Goal: Task Accomplishment & Management: Manage account settings

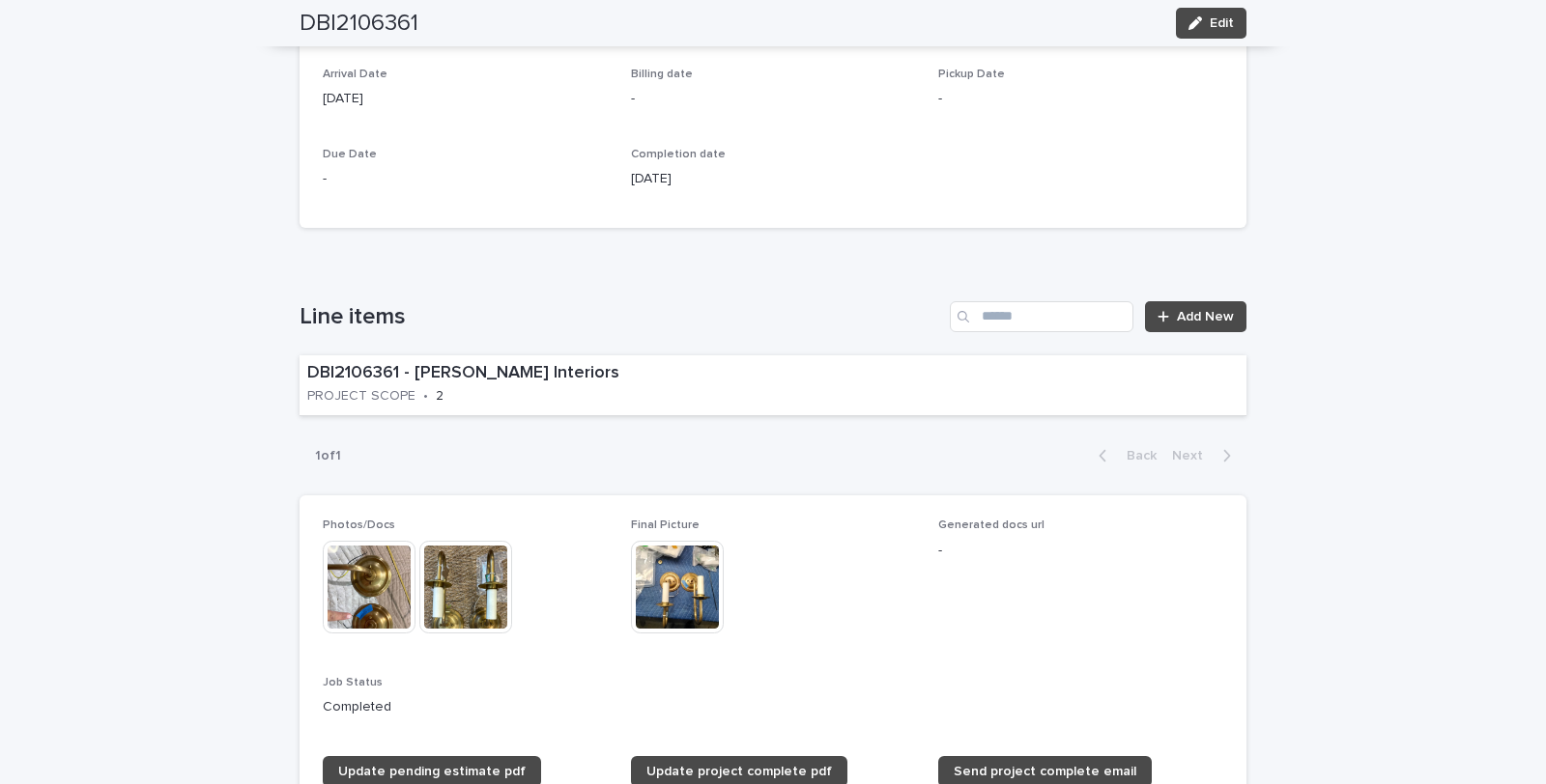
scroll to position [858, 0]
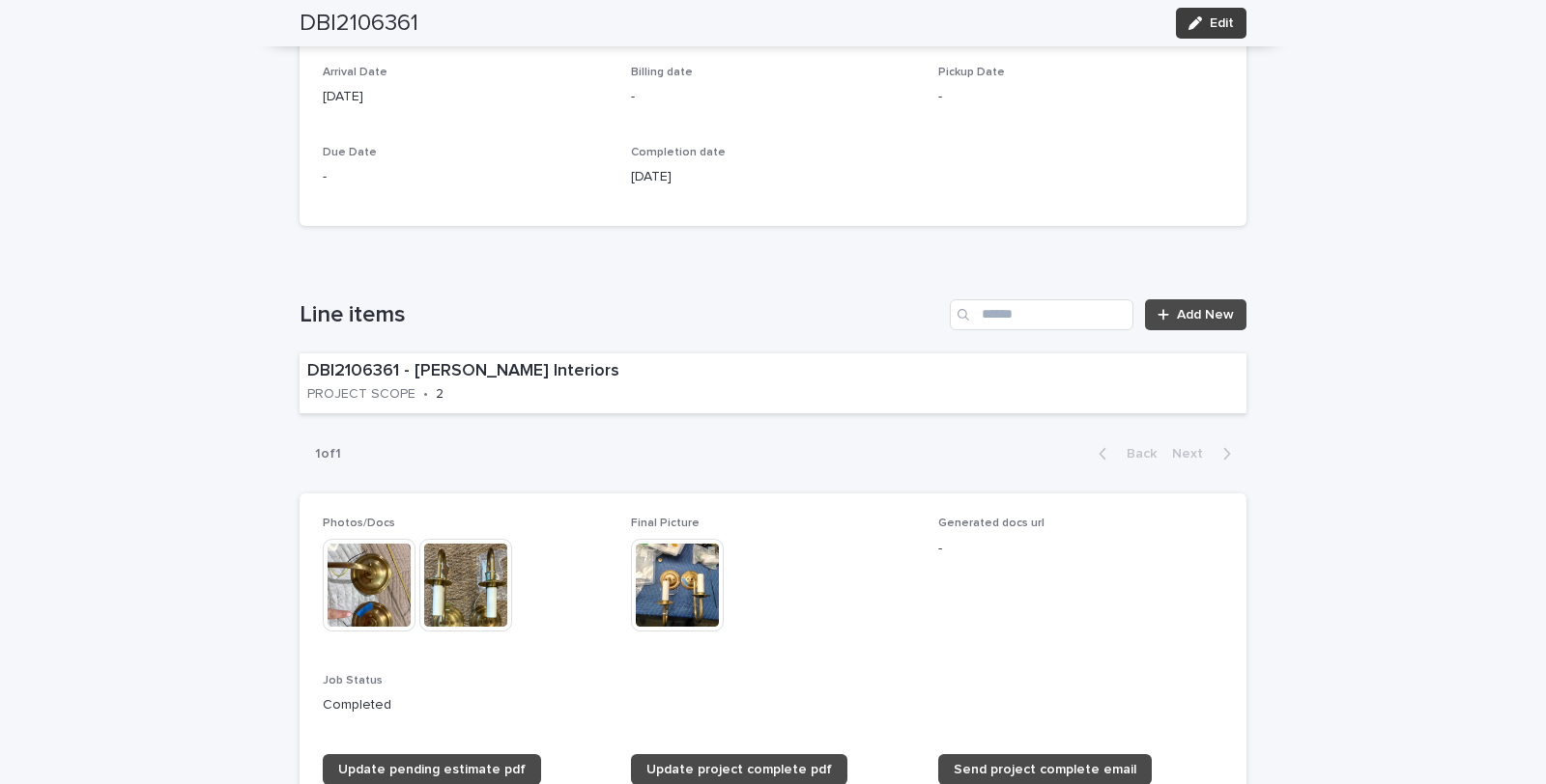
click at [1218, 18] on span "Edit" at bounding box center [1222, 24] width 25 height 14
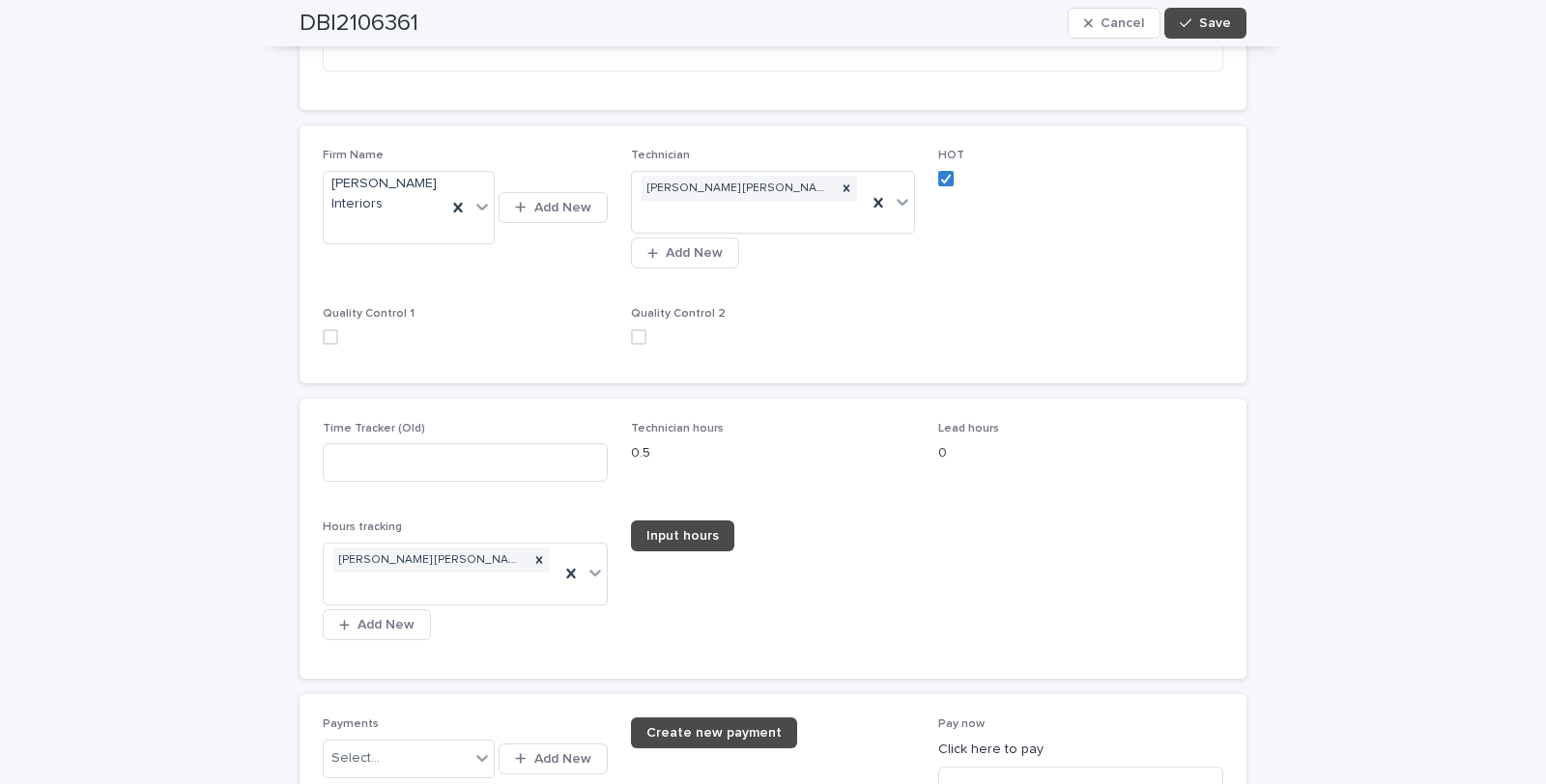
scroll to position [2329, 0]
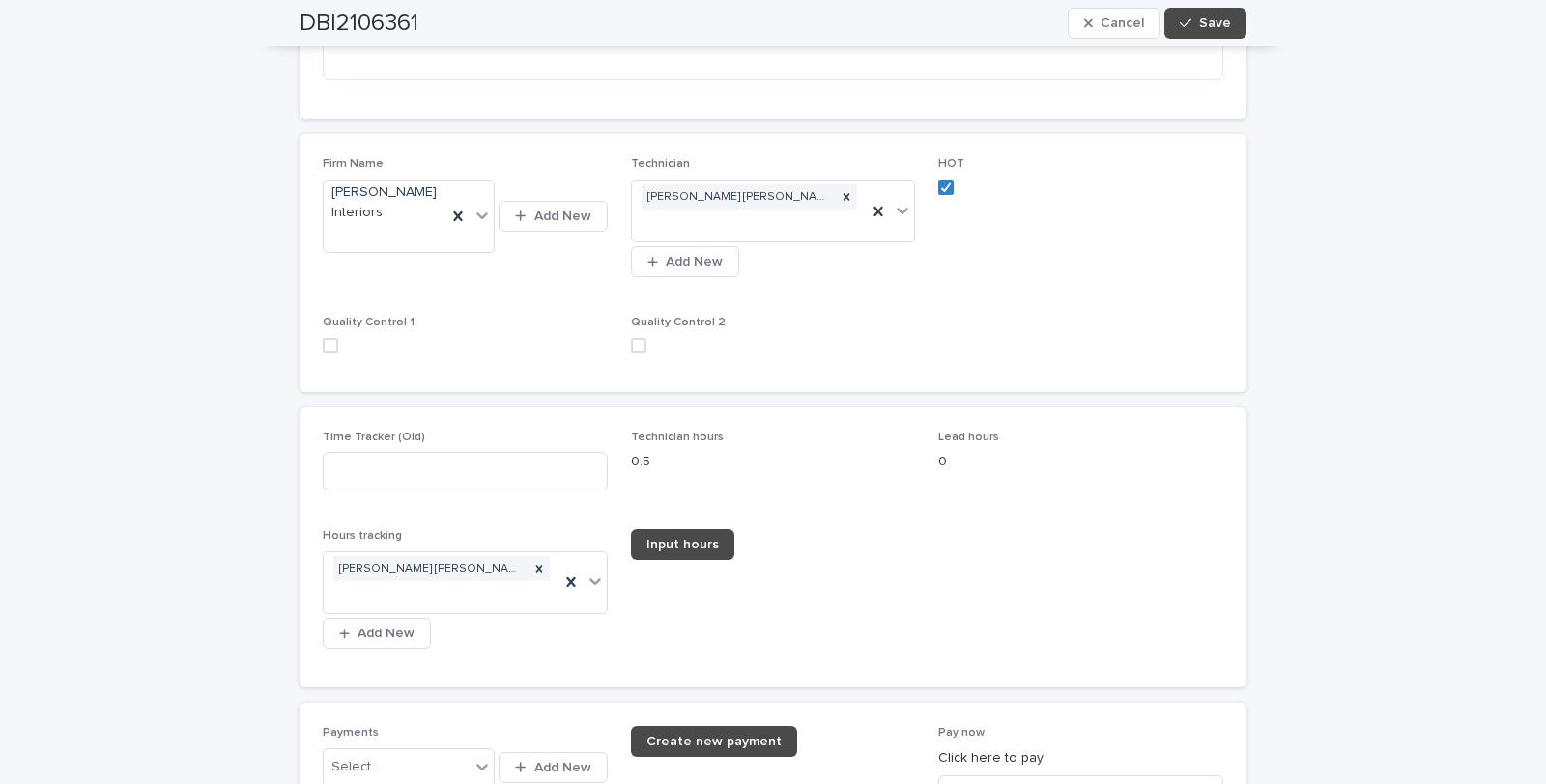
drag, startPoint x: 321, startPoint y: 340, endPoint x: 458, endPoint y: 340, distance: 137.0
click at [326, 340] on span at bounding box center [330, 346] width 16 height 16
click at [634, 342] on span at bounding box center [639, 346] width 16 height 16
click at [1200, 14] on button "Save" at bounding box center [1206, 23] width 83 height 30
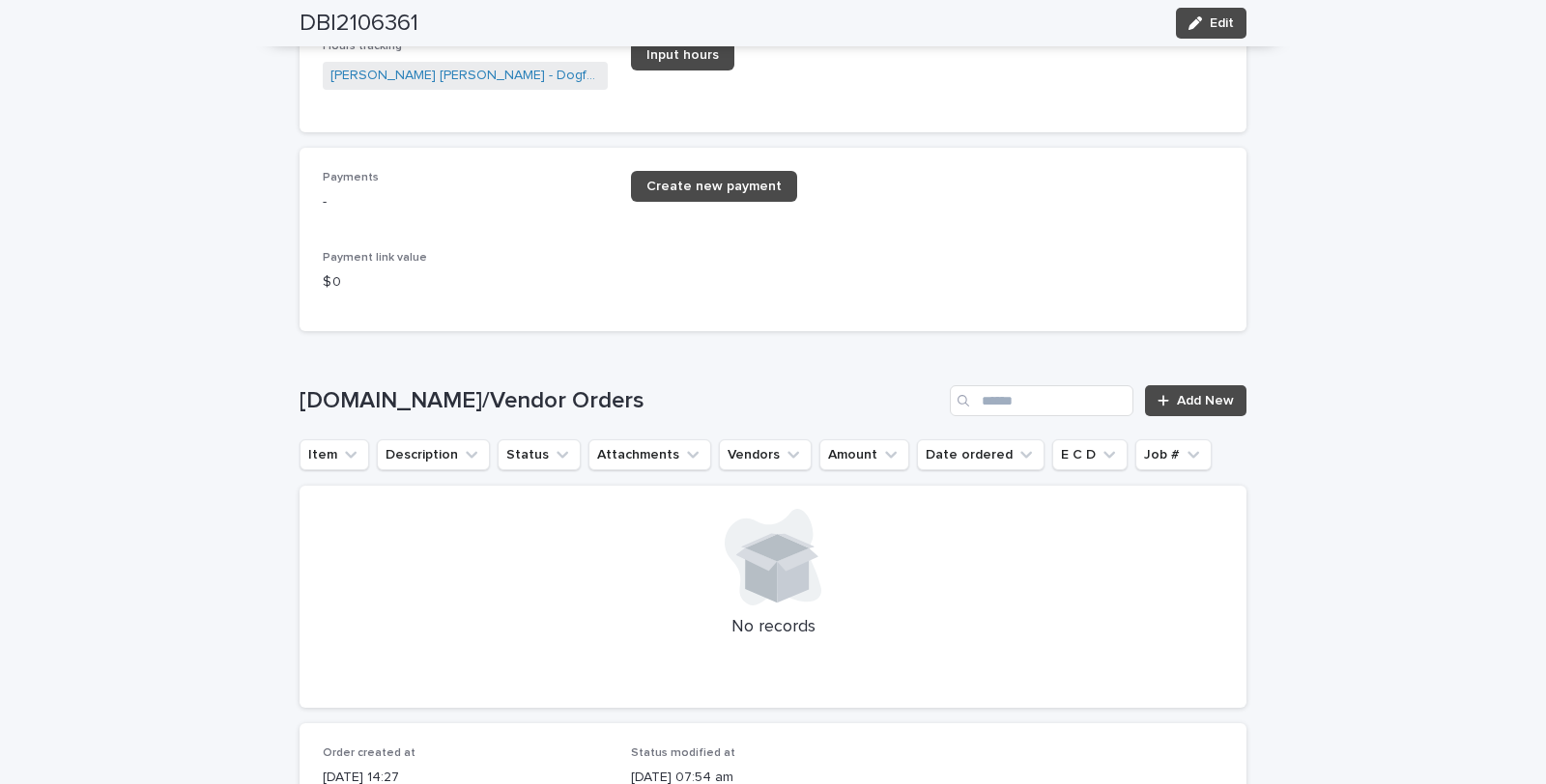
click at [542, 288] on div "Payment link value $ 0" at bounding box center [465, 280] width 285 height 57
click at [482, 347] on div "Loading... Saving… Sp.Parts/Vendor Orders Add New Item Description Status Attac…" at bounding box center [773, 534] width 947 height 376
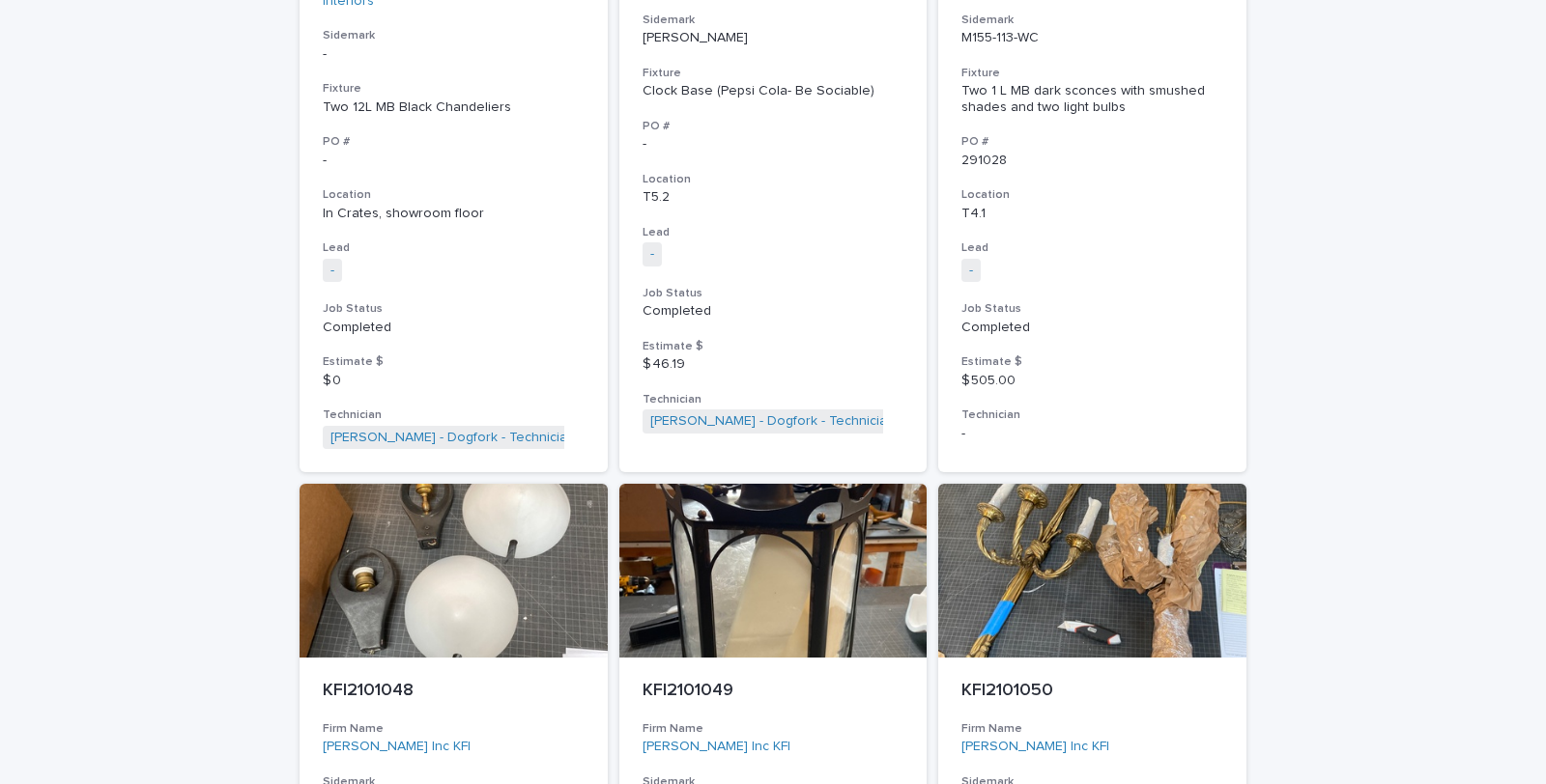
scroll to position [8142, 0]
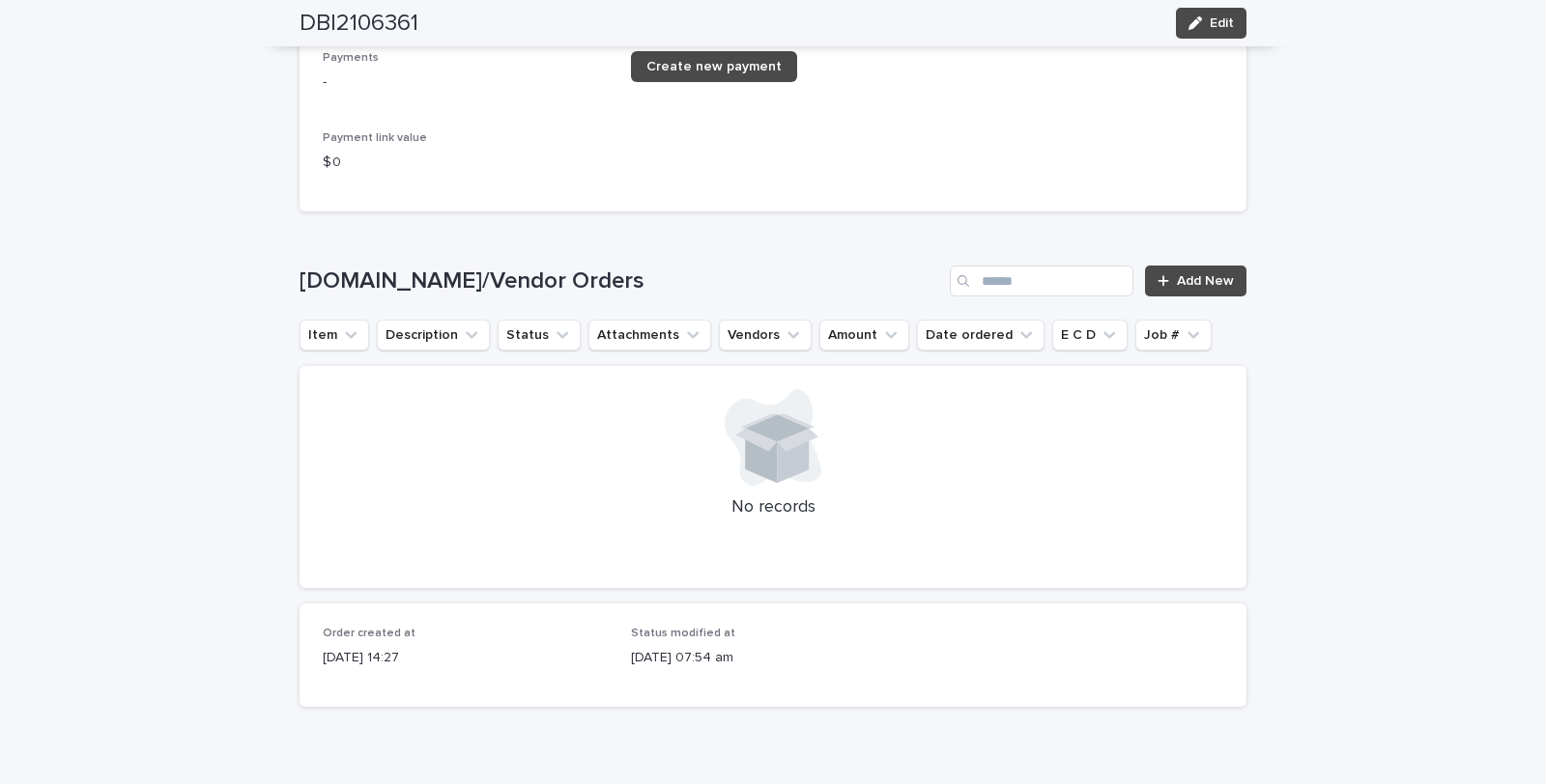
scroll to position [2474, 0]
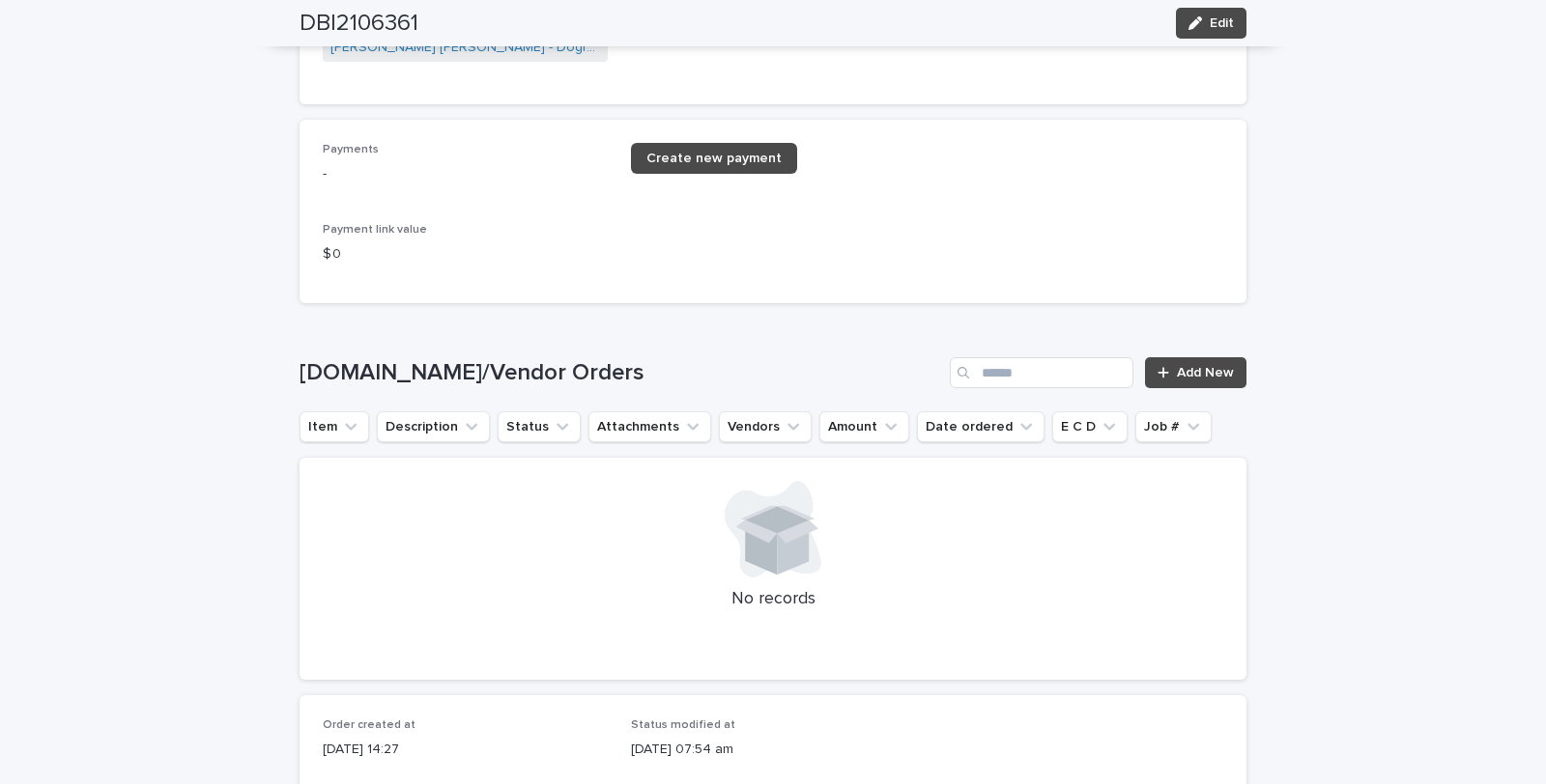
drag, startPoint x: 591, startPoint y: 454, endPoint x: 591, endPoint y: 437, distance: 17.0
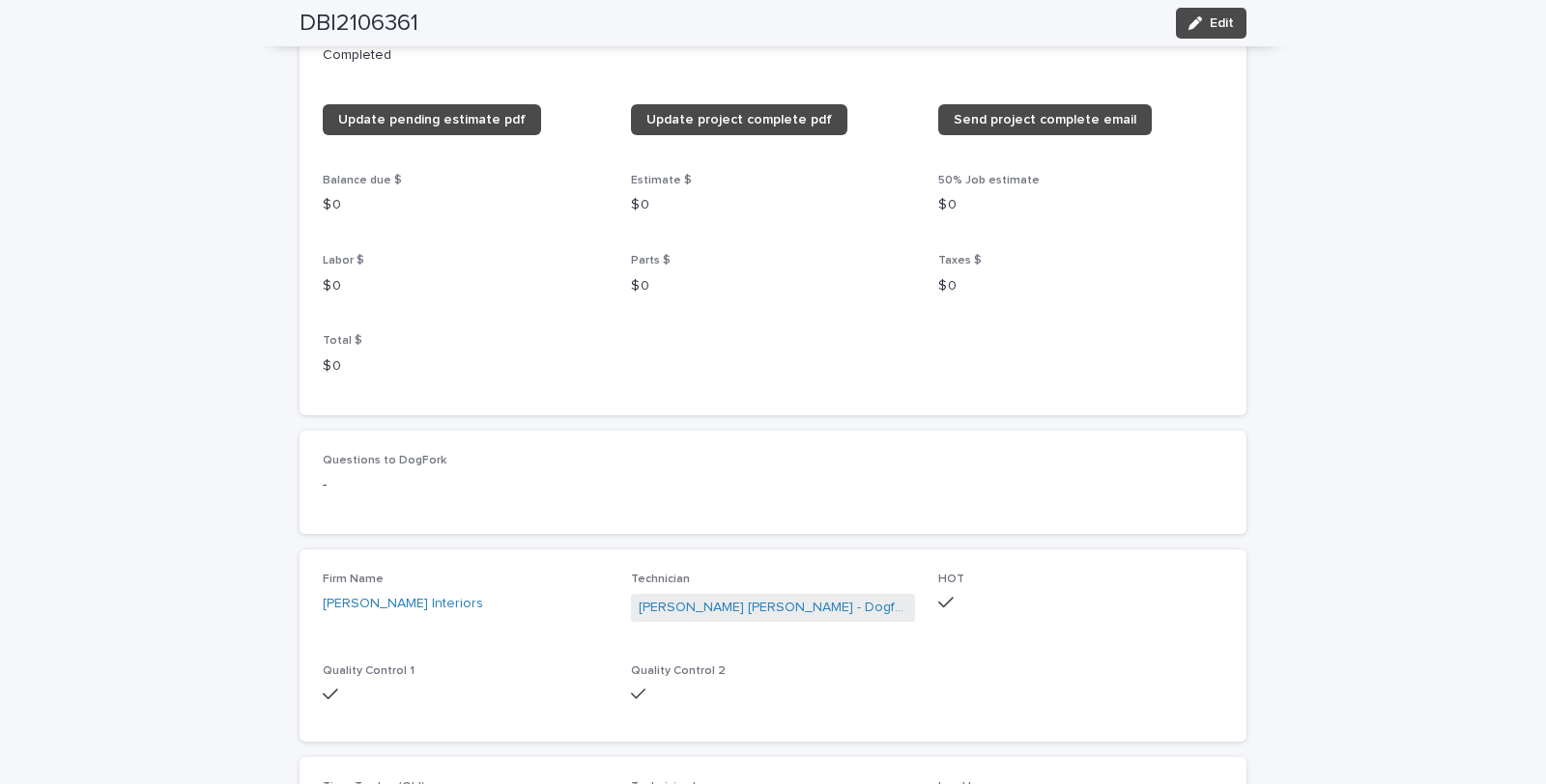
scroll to position [1937, 0]
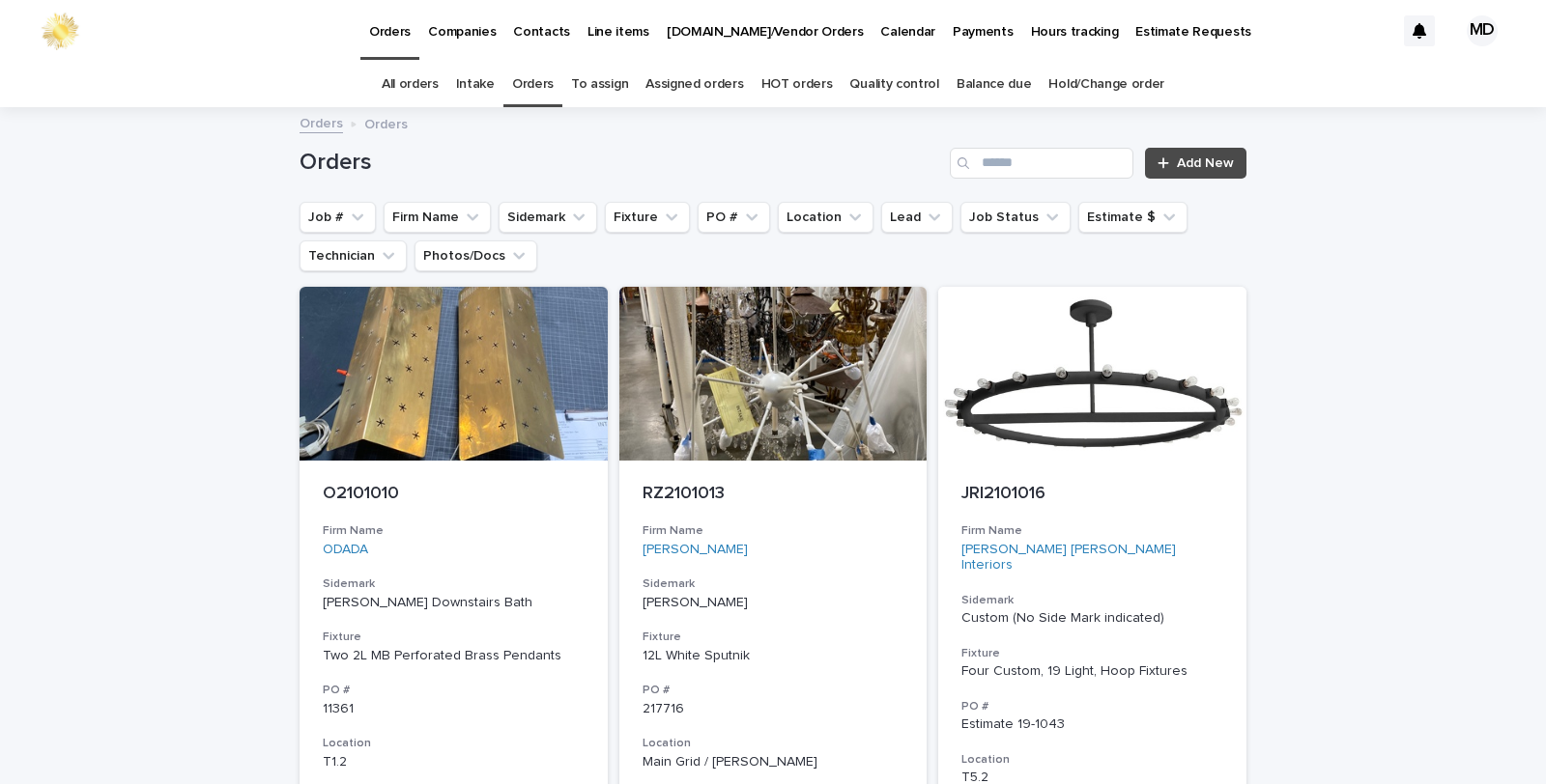
click at [872, 85] on link "Quality control" at bounding box center [893, 84] width 88 height 45
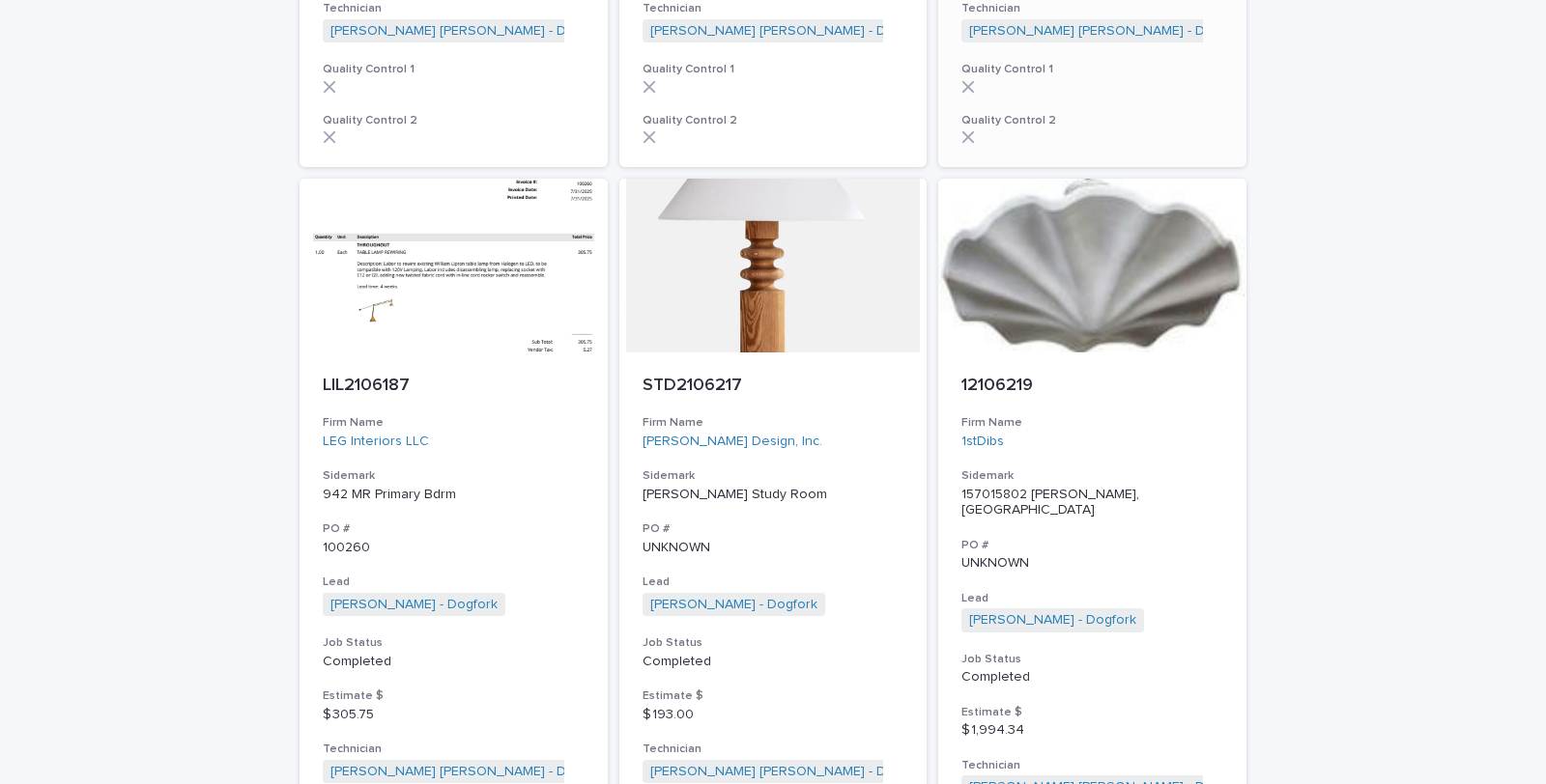
scroll to position [4080, 0]
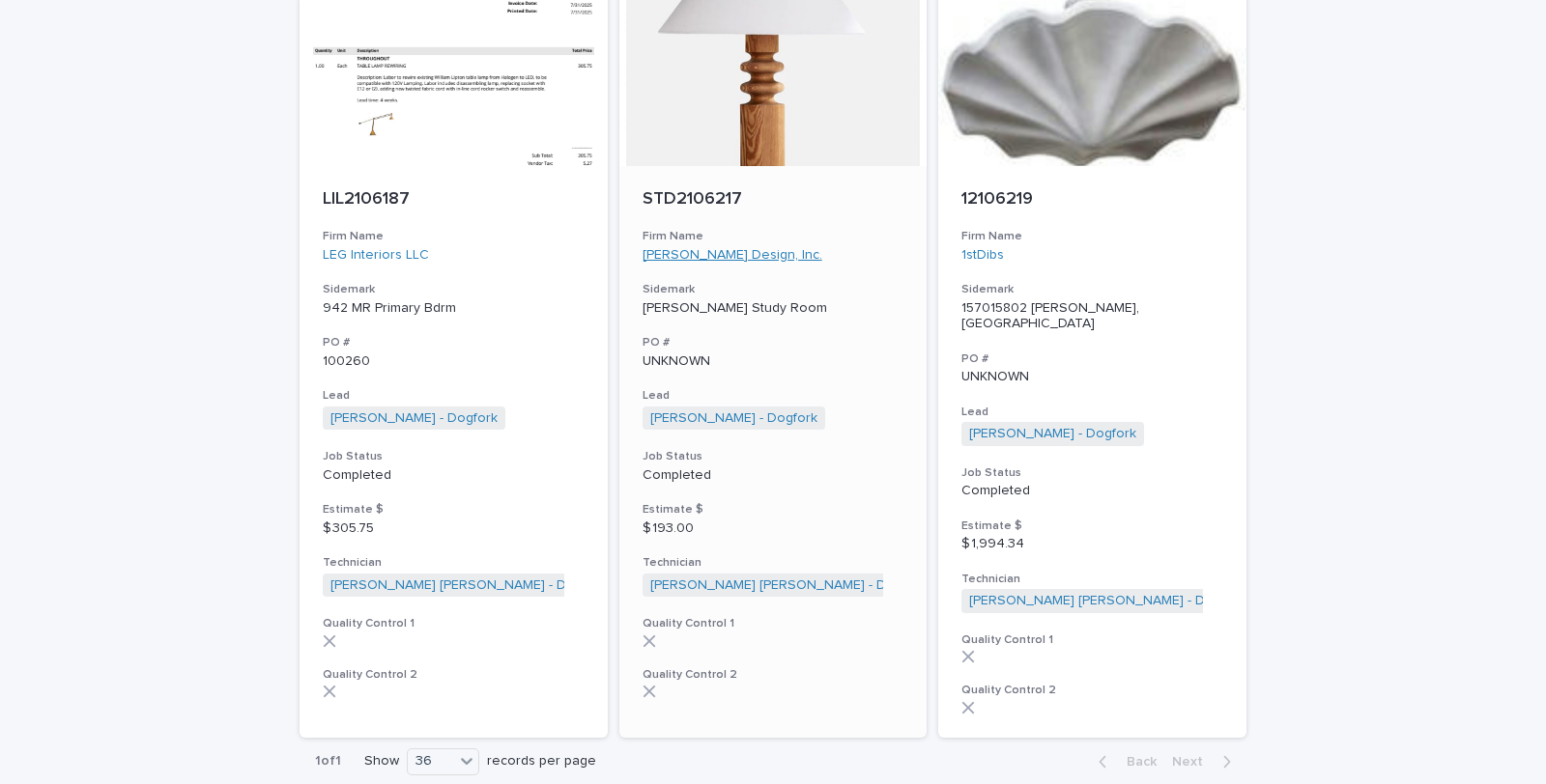
click at [719, 248] on link "Summer Thornton Design, Inc." at bounding box center [732, 255] width 180 height 17
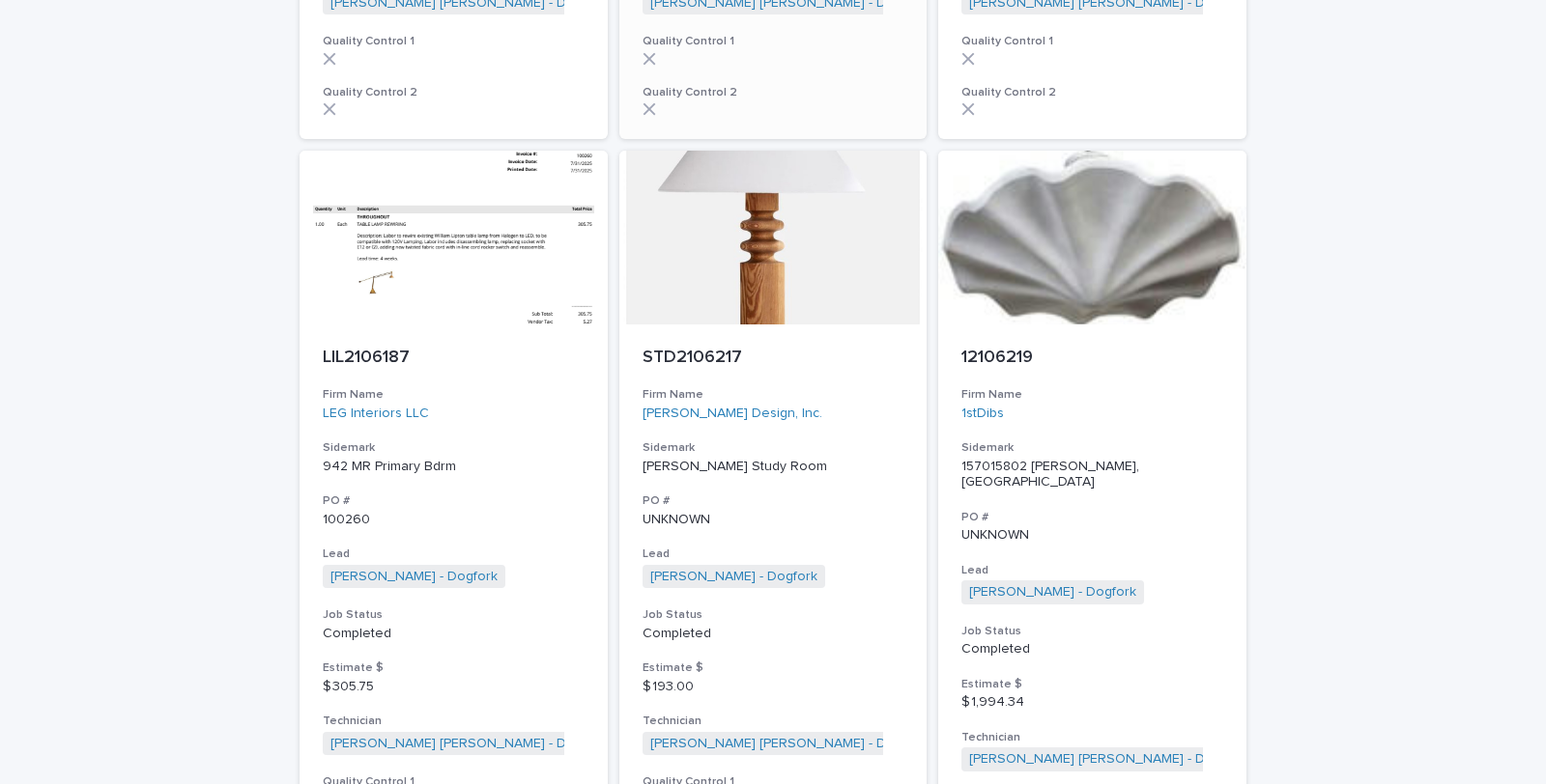
scroll to position [3926, 0]
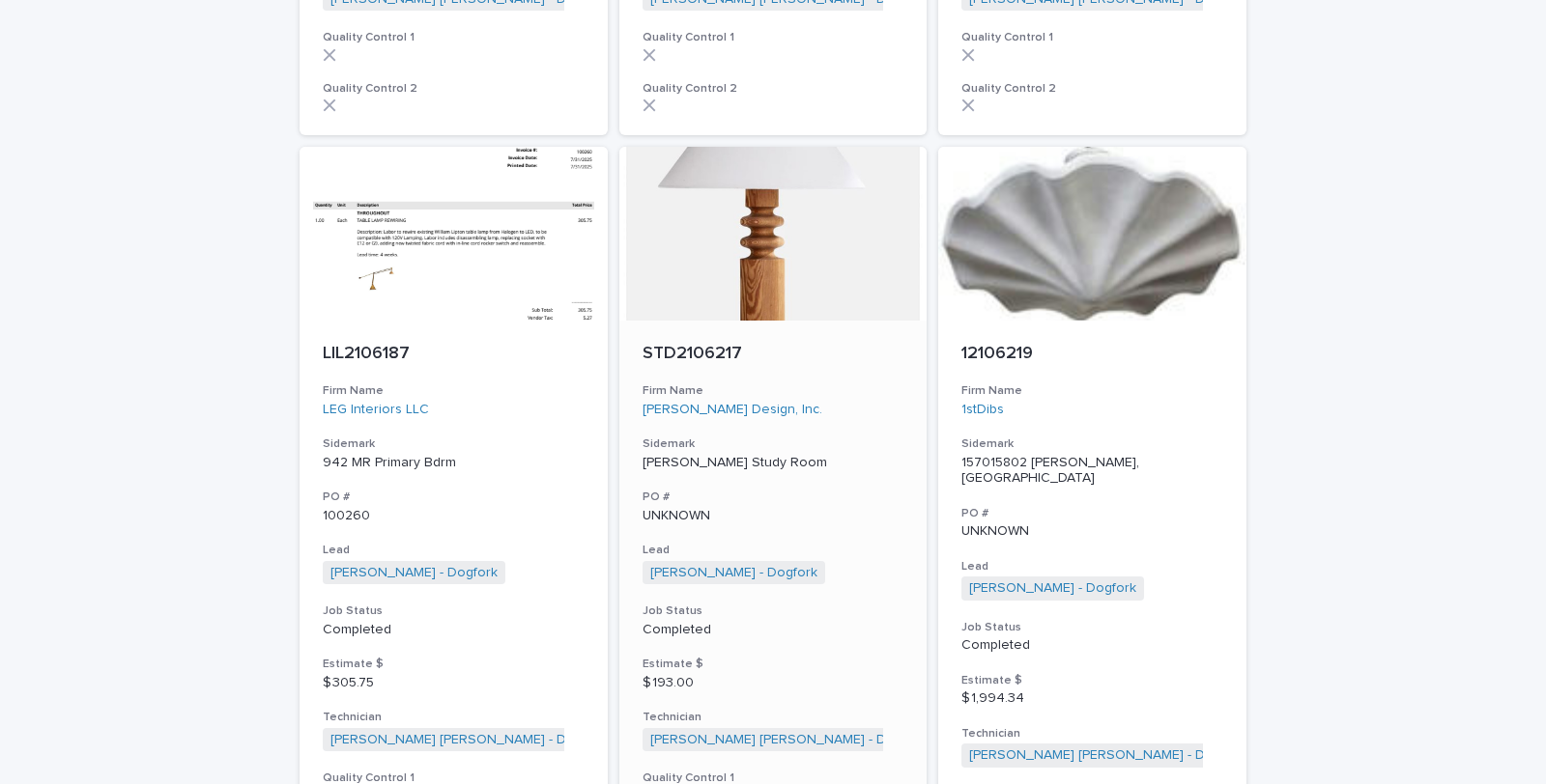
click at [655, 508] on p "UNKNOWN" at bounding box center [773, 516] width 261 height 17
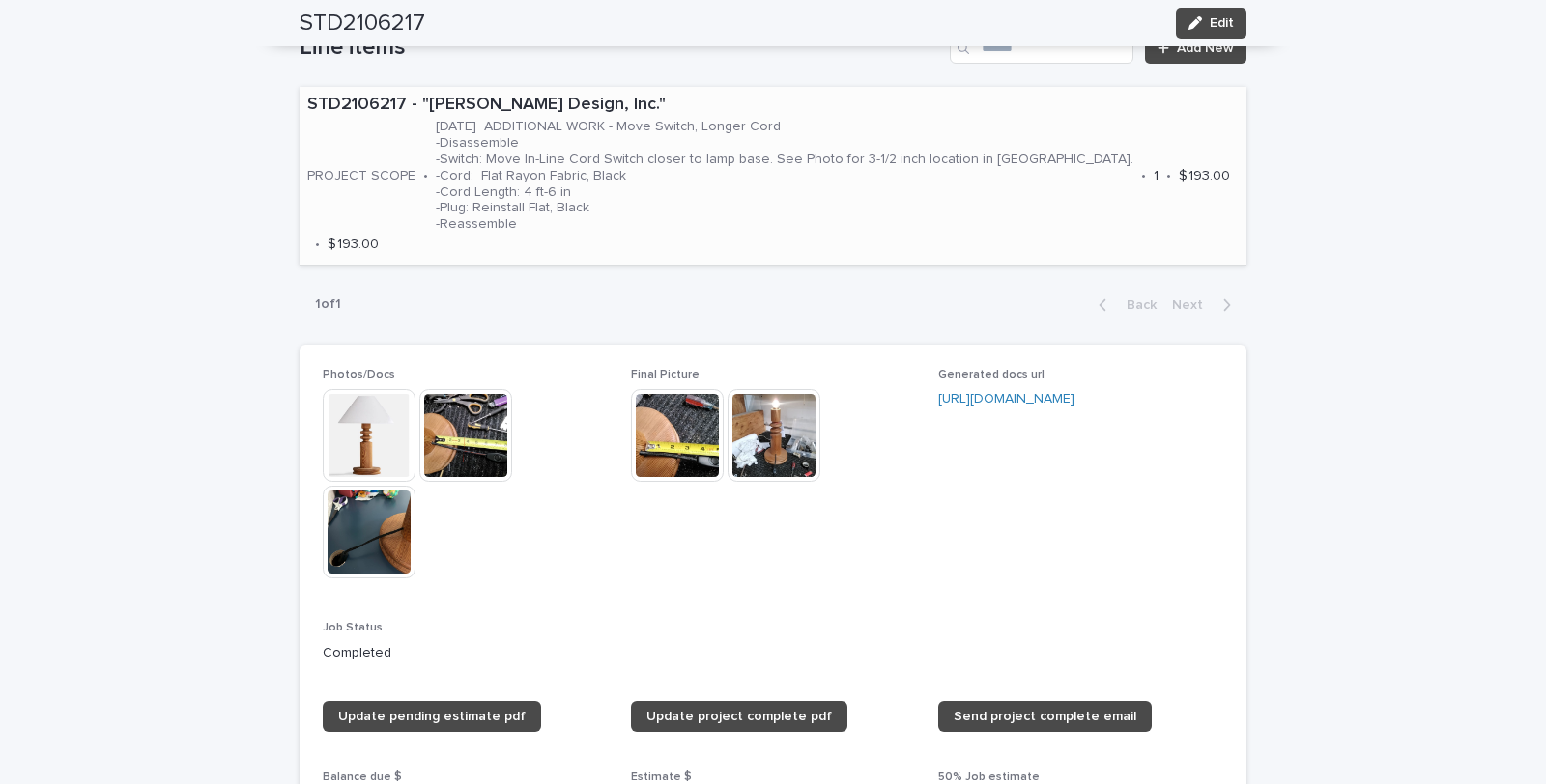
scroll to position [1181, 0]
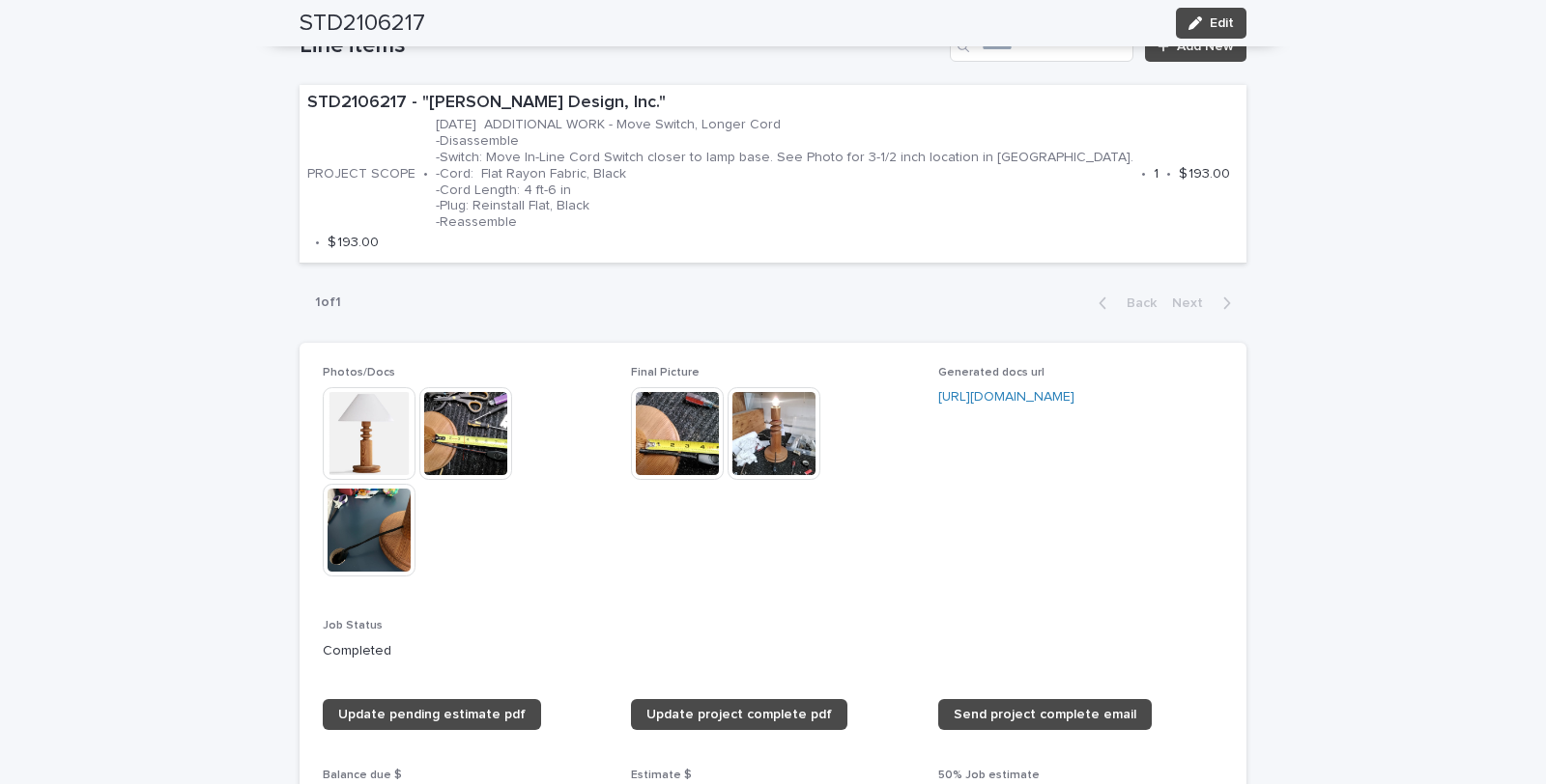
click at [678, 431] on img at bounding box center [677, 433] width 92 height 92
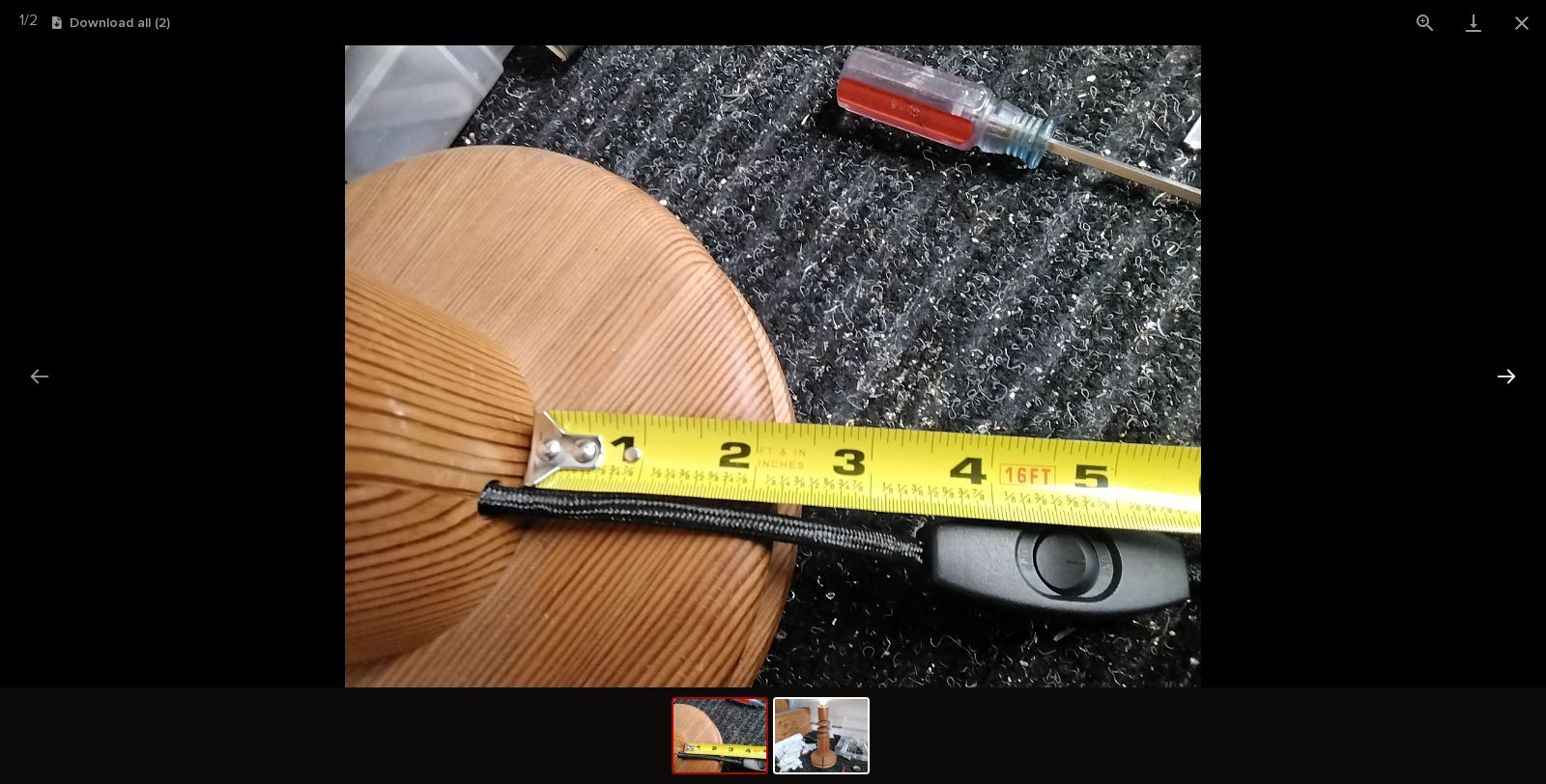
drag, startPoint x: 1508, startPoint y: 374, endPoint x: 1498, endPoint y: 373, distance: 10.0
click at [1508, 373] on button "Next slide" at bounding box center [1506, 376] width 40 height 37
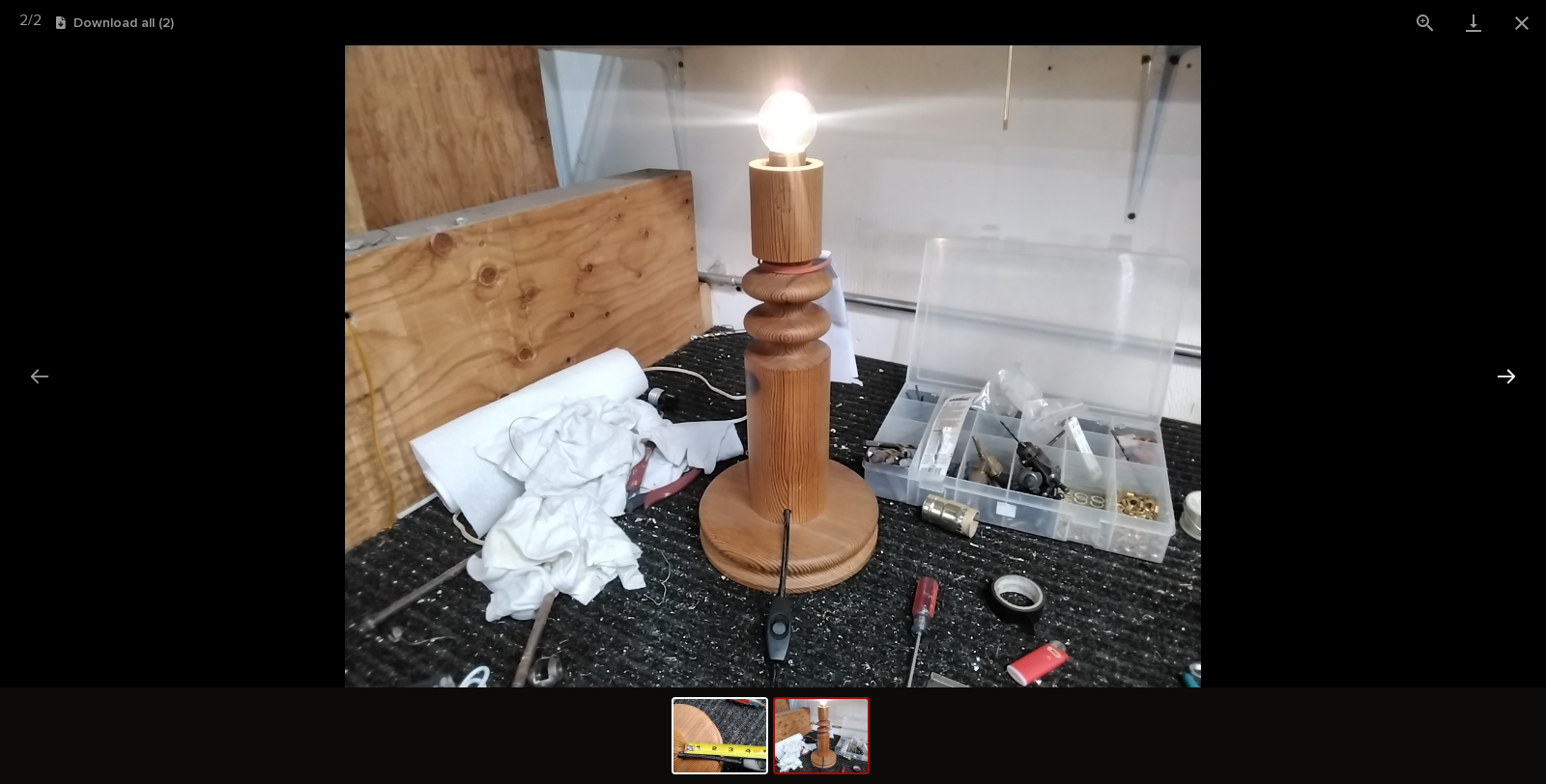
click at [1502, 371] on button "Next slide" at bounding box center [1506, 376] width 40 height 37
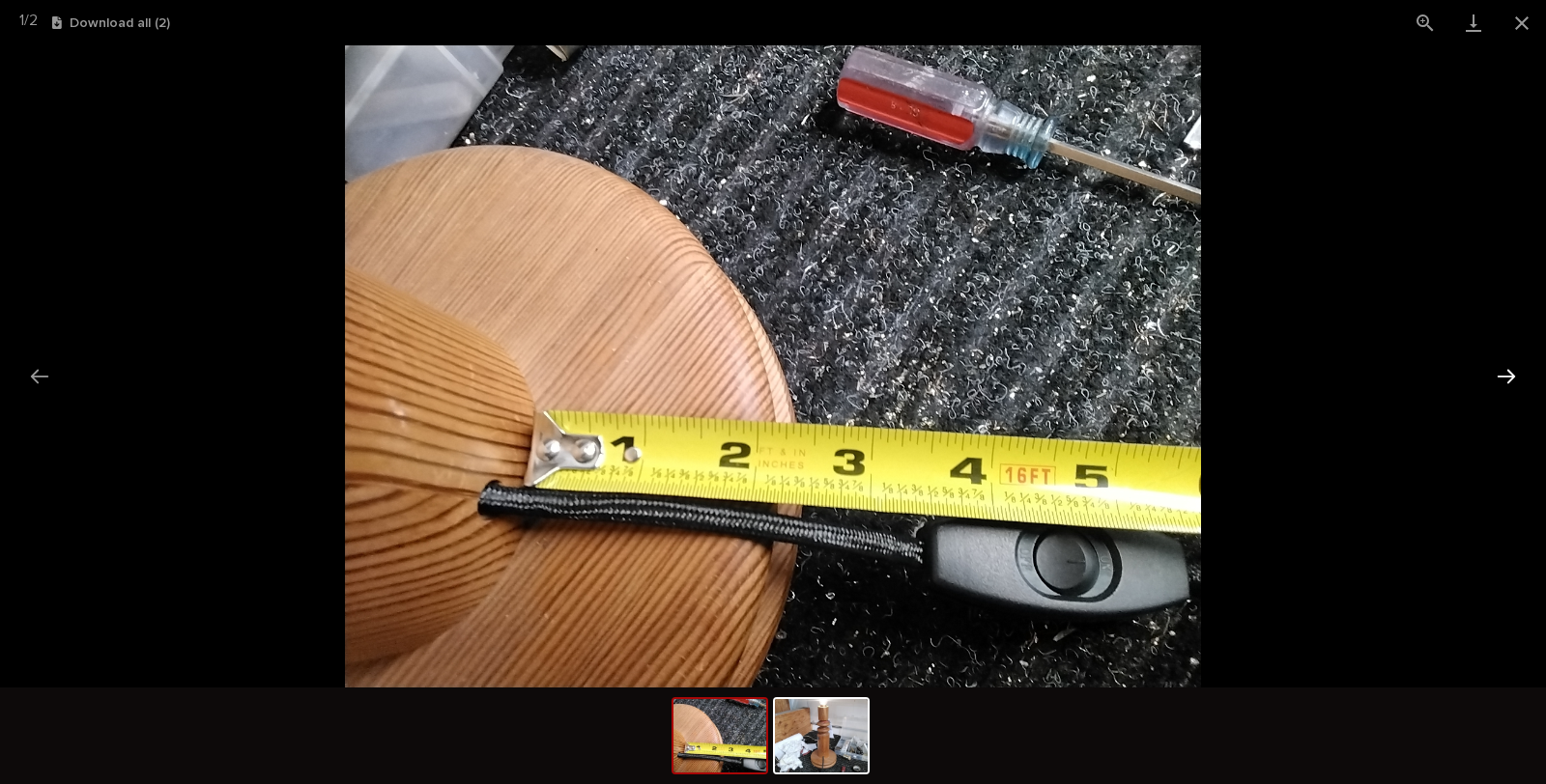
click at [1502, 371] on button "Next slide" at bounding box center [1506, 376] width 40 height 37
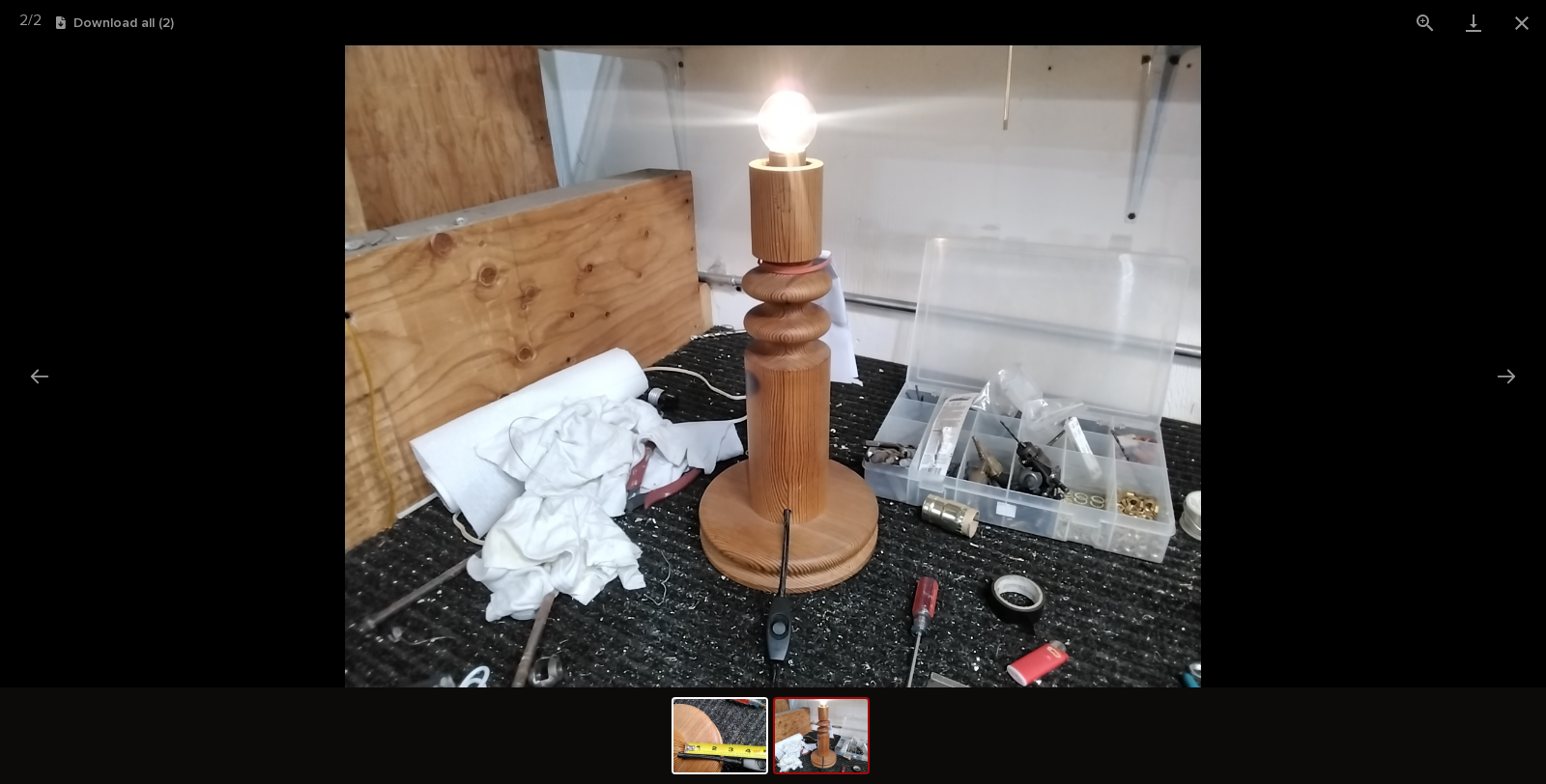
drag, startPoint x: 1520, startPoint y: 12, endPoint x: 712, endPoint y: 29, distance: 808.2
click at [1509, 12] on button "Close gallery" at bounding box center [1521, 23] width 48 height 45
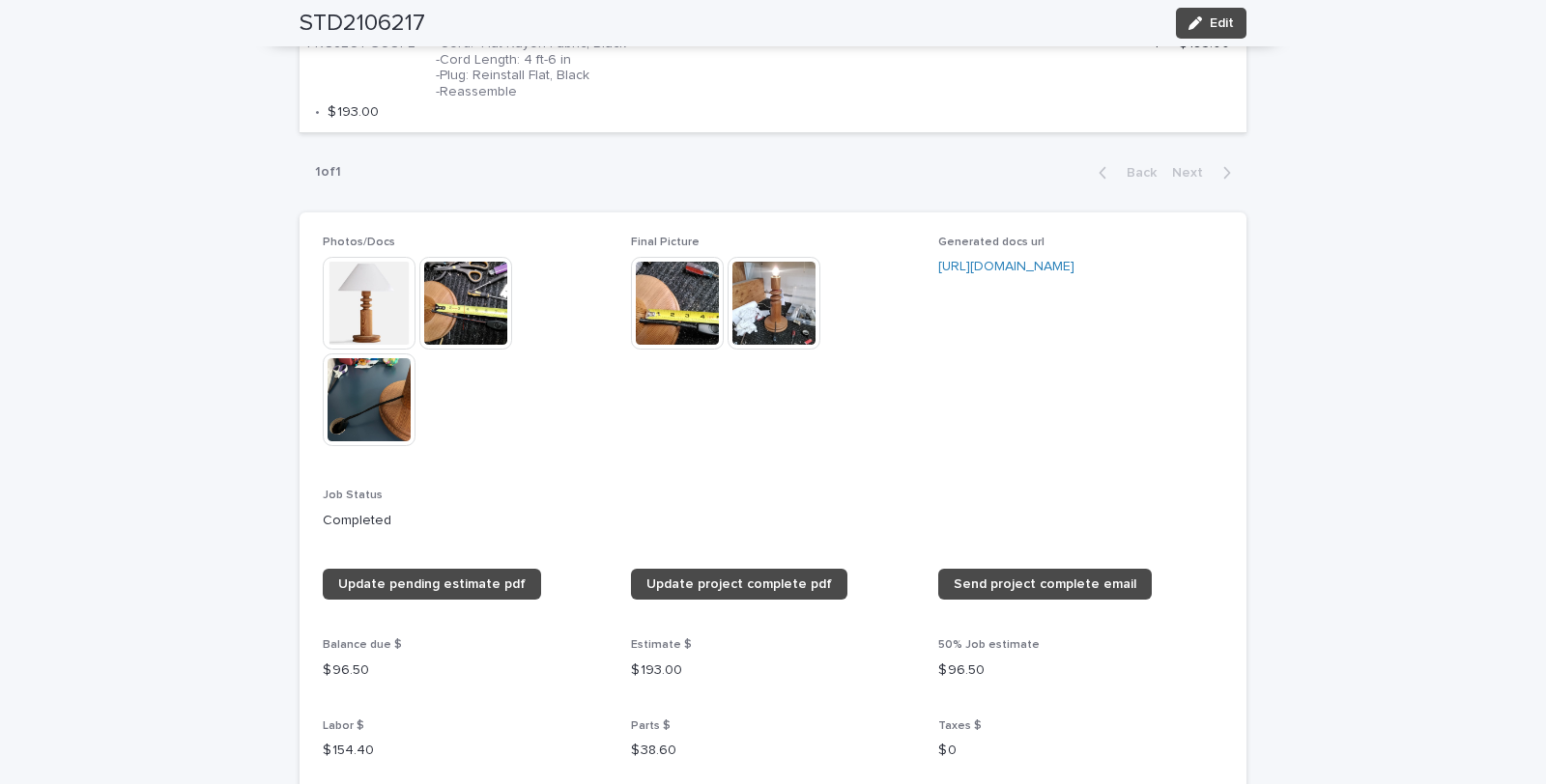
scroll to position [1288, 0]
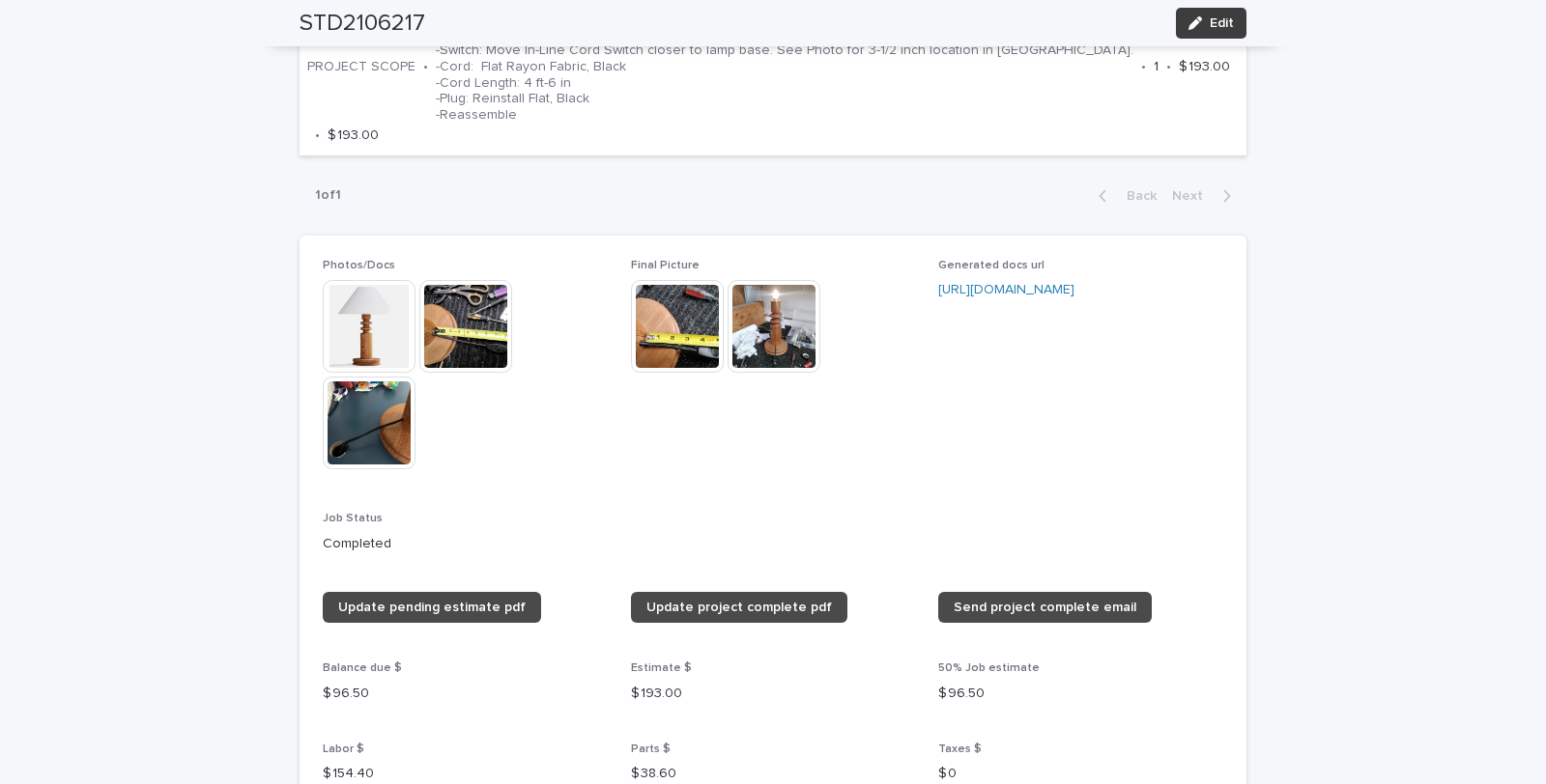
click at [1210, 20] on span "Edit" at bounding box center [1222, 24] width 25 height 14
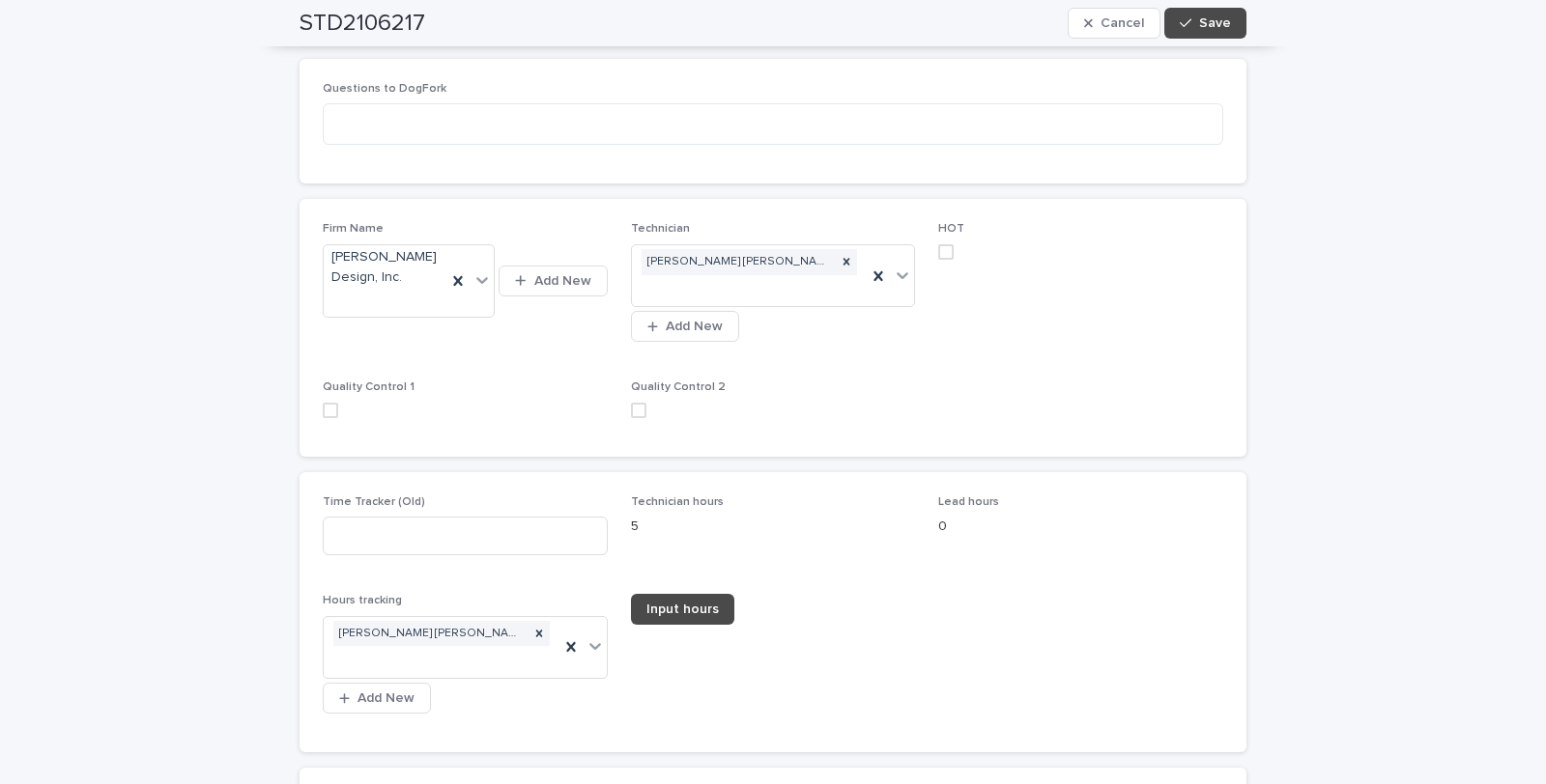
scroll to position [2365, 0]
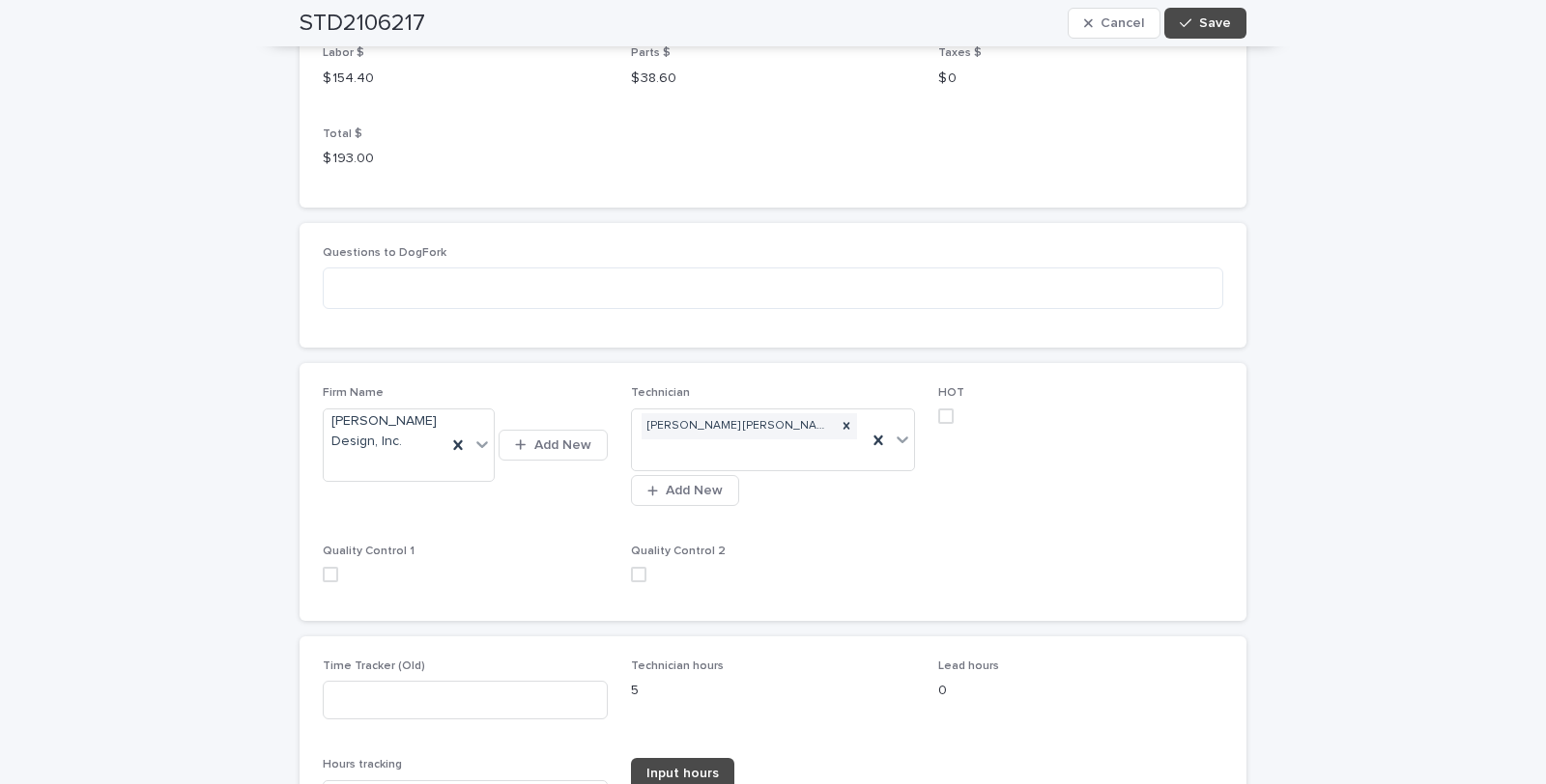
click at [323, 567] on span at bounding box center [330, 575] width 16 height 16
click at [633, 567] on span at bounding box center [639, 575] width 16 height 16
click at [1202, 26] on span "Save" at bounding box center [1215, 24] width 31 height 14
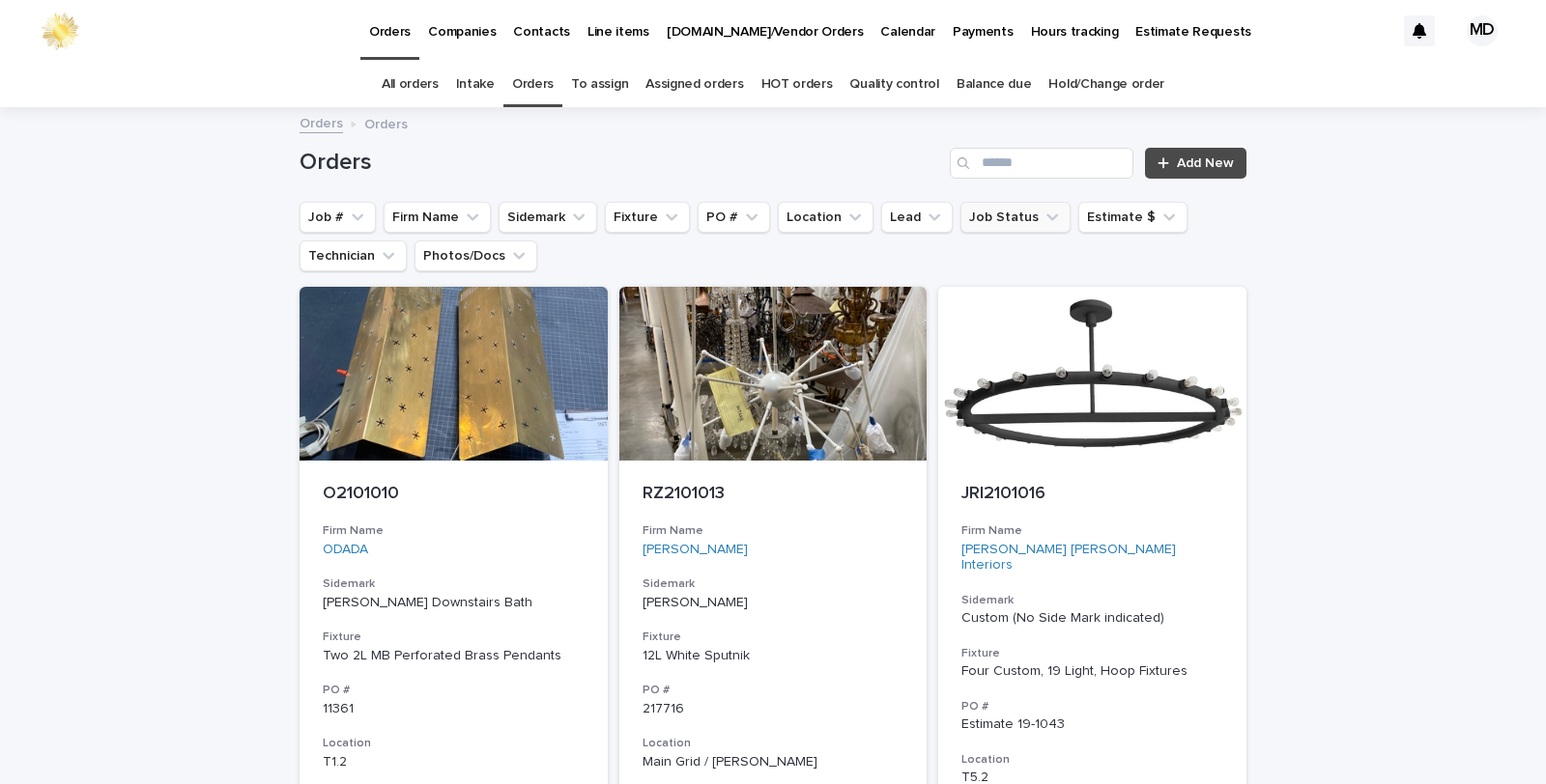
click at [999, 209] on button "Job Status" at bounding box center [1015, 217] width 110 height 30
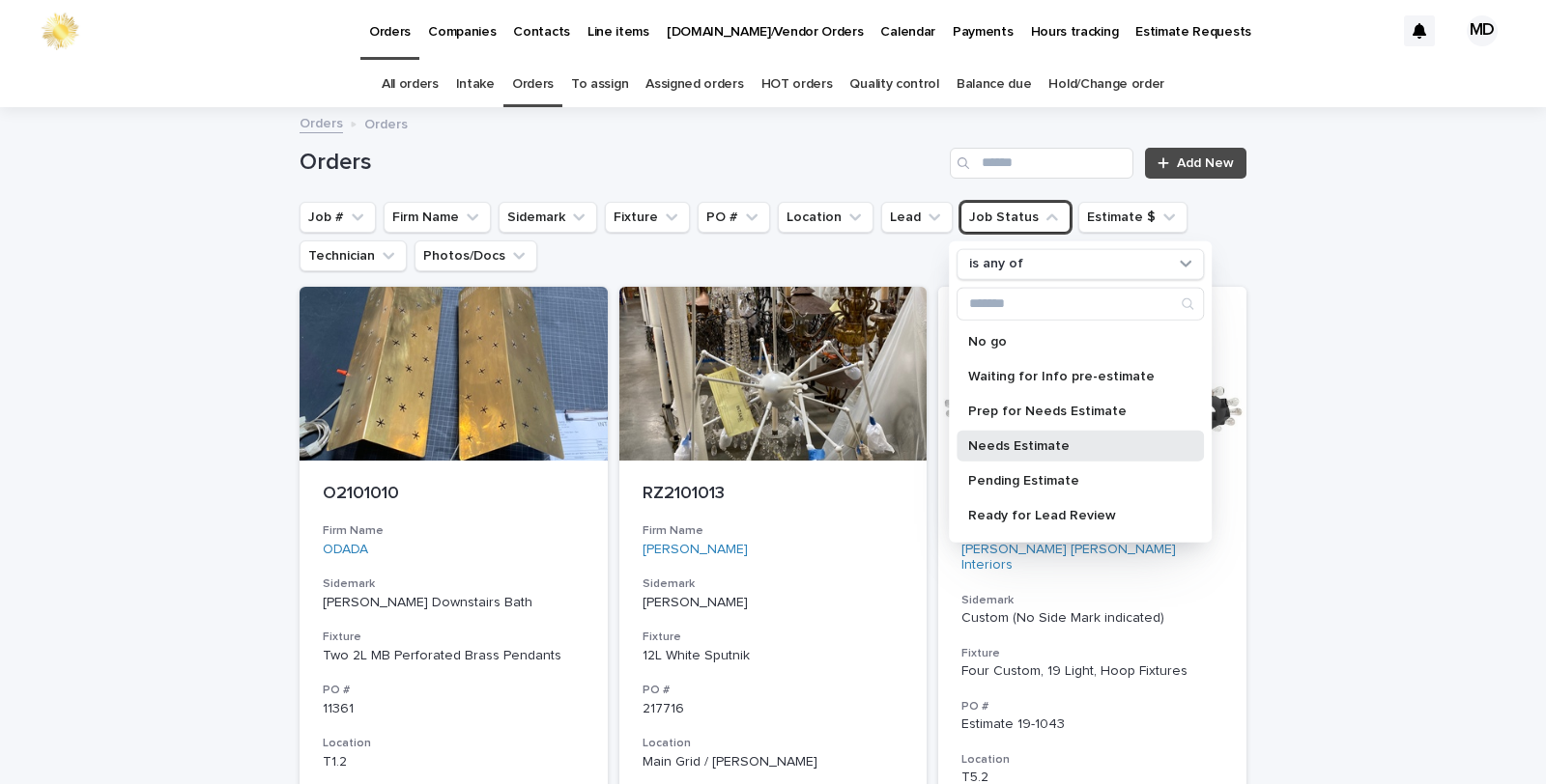
click at [1021, 439] on p "Needs Estimate" at bounding box center [1070, 445] width 204 height 14
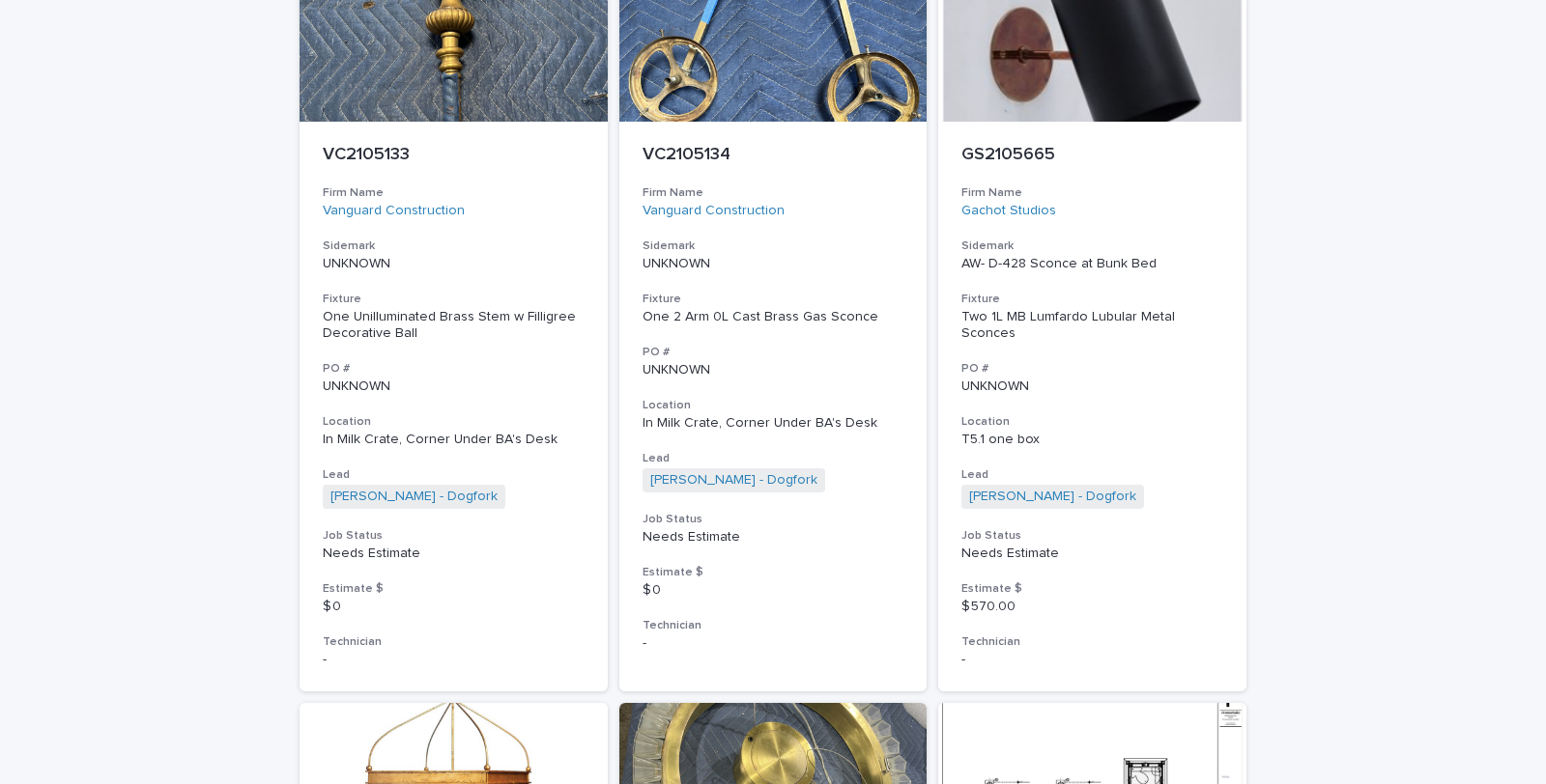
scroll to position [1073, 0]
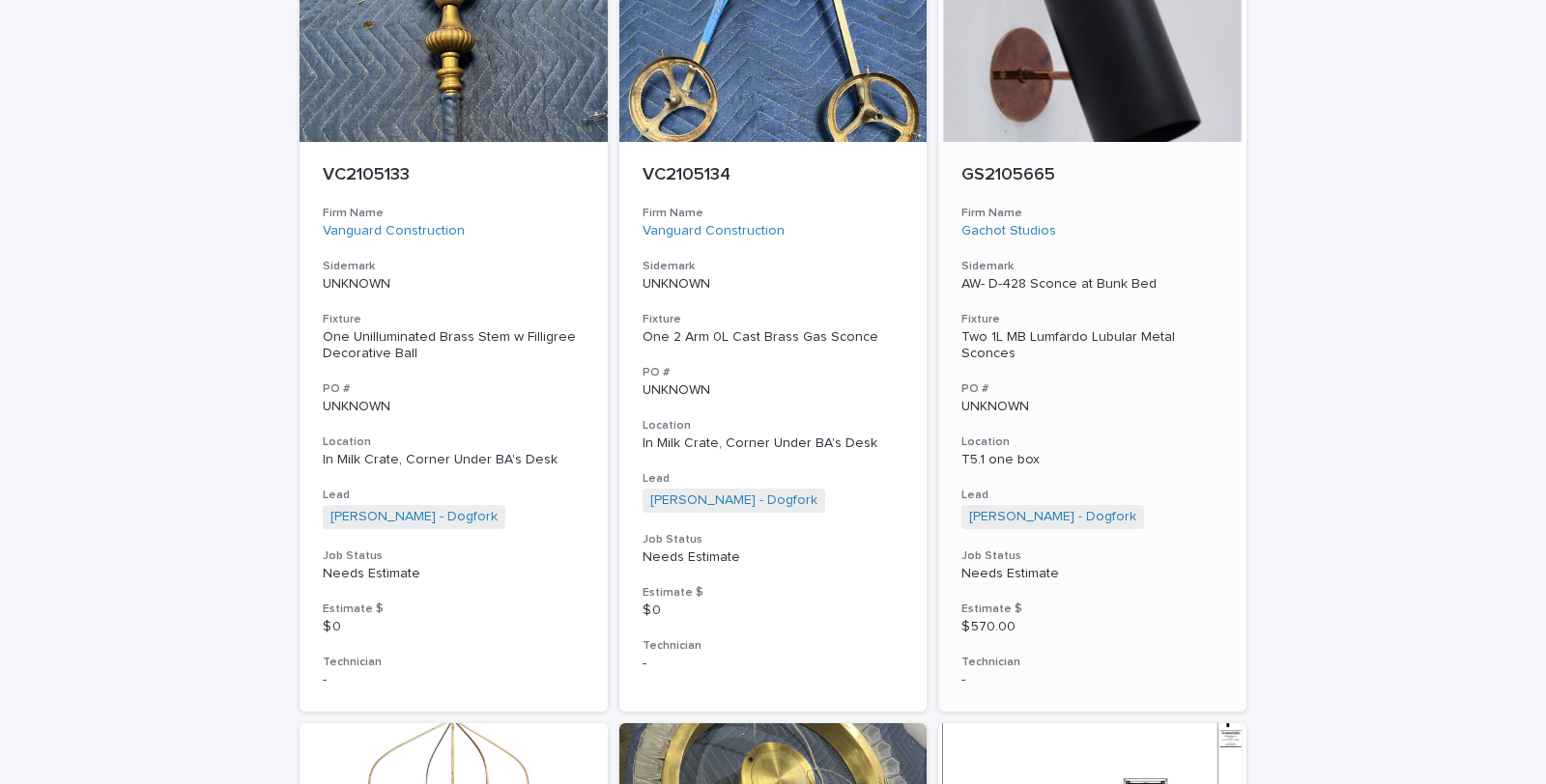
click at [1047, 335] on div "Two 1L MB Lumfardo Lubular Metal Sconces" at bounding box center [1092, 345] width 261 height 32
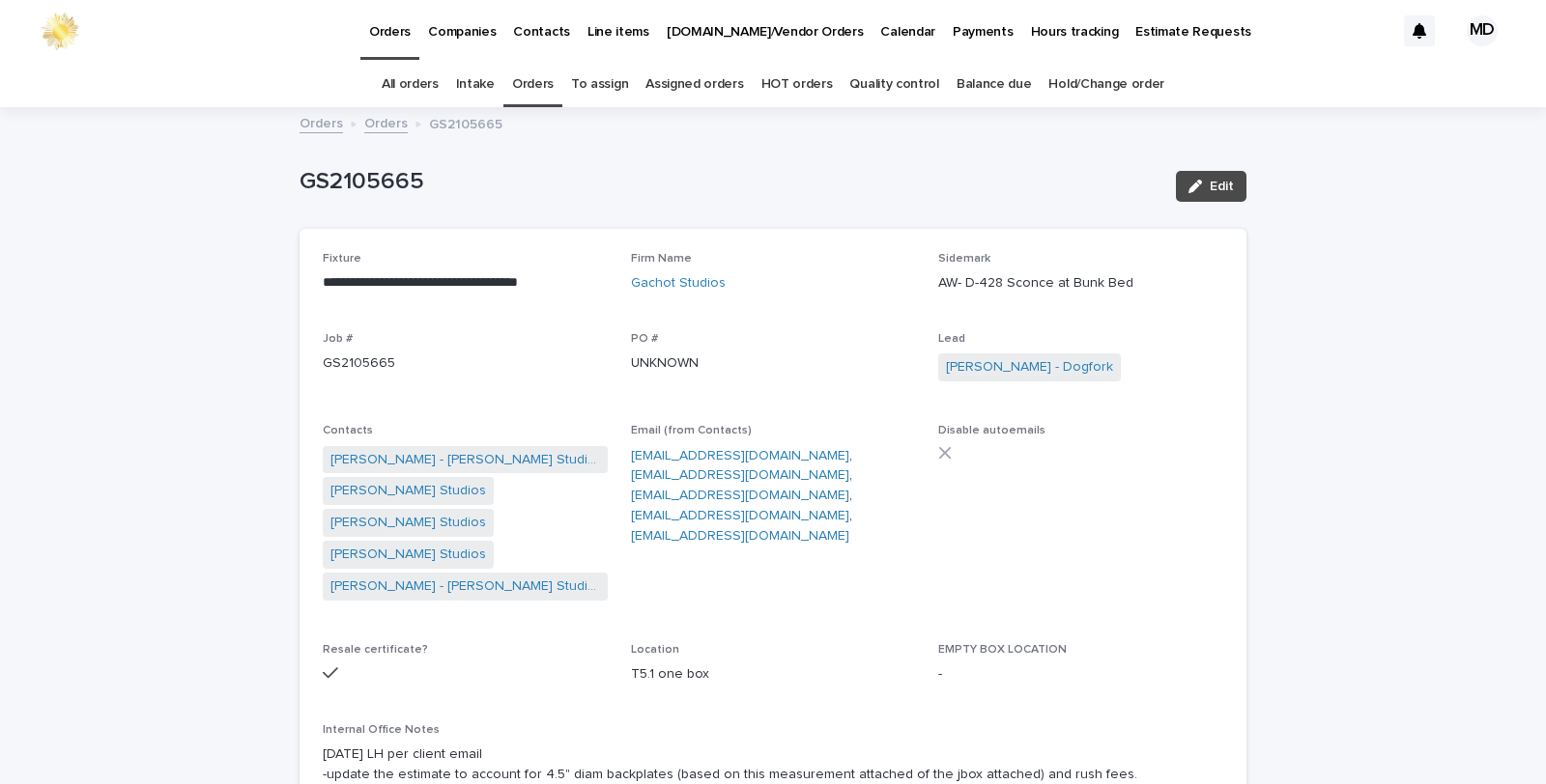
drag, startPoint x: 181, startPoint y: 22, endPoint x: 160, endPoint y: 22, distance: 21.0
click at [162, 22] on div "Orders Companies Contacts Line items Sp.Parts/Vendor Orders Calendar Payments H…" at bounding box center [742, 30] width 1303 height 62
drag, startPoint x: 160, startPoint y: 22, endPoint x: 704, endPoint y: 199, distance: 572.1
click at [704, 199] on div "GS2105665" at bounding box center [730, 186] width 861 height 35
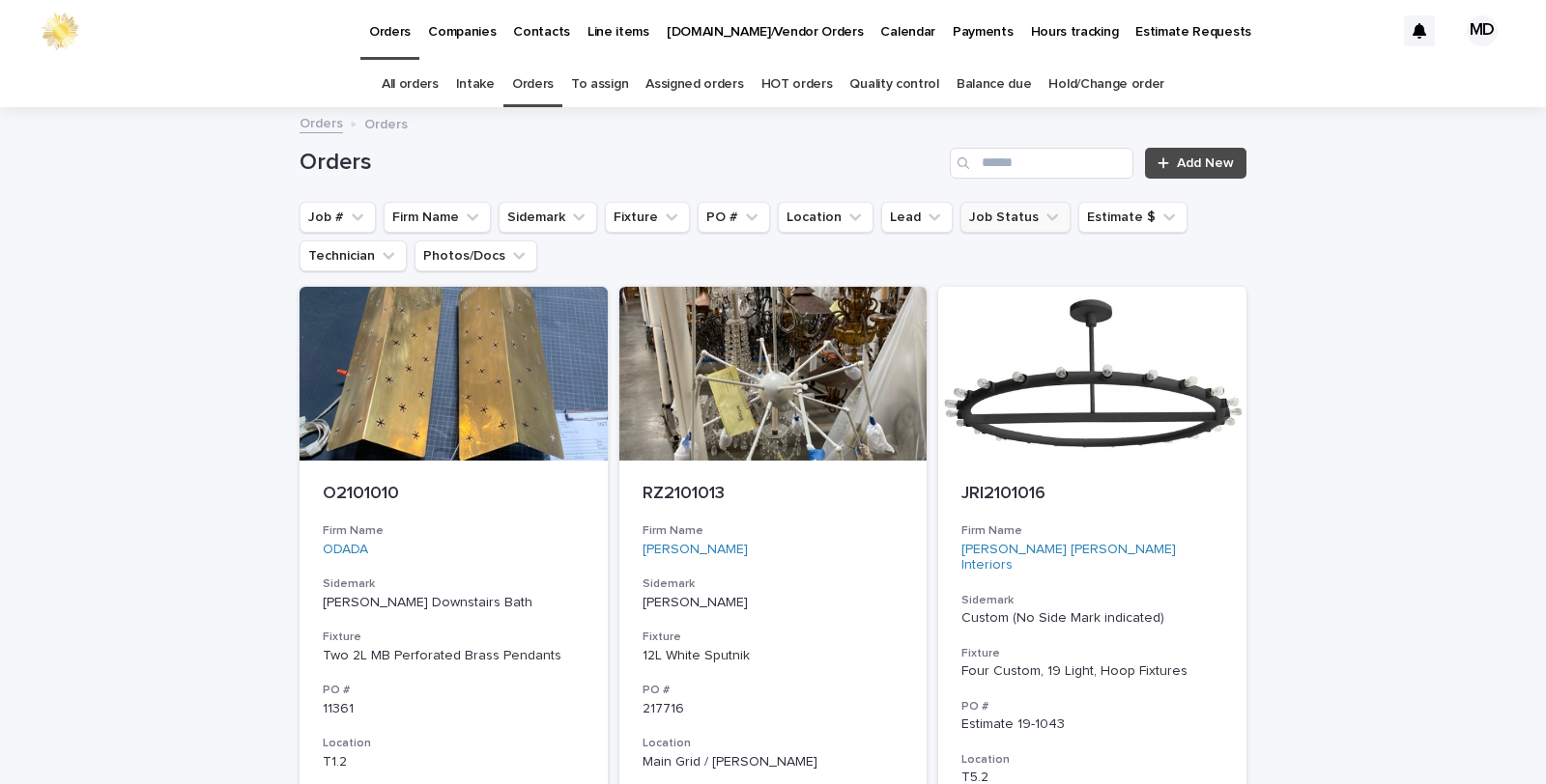
click at [973, 216] on button "Job Status" at bounding box center [1015, 217] width 110 height 30
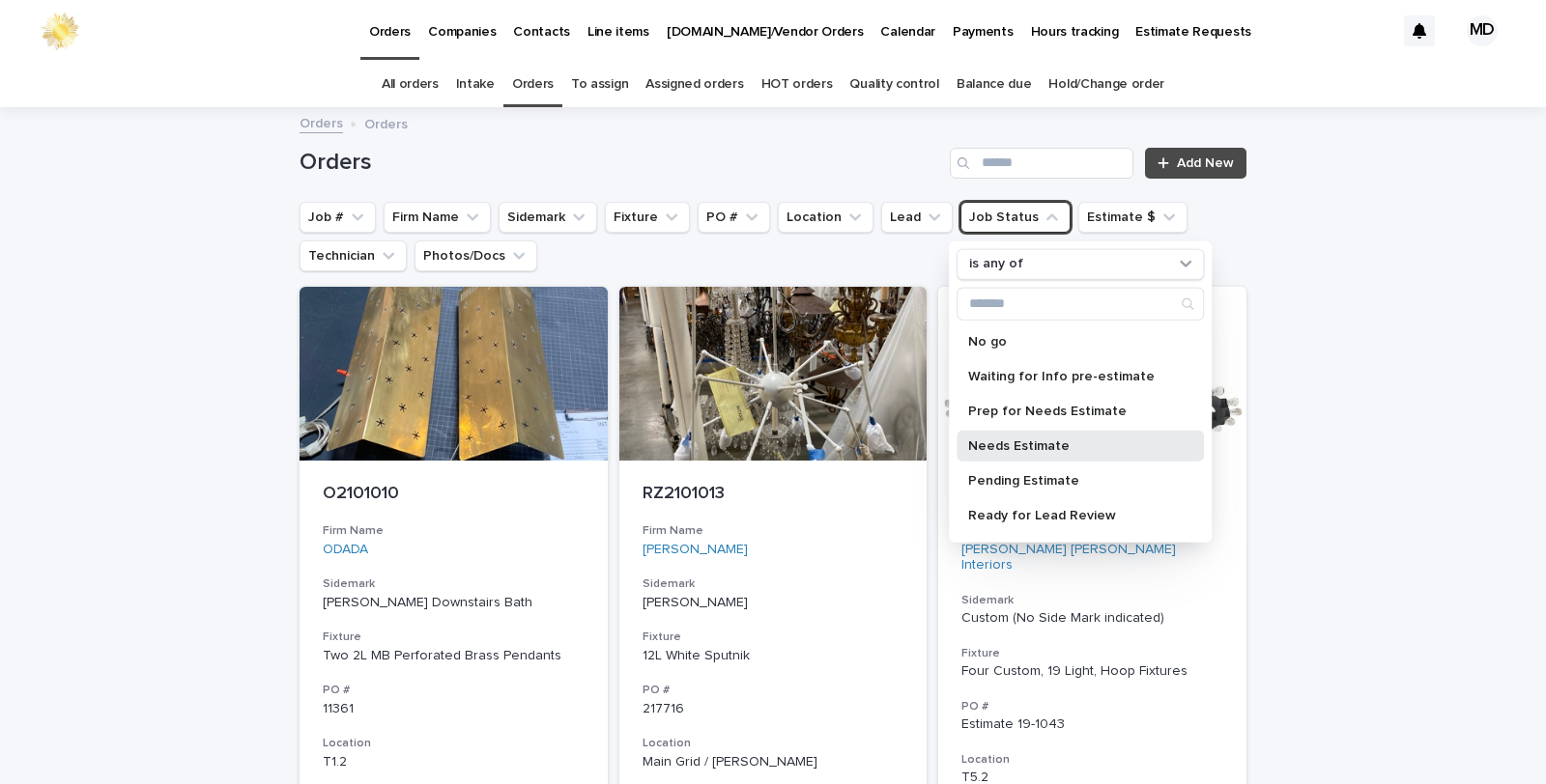
click at [990, 441] on p "Needs Estimate" at bounding box center [1070, 445] width 204 height 14
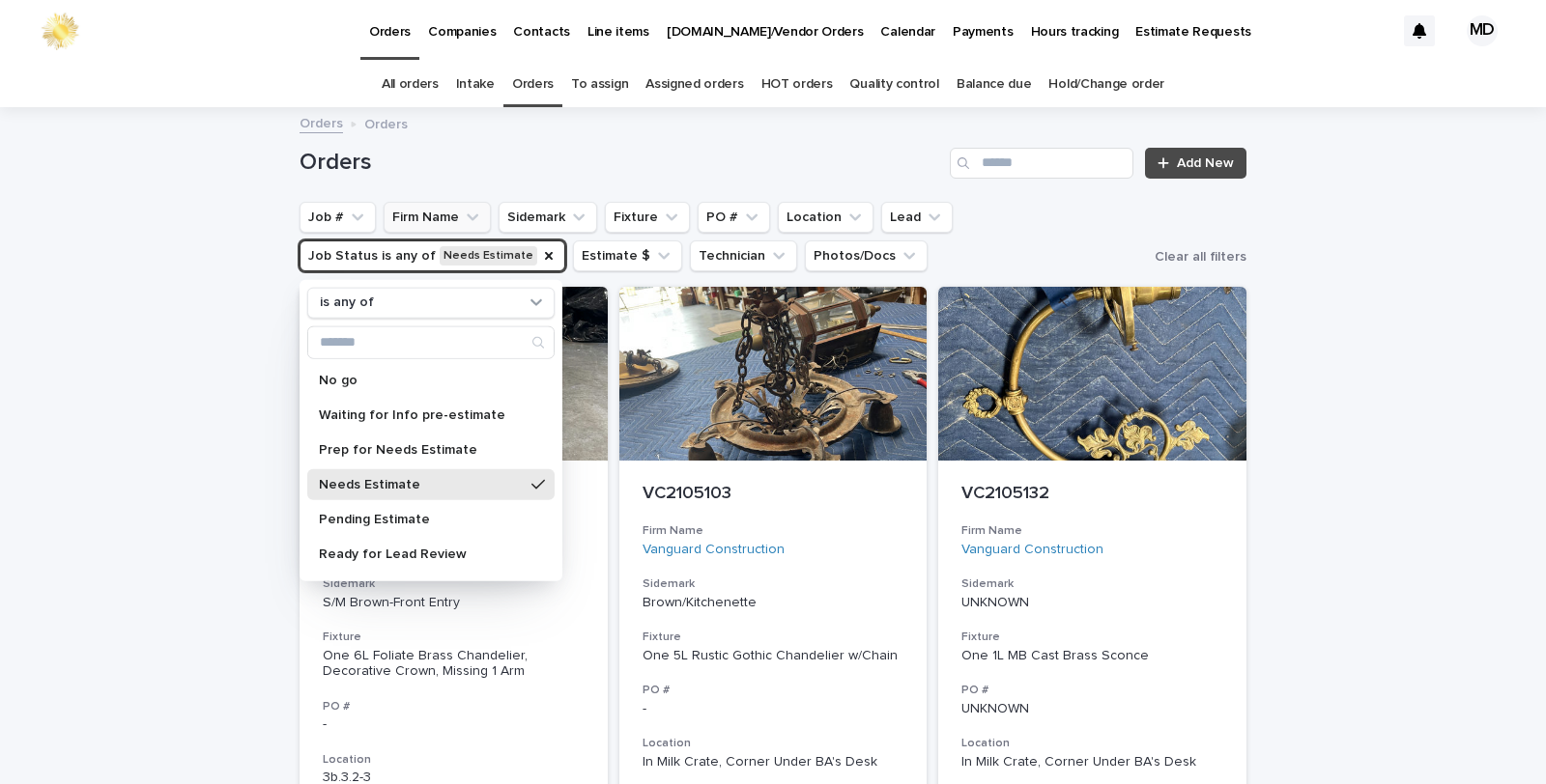
click at [440, 224] on button "Firm Name" at bounding box center [436, 217] width 107 height 30
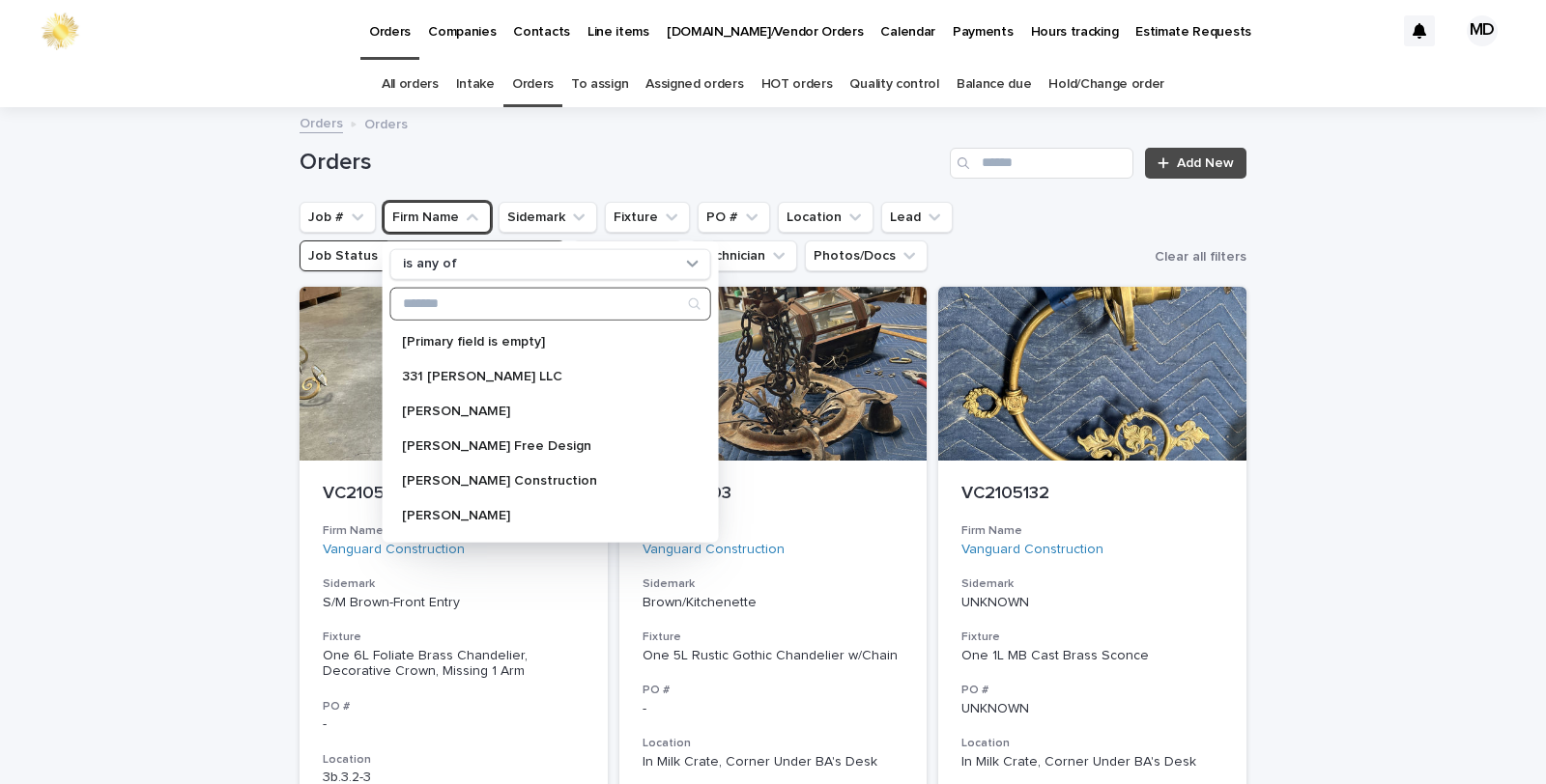
click at [424, 305] on input "Search" at bounding box center [550, 303] width 318 height 30
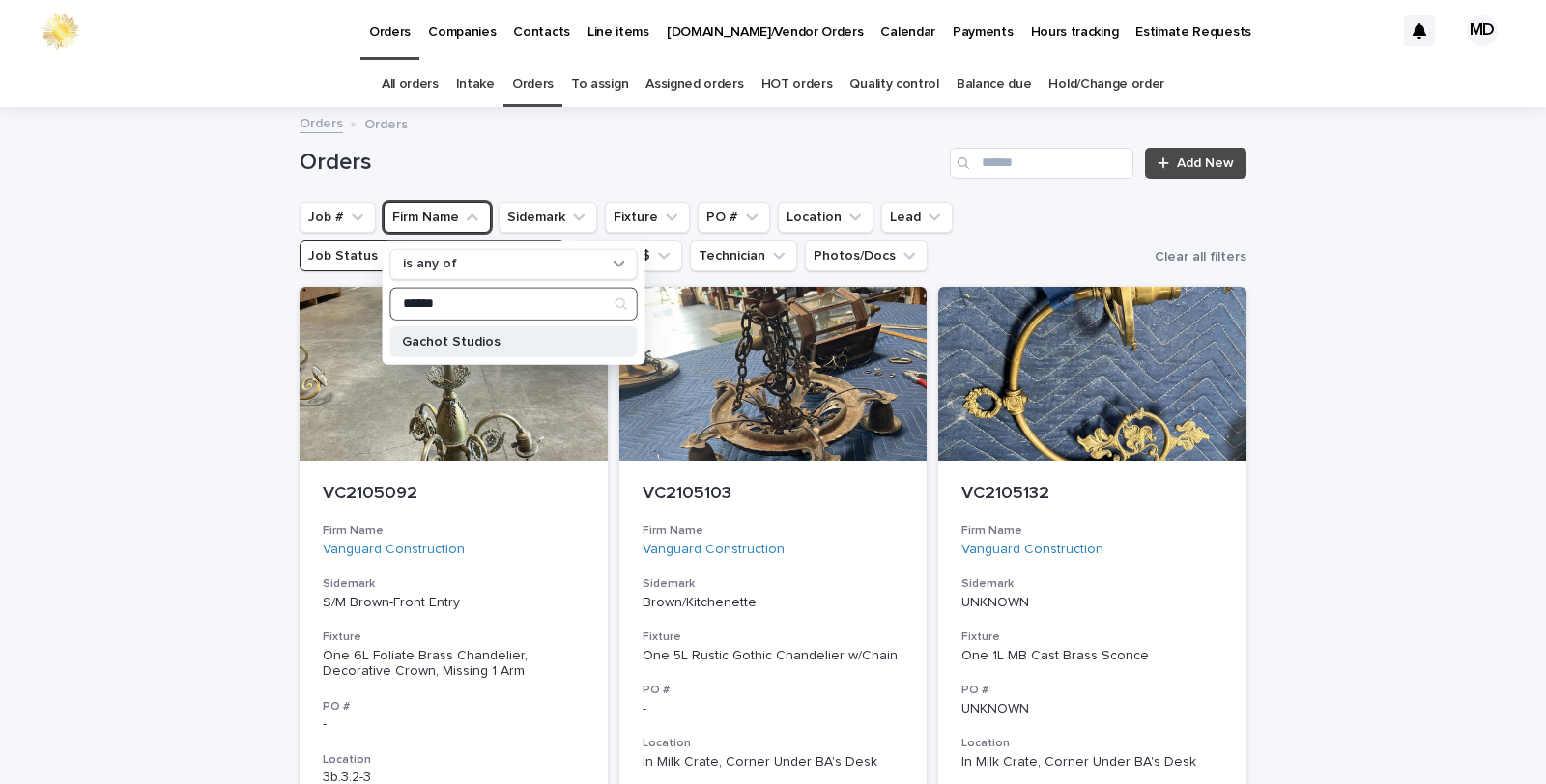
type input "******"
click at [413, 338] on p "Gachot Studios" at bounding box center [504, 341] width 204 height 14
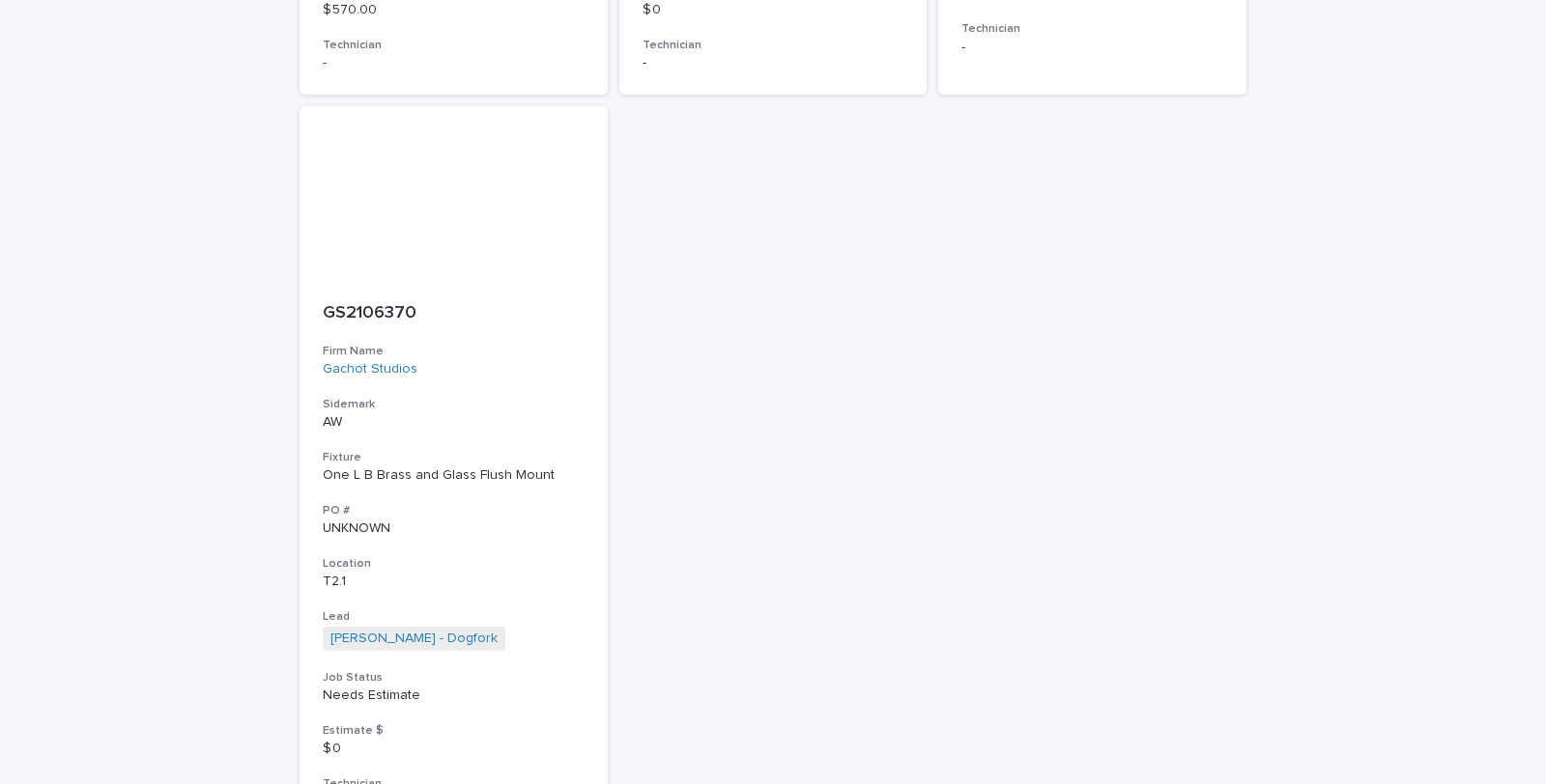
scroll to position [898, 0]
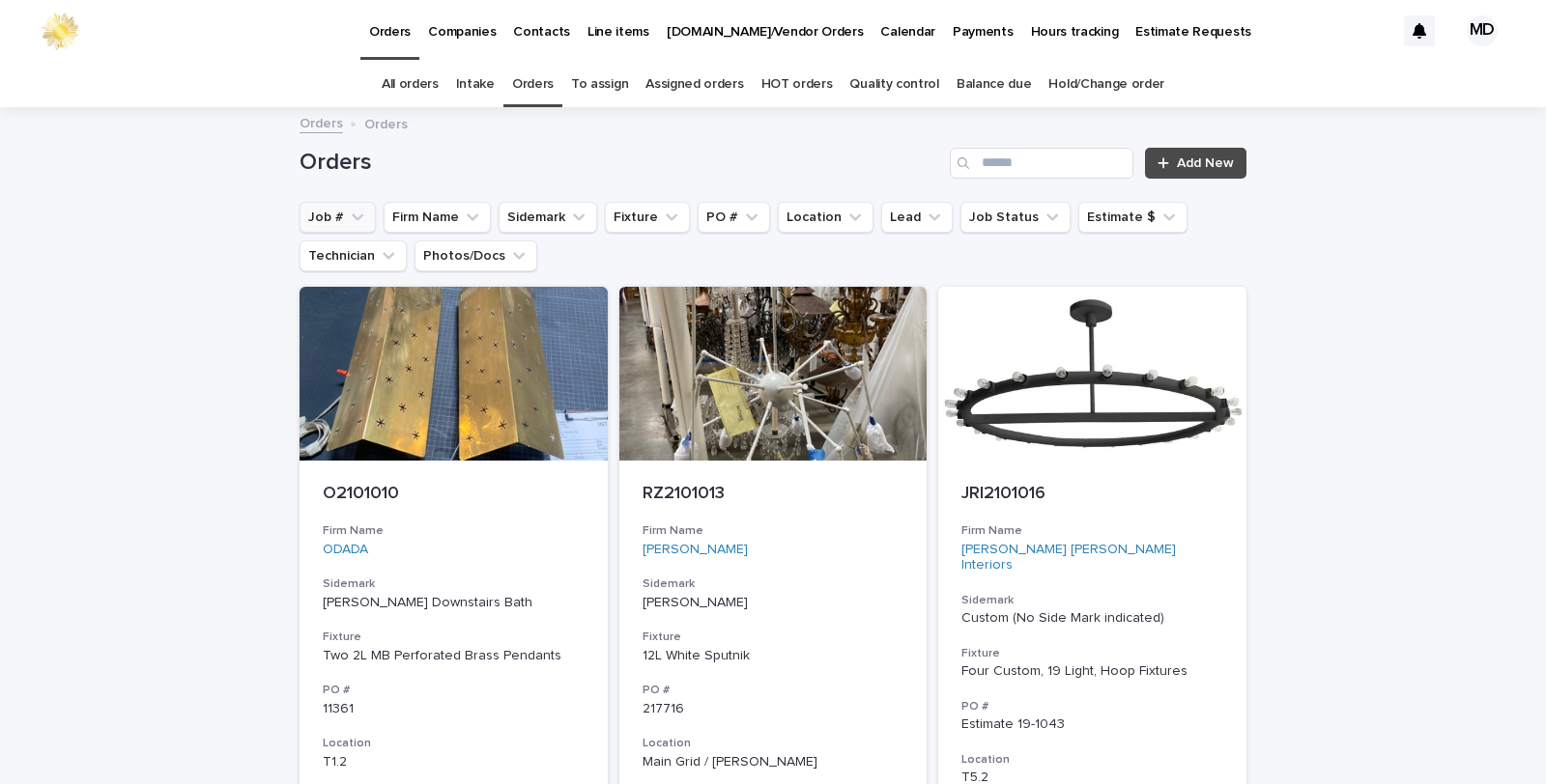
click at [324, 215] on button "Job #" at bounding box center [338, 217] width 77 height 30
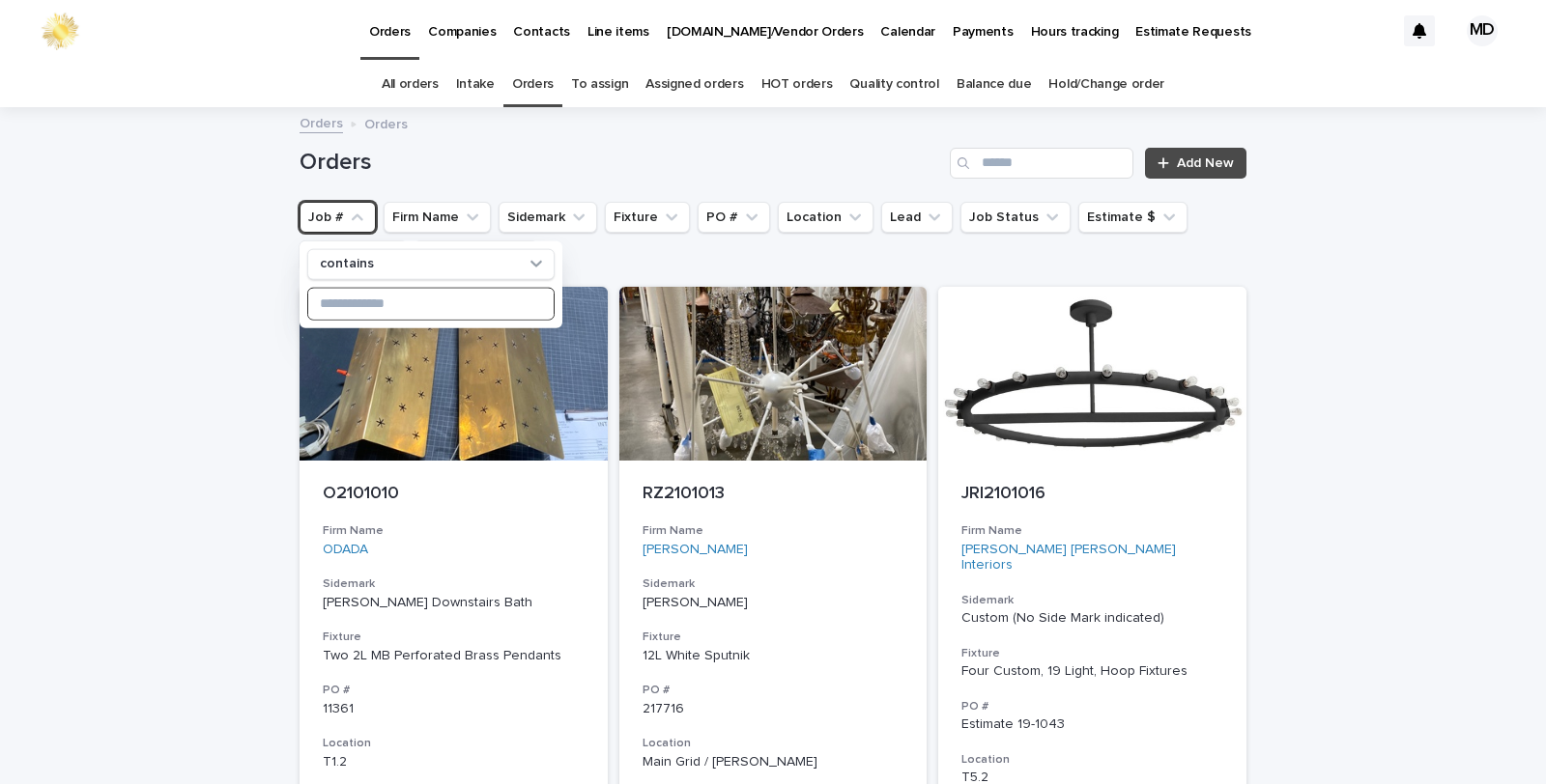
click at [394, 307] on input at bounding box center [431, 303] width 246 height 30
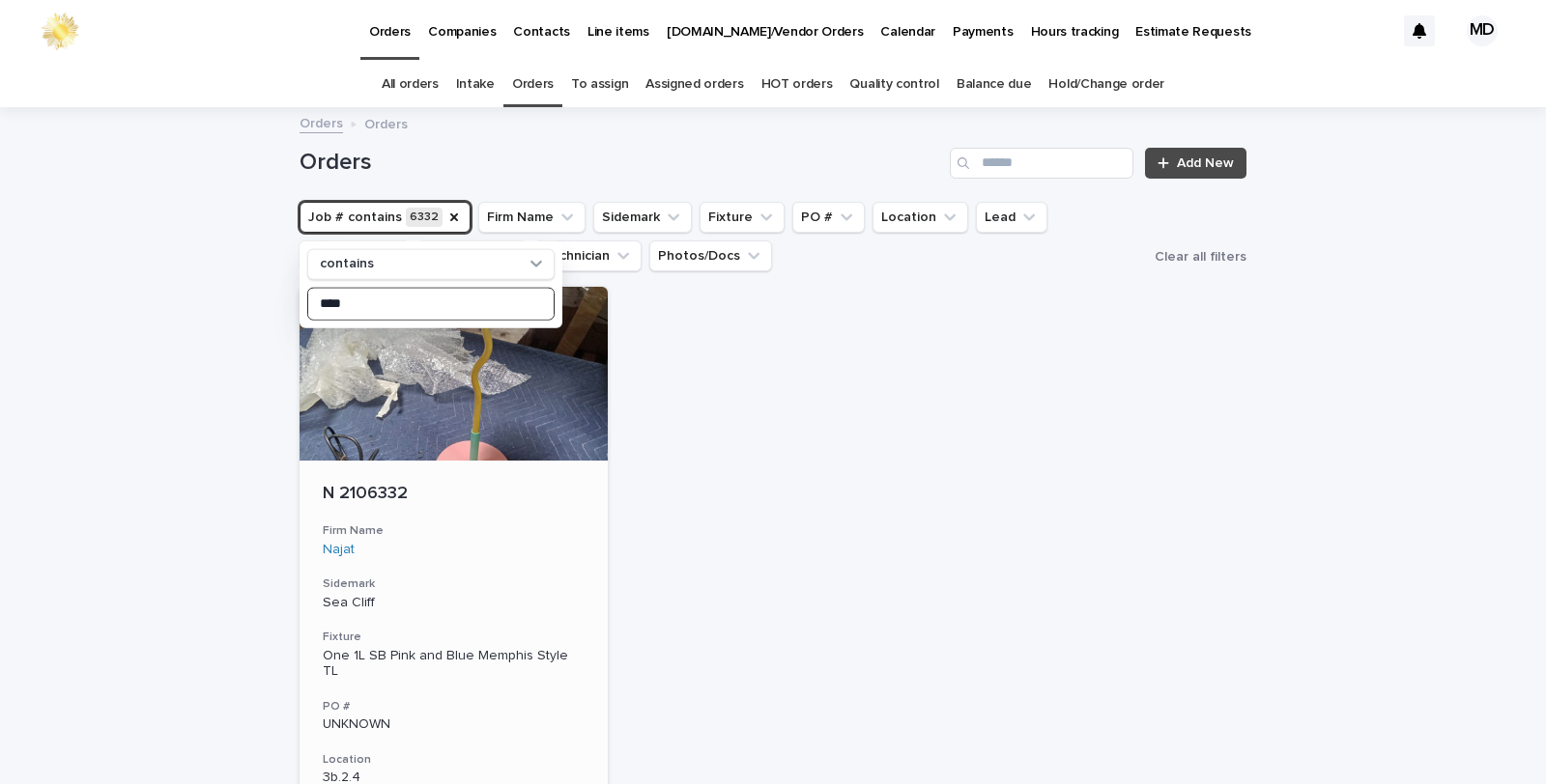
type input "****"
click at [393, 655] on div "One 1L SB Pink and Blue Memphis Style TL" at bounding box center [453, 664] width 261 height 32
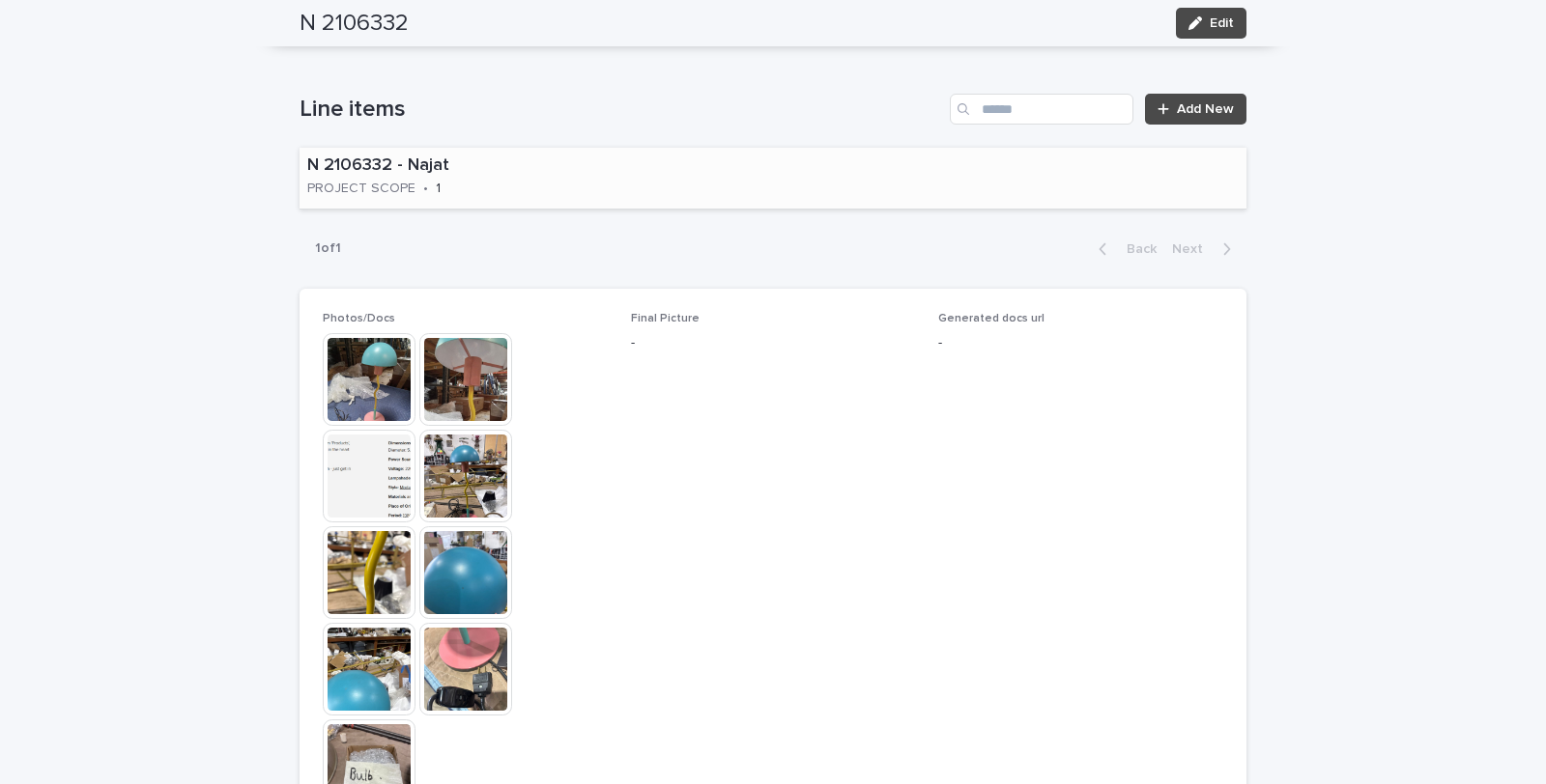
scroll to position [1073, 0]
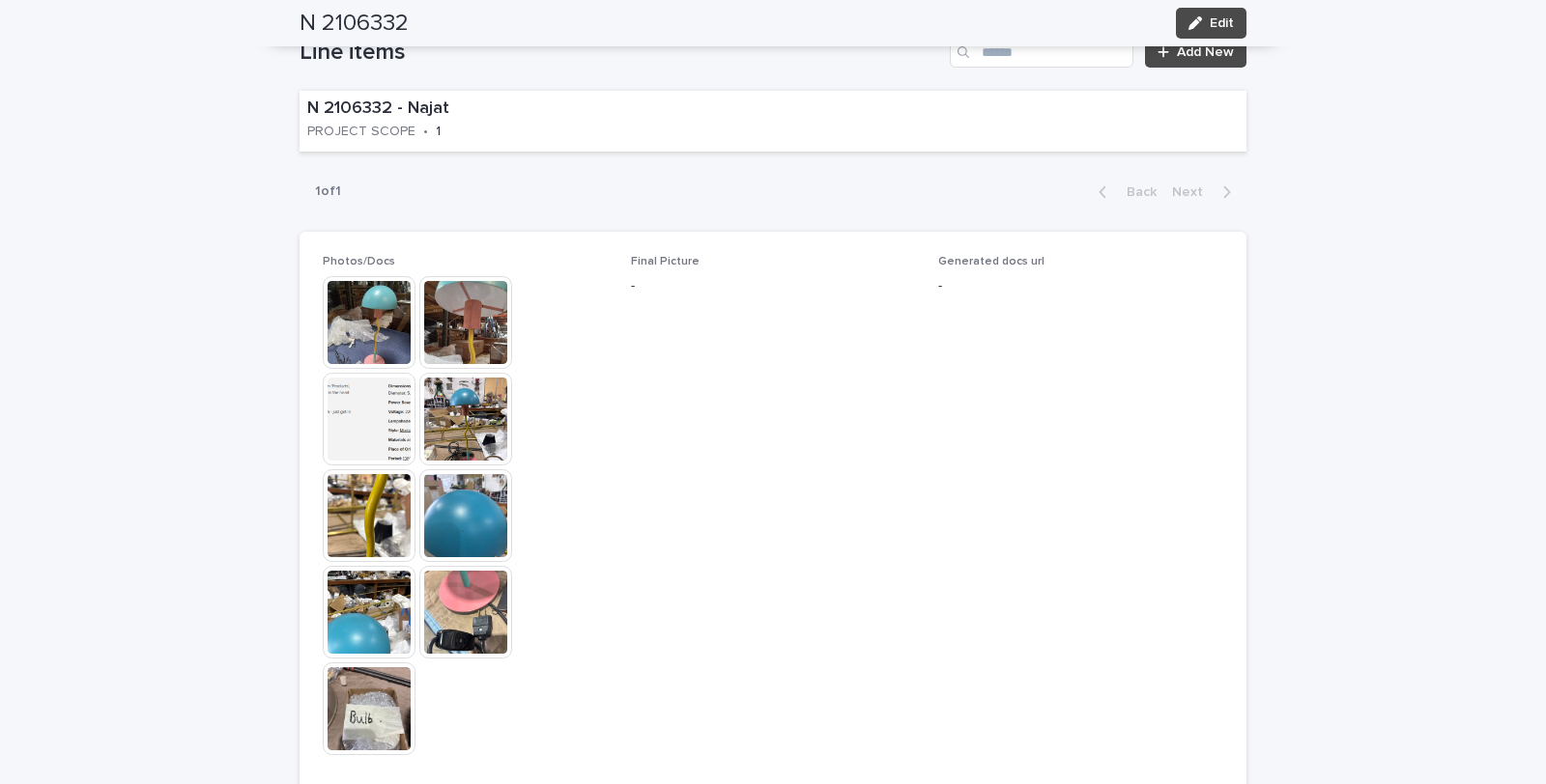
click at [331, 611] on img at bounding box center [369, 612] width 92 height 92
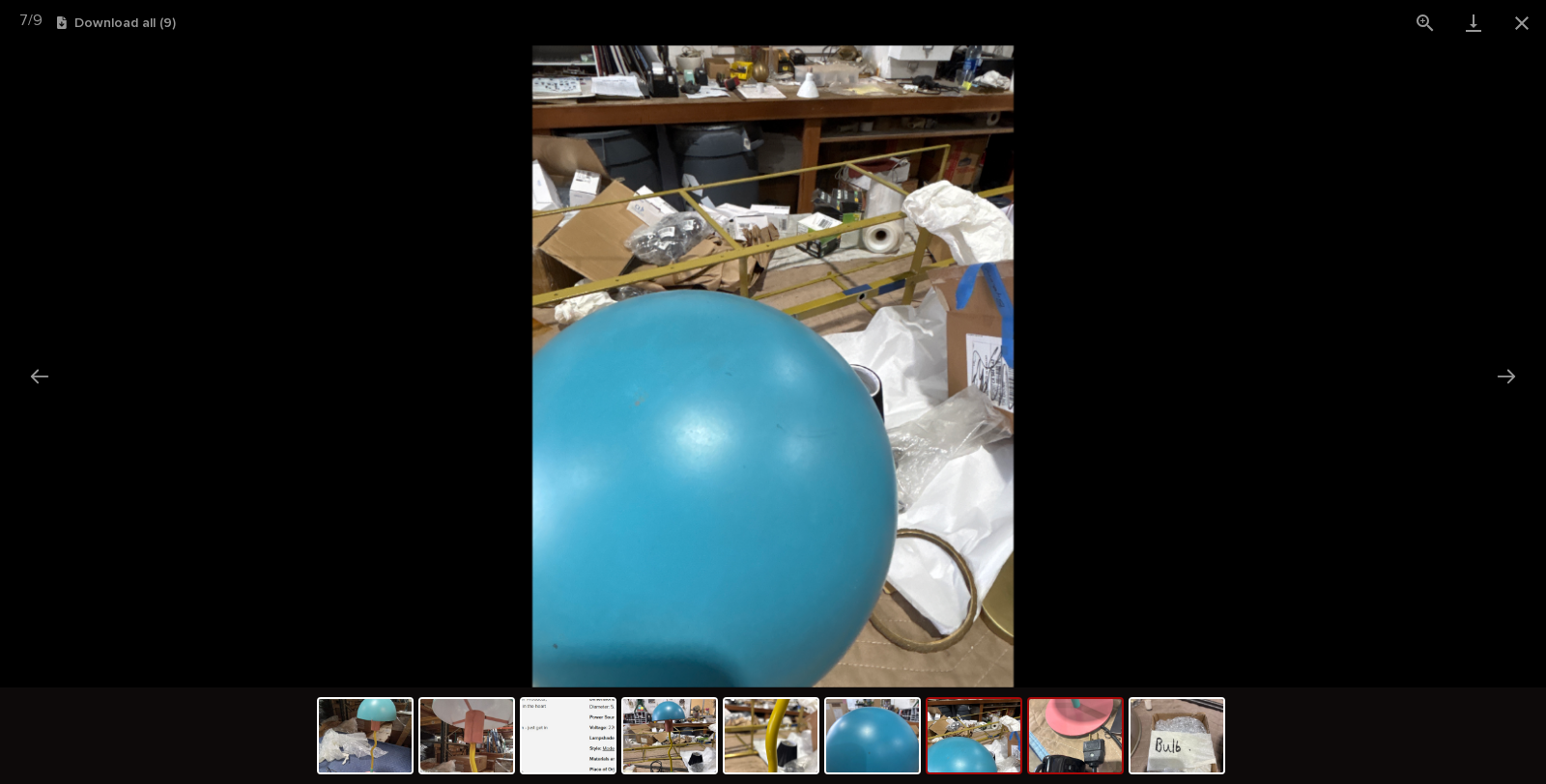
click at [1082, 751] on img at bounding box center [1075, 736] width 92 height 74
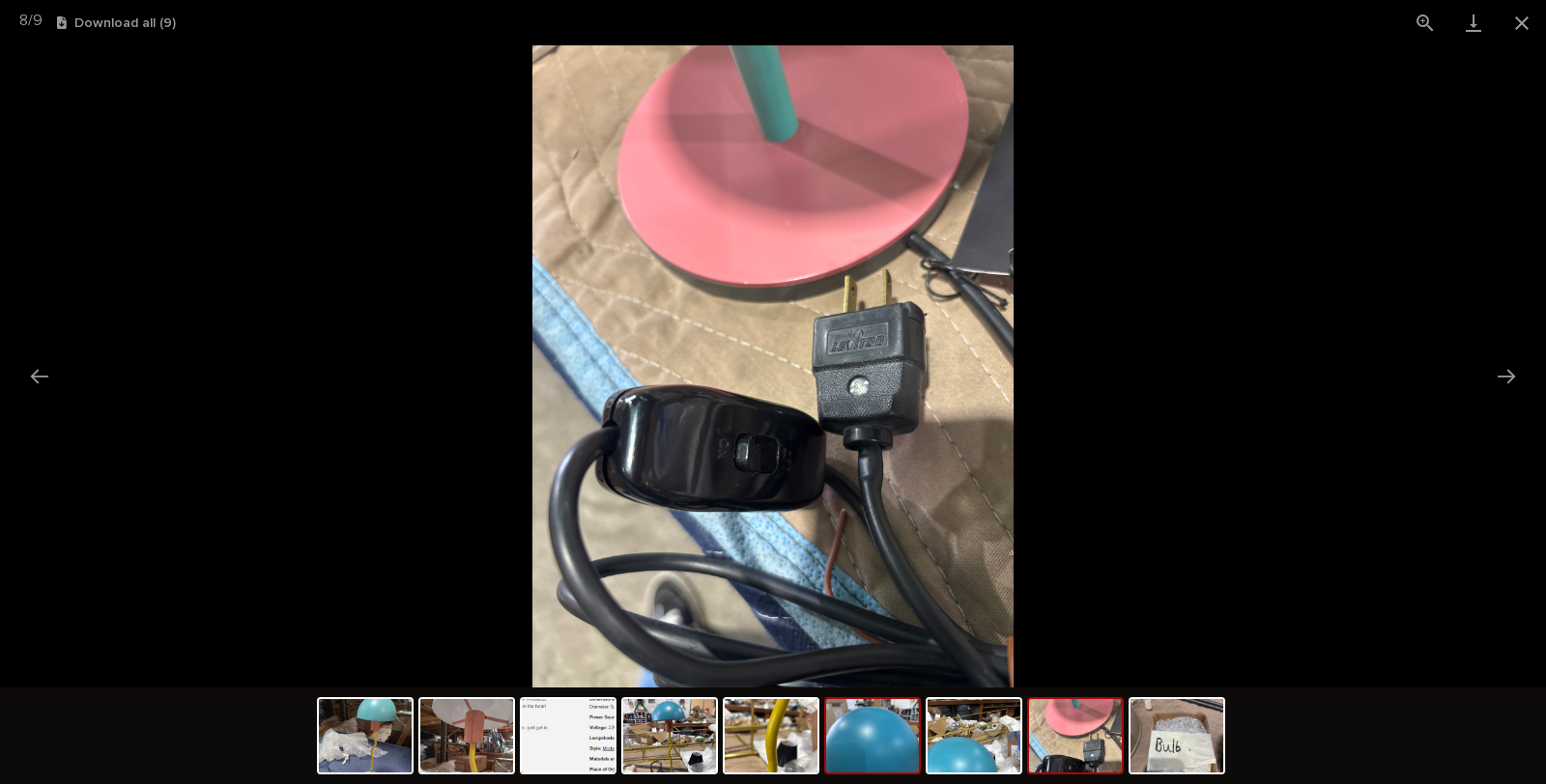
click at [870, 767] on img at bounding box center [873, 736] width 92 height 74
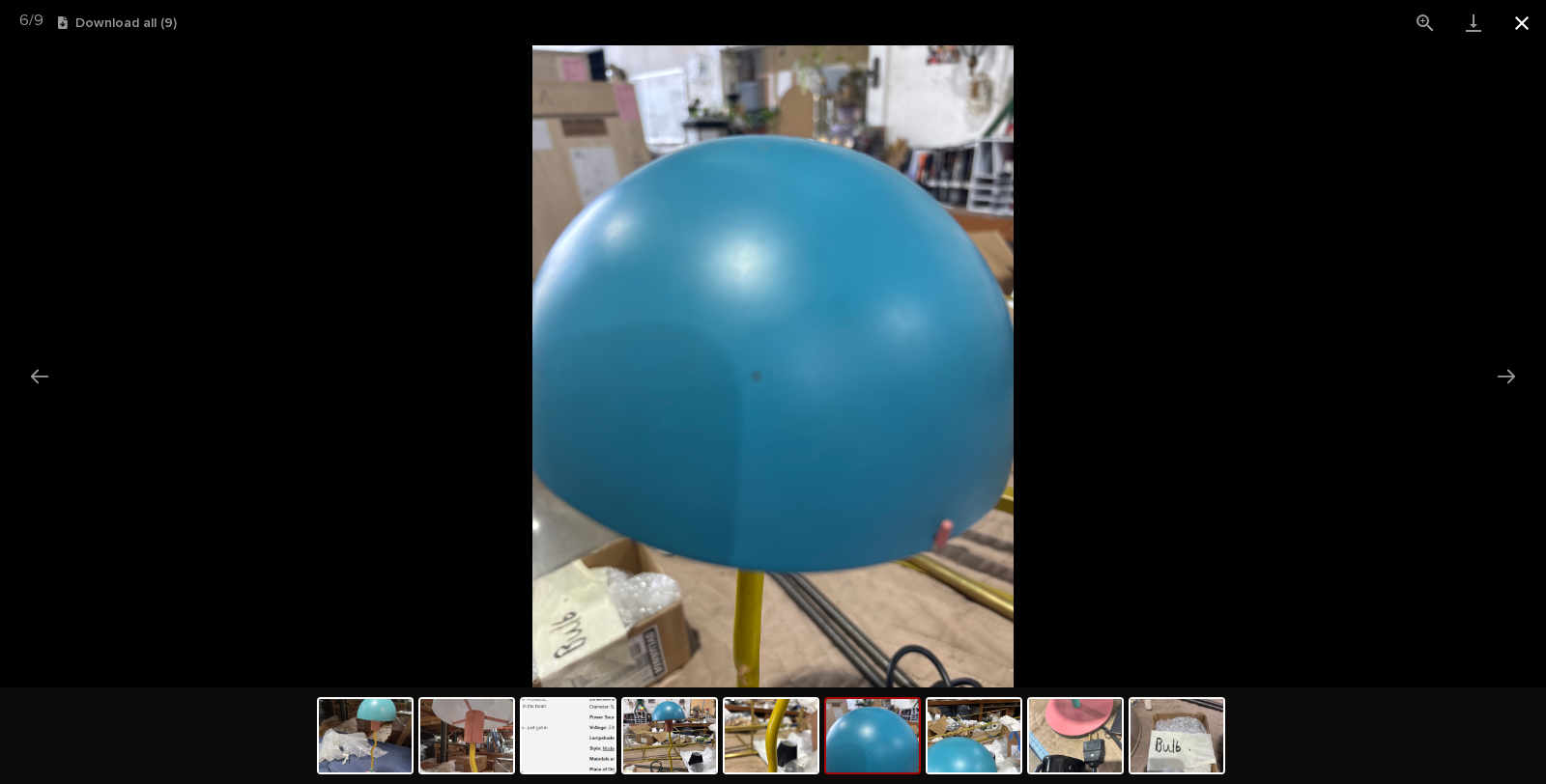
click at [1521, 20] on button "Close gallery" at bounding box center [1521, 23] width 48 height 45
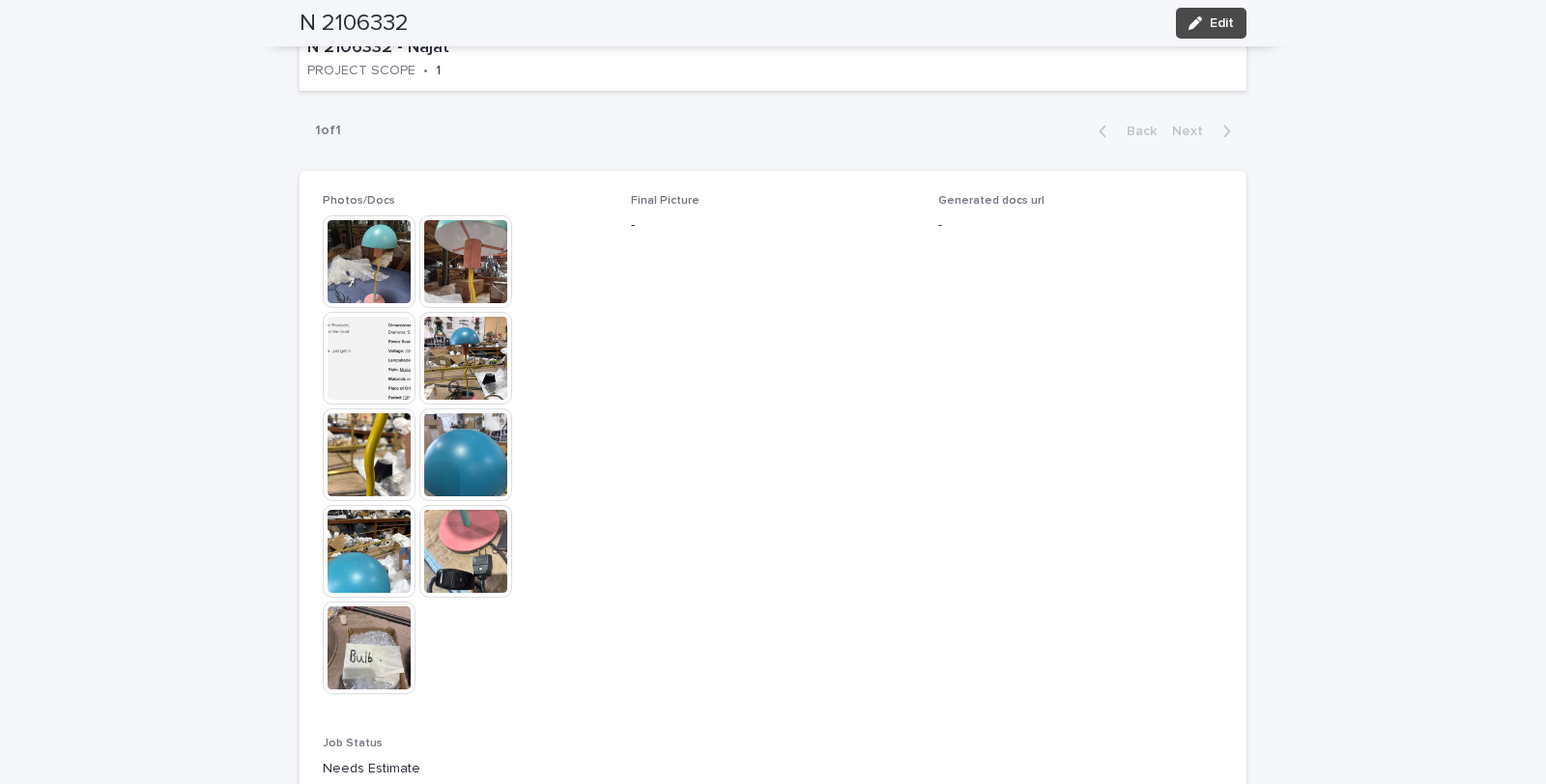
scroll to position [863, 0]
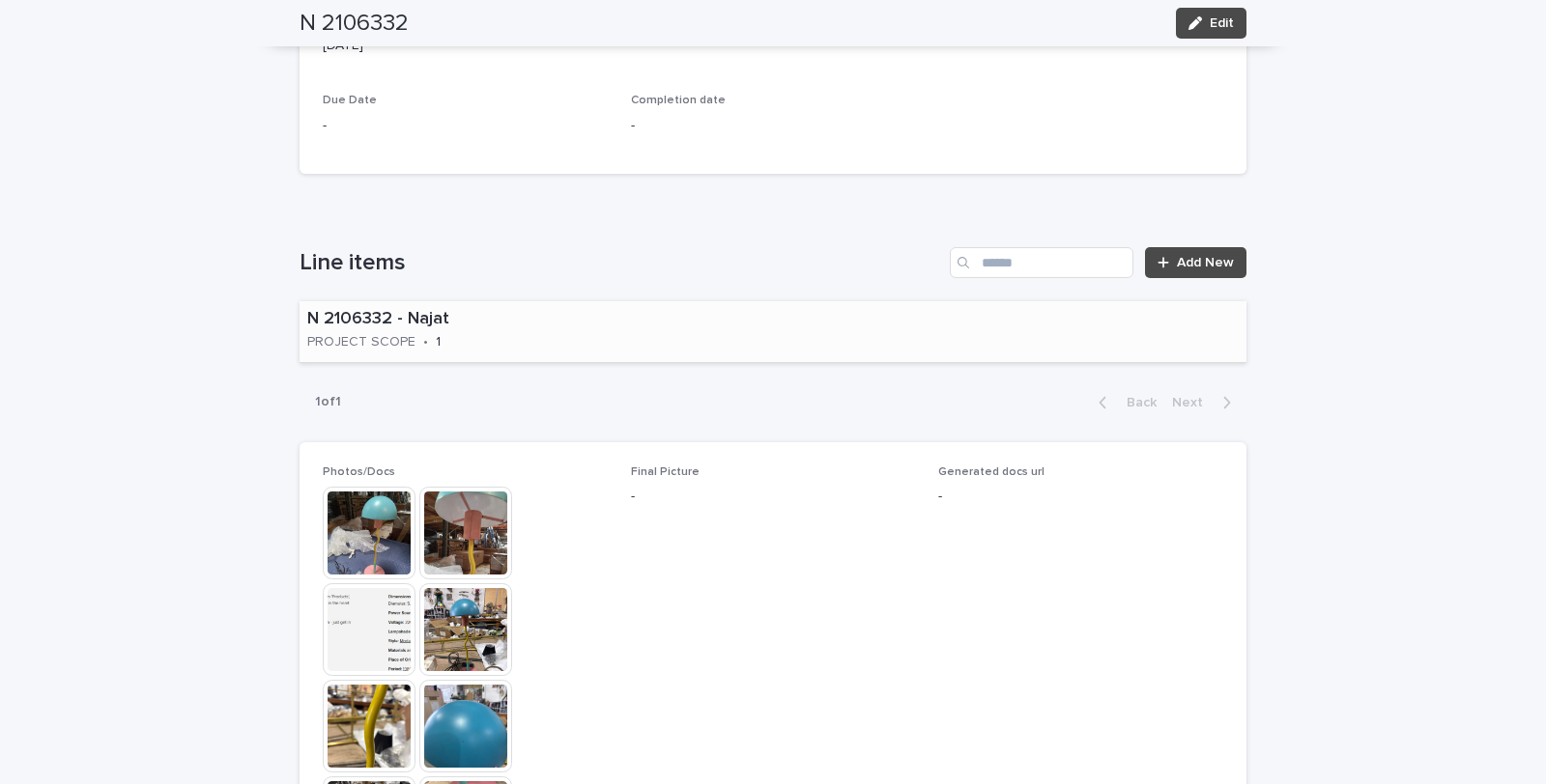
click at [606, 338] on div "N 2106332 - Najat PROJECT SCOPE • 1" at bounding box center [773, 332] width 947 height 61
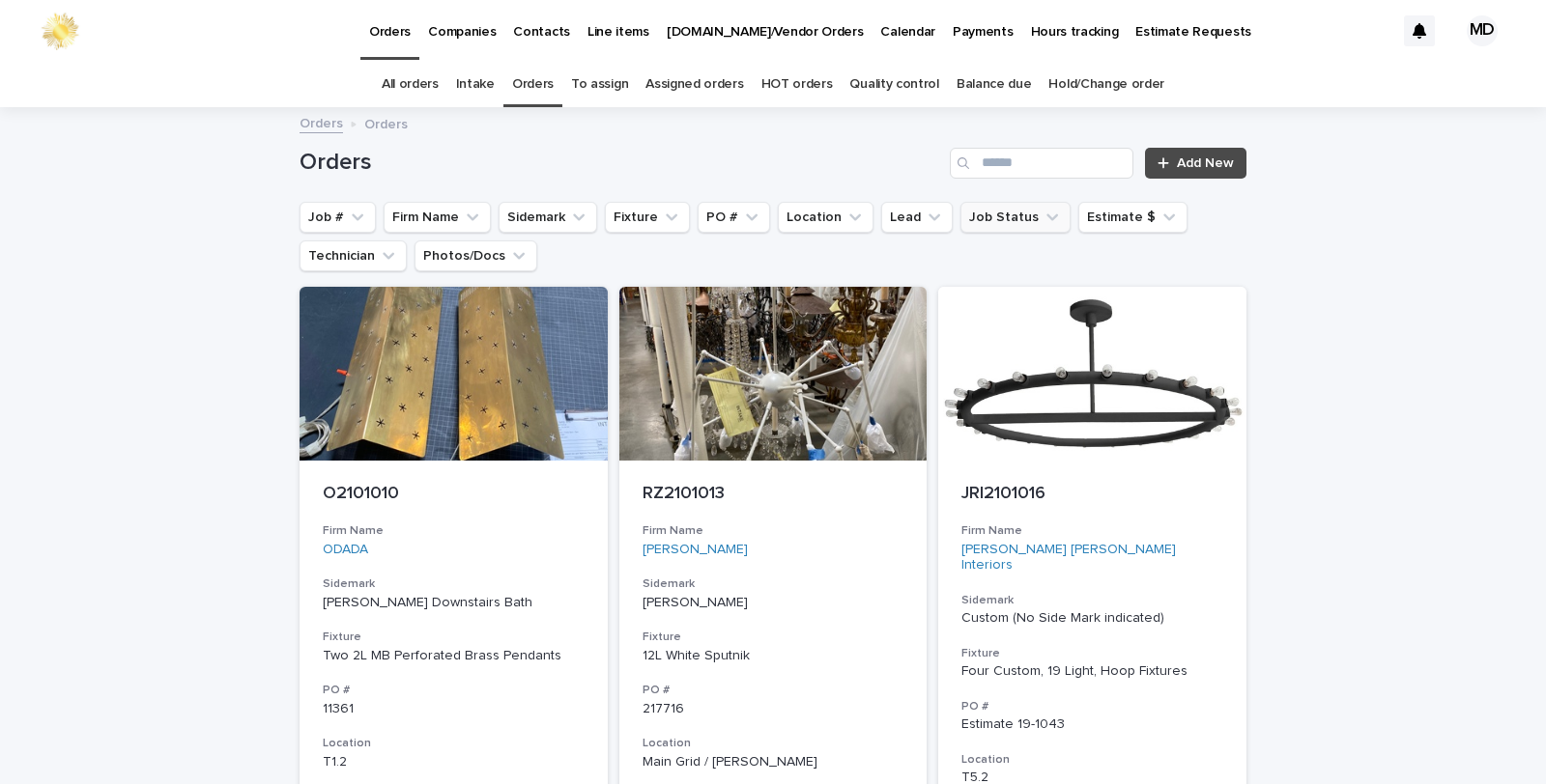
click at [1013, 215] on button "Job Status" at bounding box center [1015, 217] width 110 height 30
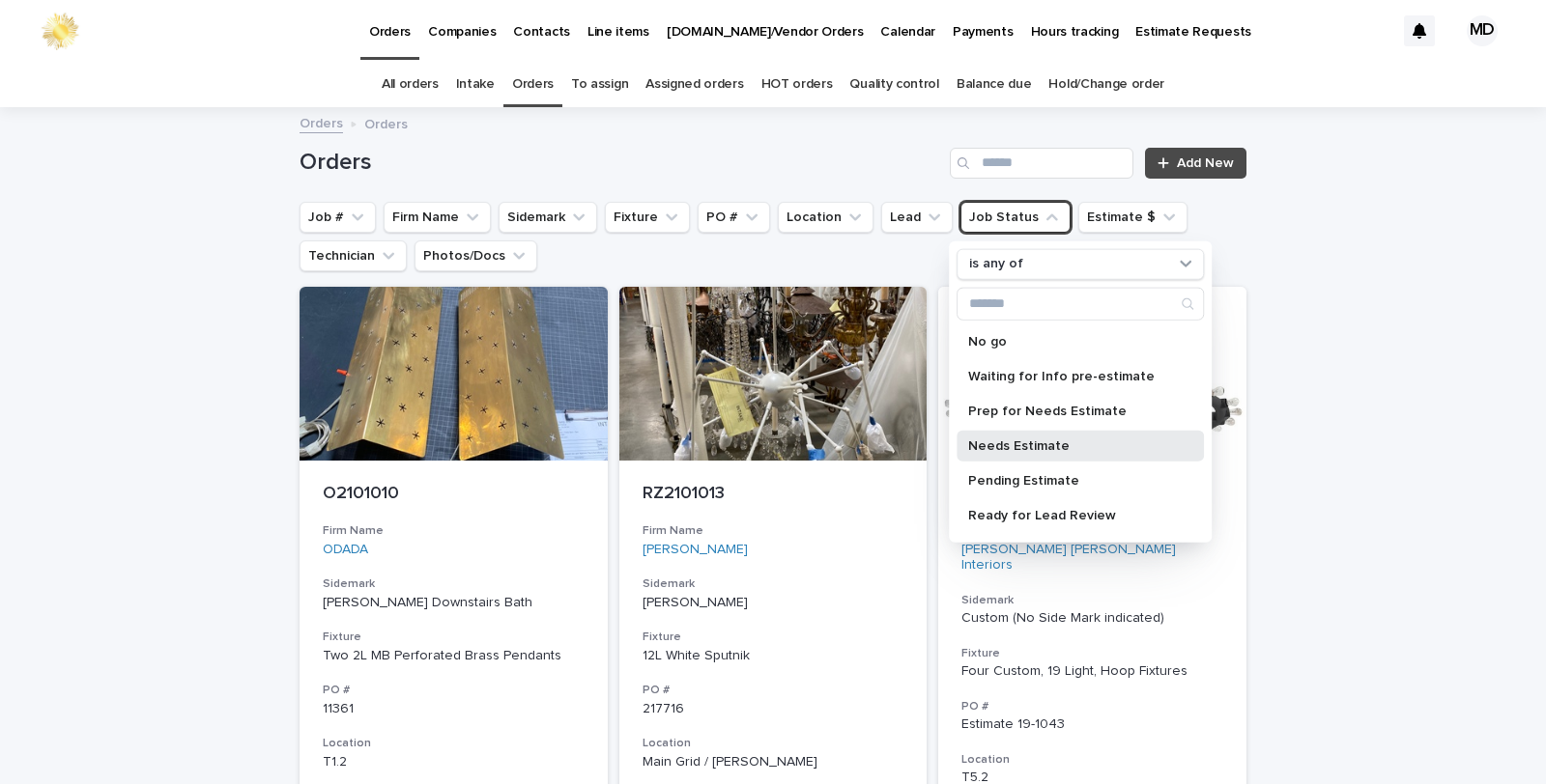
click at [991, 444] on p "Needs Estimate" at bounding box center [1070, 445] width 204 height 14
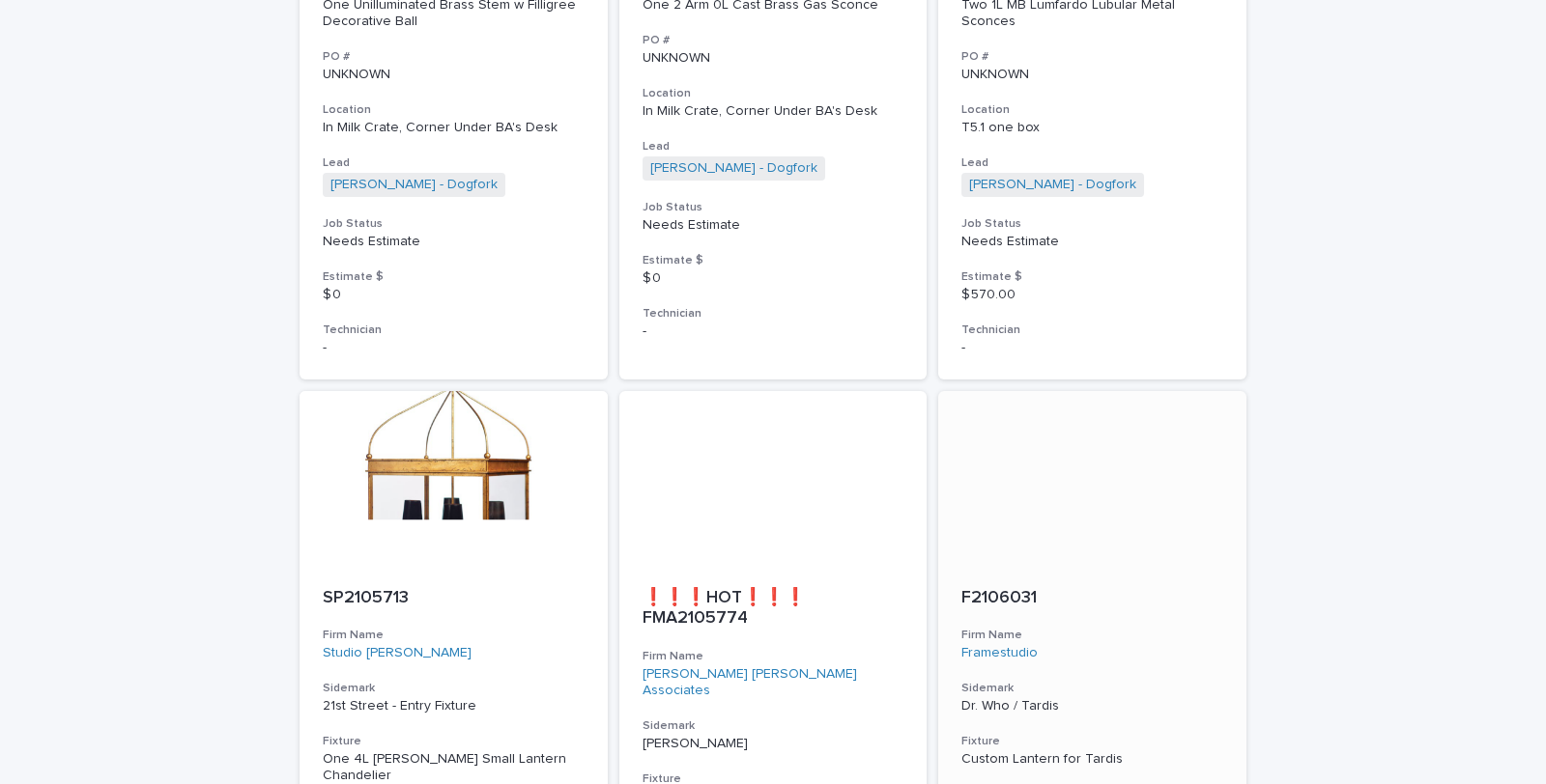
scroll to position [1288, 0]
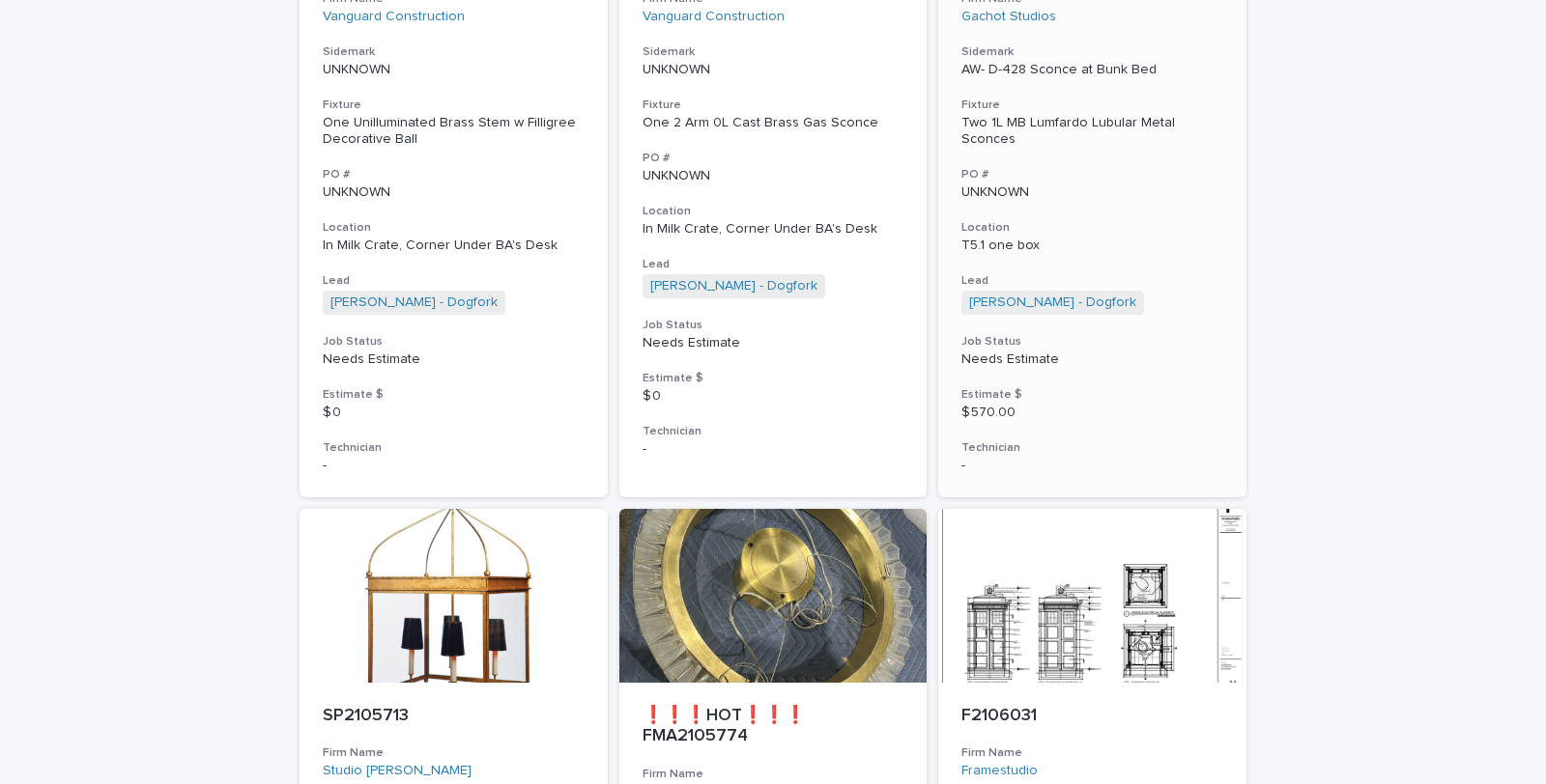
click at [999, 123] on div "Two 1L MB Lumfardo Lubular Metal Sconces" at bounding box center [1092, 131] width 261 height 32
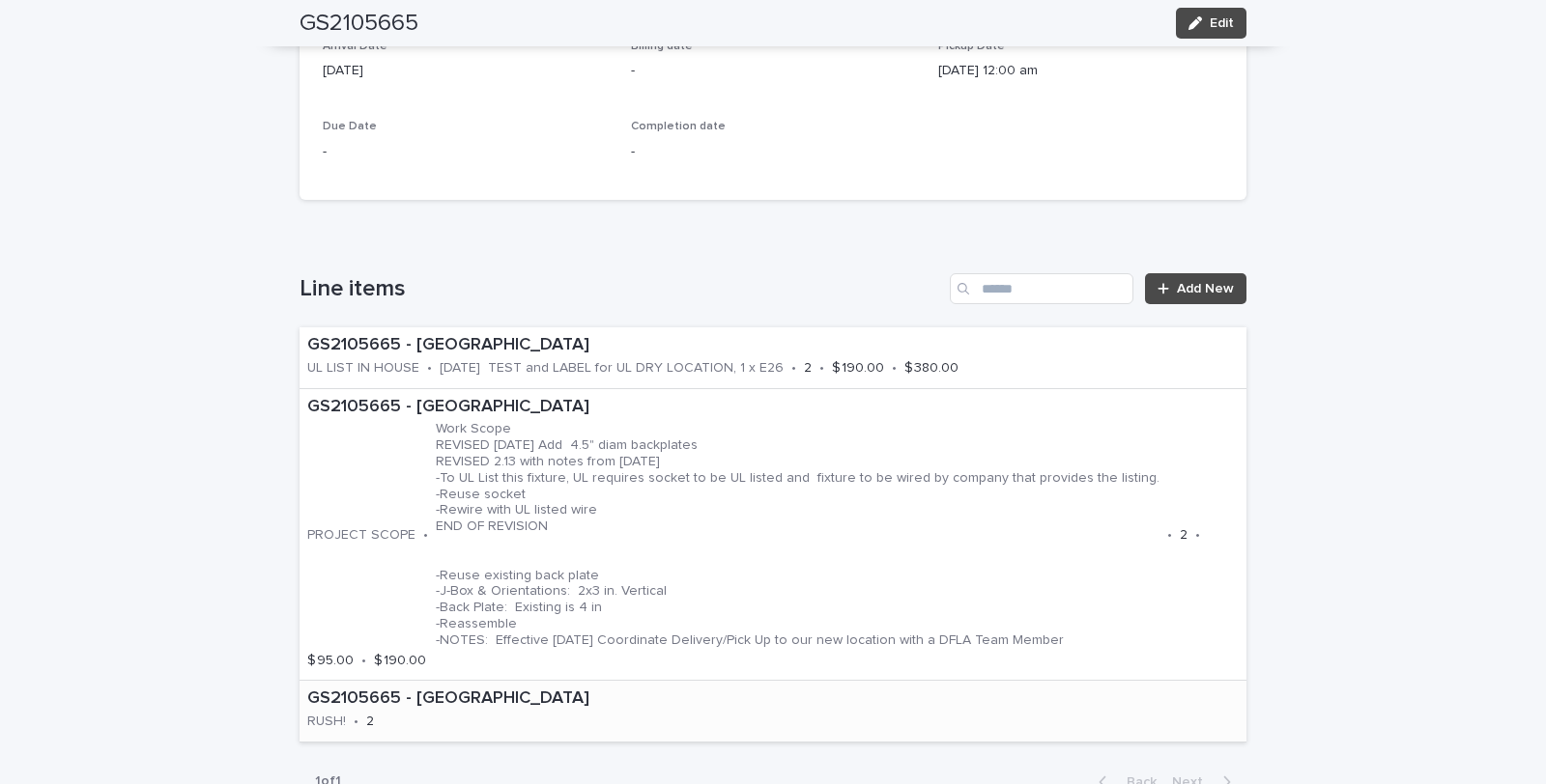
scroll to position [1181, 0]
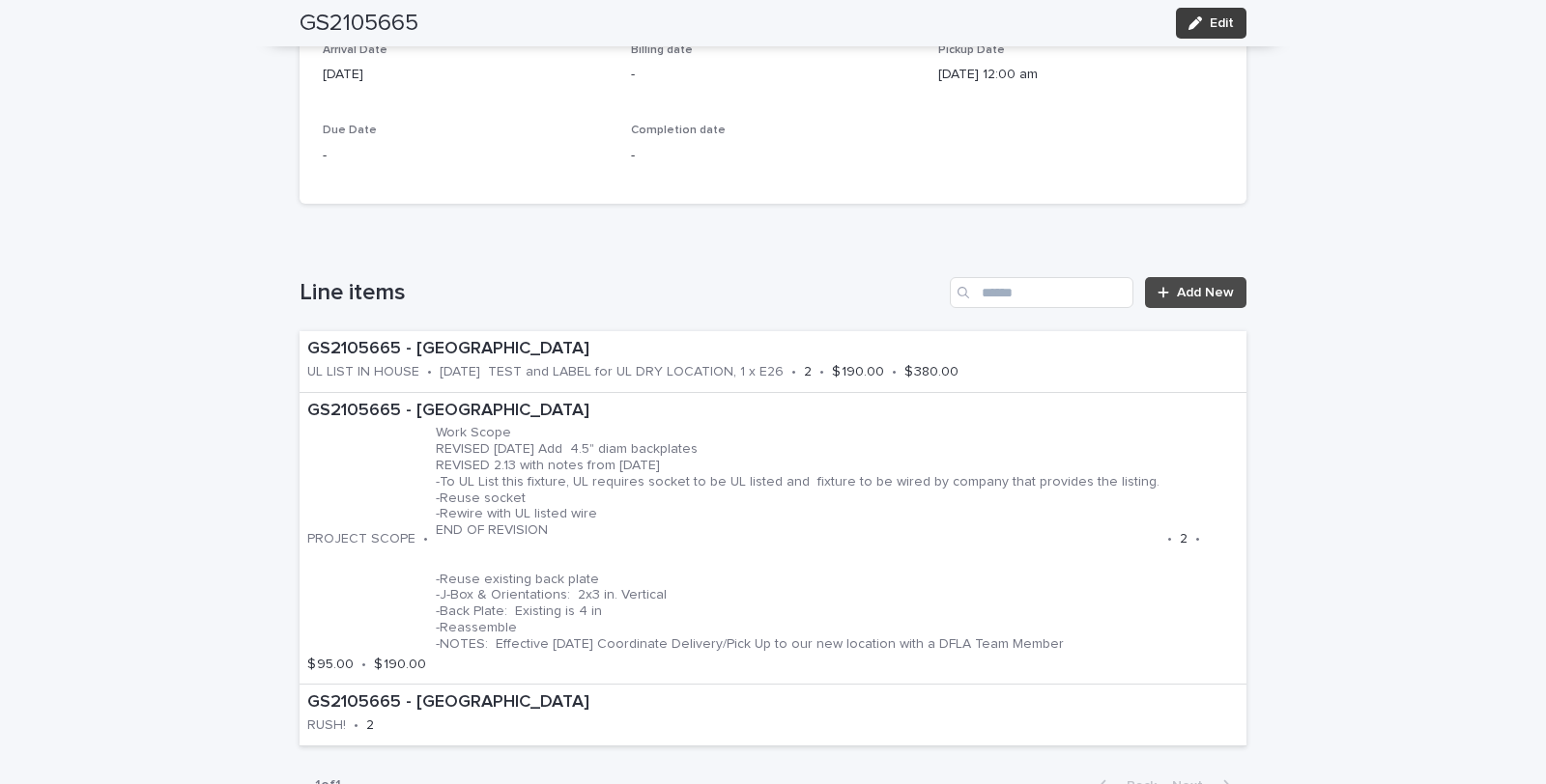
click at [1219, 21] on span "Edit" at bounding box center [1222, 24] width 25 height 14
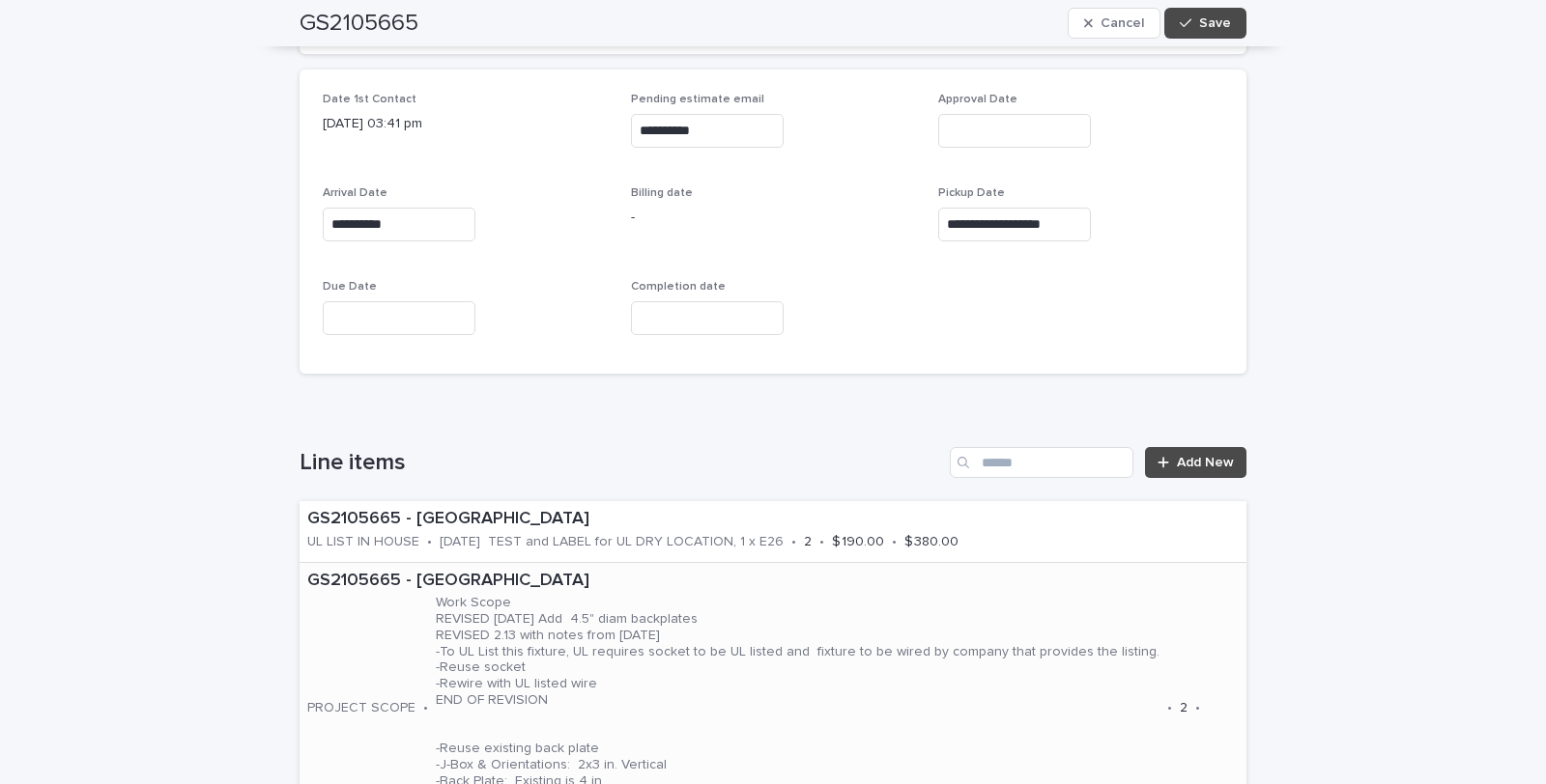
click at [493, 652] on p "Work Scope REVISED 9.12.25 Add 4.5" diam backplates REVISED 2.13 with notes fro…" at bounding box center [797, 708] width 723 height 227
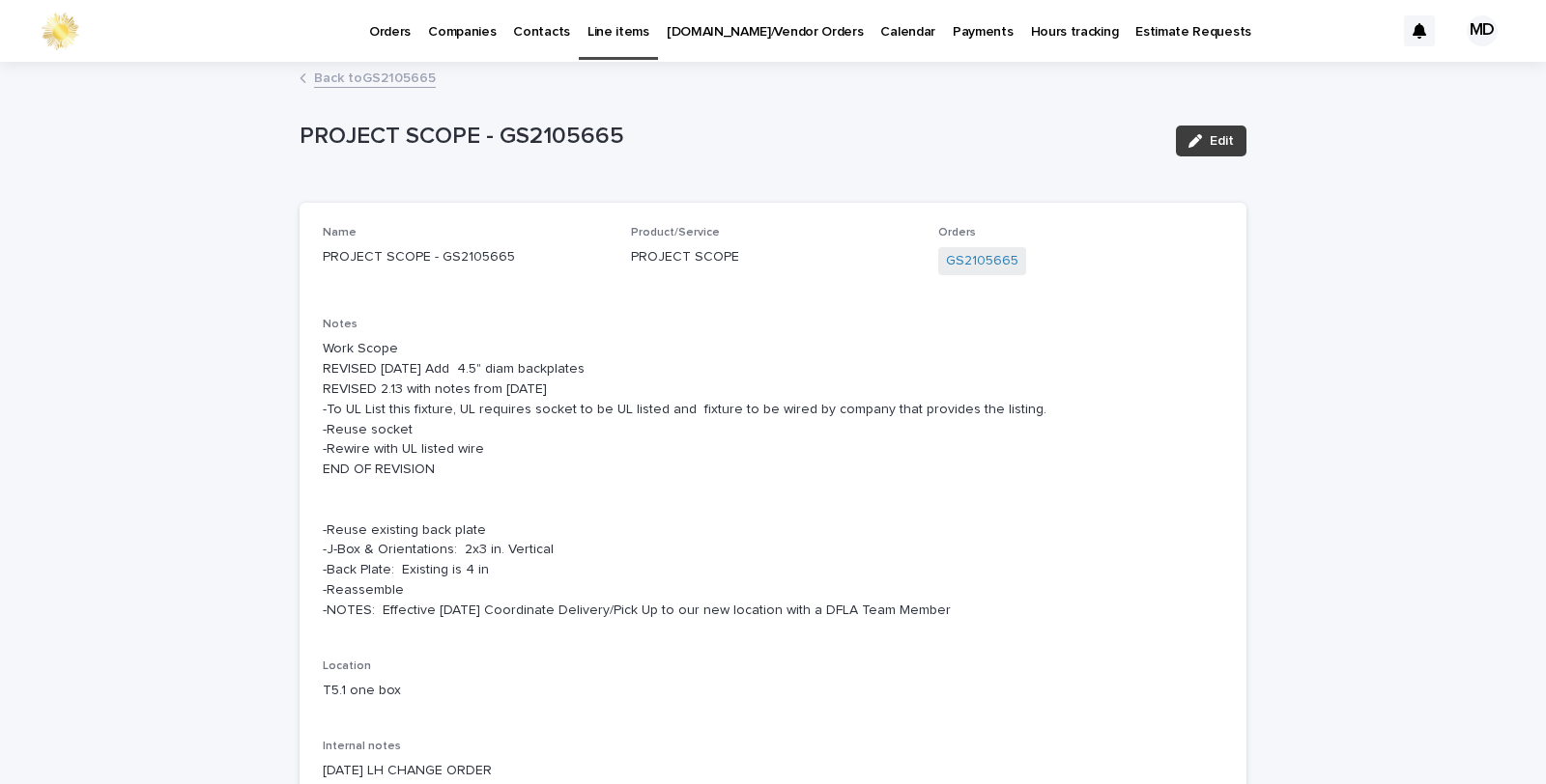
click at [1212, 135] on span "Edit" at bounding box center [1222, 141] width 25 height 14
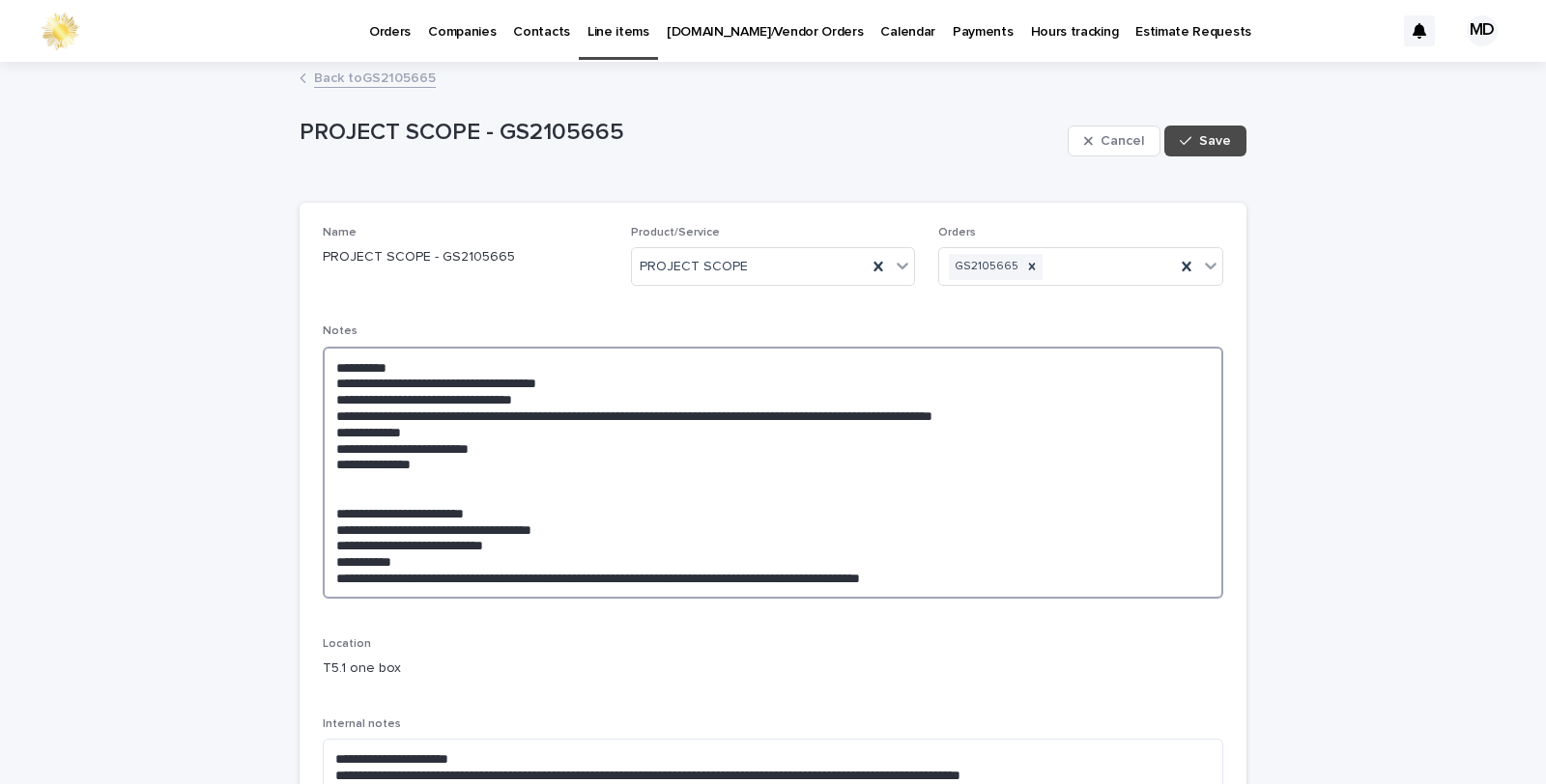
drag, startPoint x: 1312, startPoint y: 406, endPoint x: 656, endPoint y: 367, distance: 657.2
click at [591, 378] on textarea "**********" at bounding box center [773, 473] width 900 height 252
drag, startPoint x: 722, startPoint y: 530, endPoint x: 326, endPoint y: 475, distance: 399.8
click at [326, 475] on textarea "**********" at bounding box center [773, 473] width 900 height 252
click at [605, 378] on textarea "**********" at bounding box center [773, 473] width 900 height 252
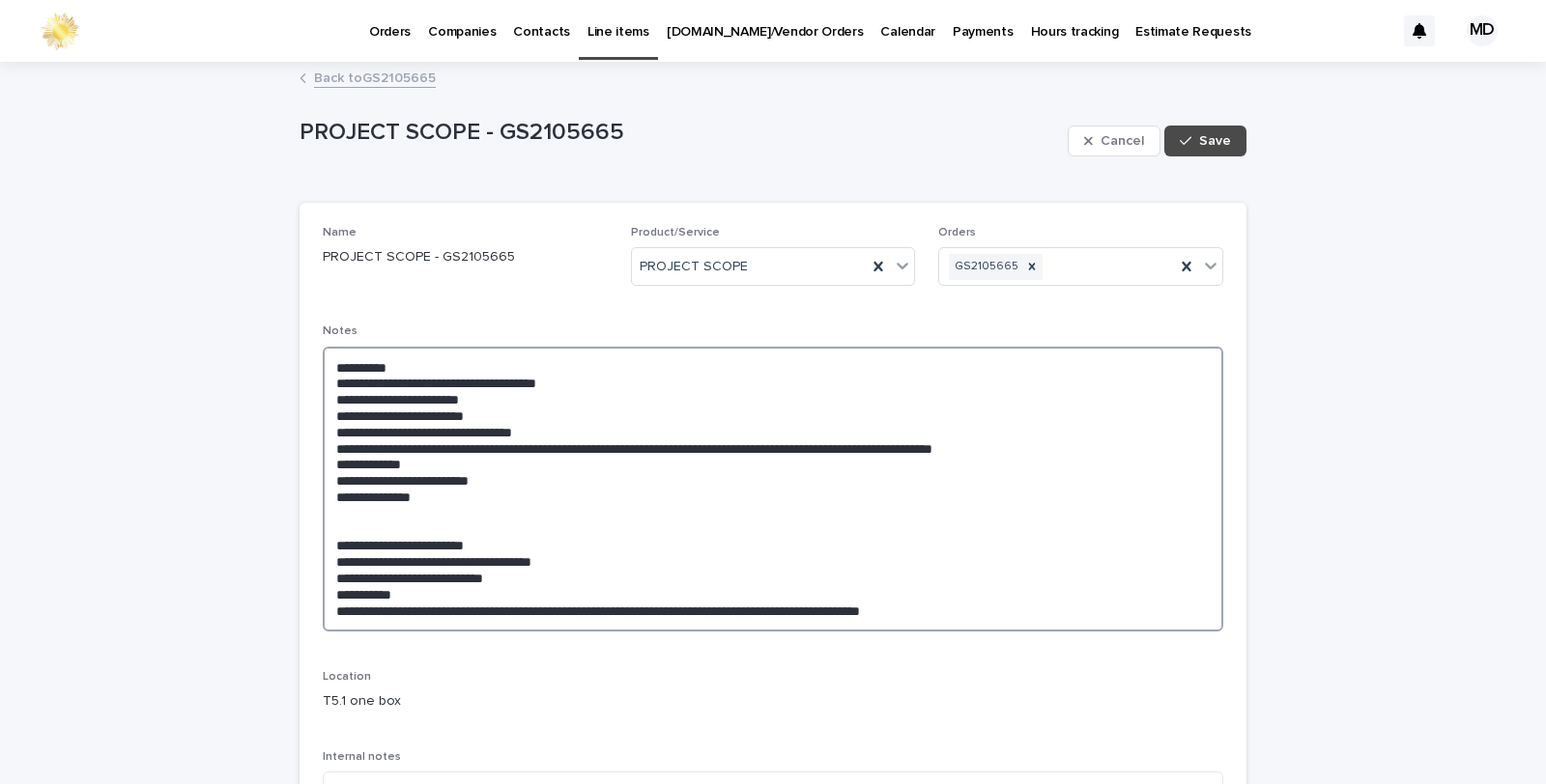
click at [379, 397] on textarea "**********" at bounding box center [773, 489] width 900 height 285
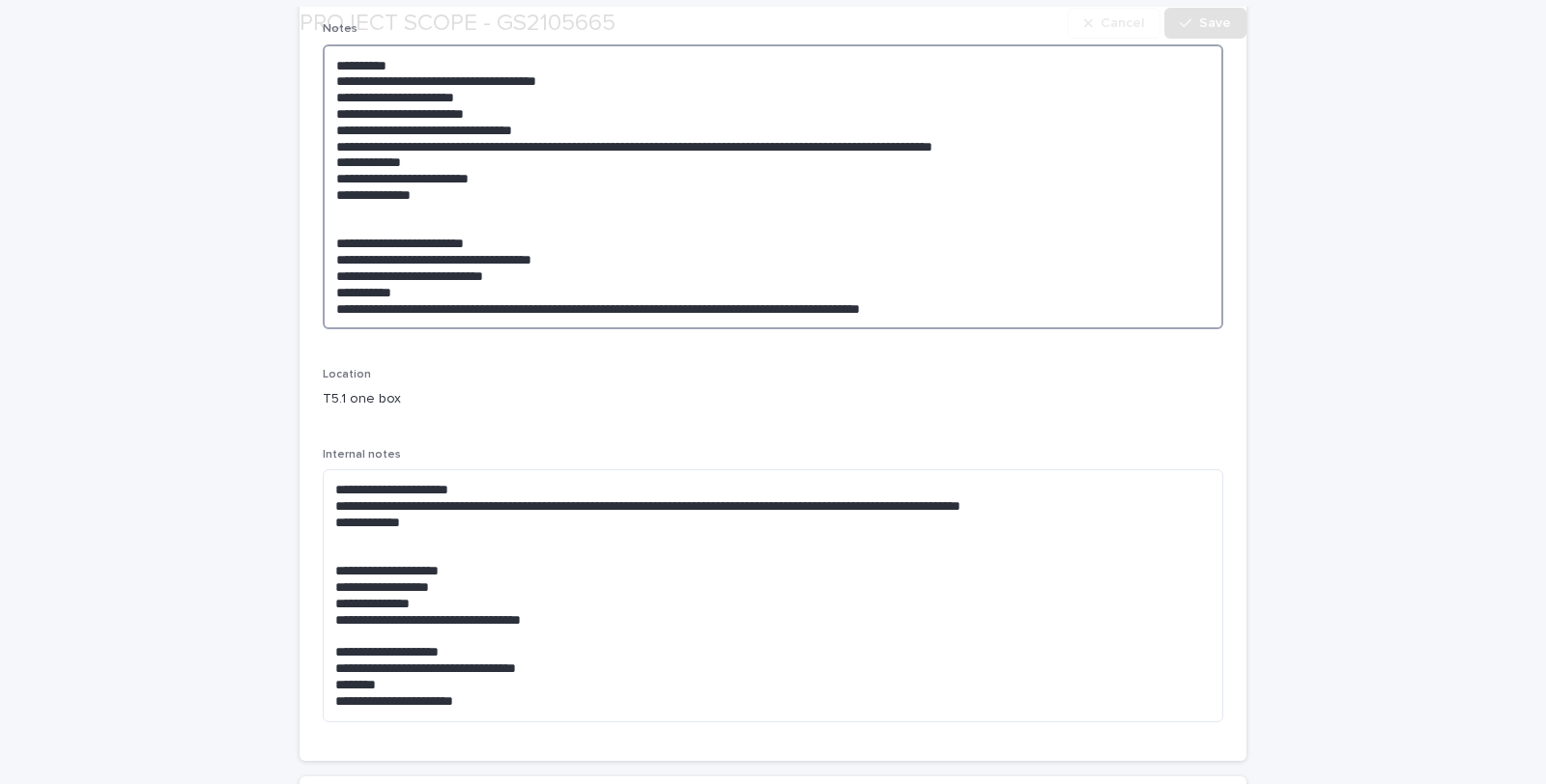
scroll to position [321, 0]
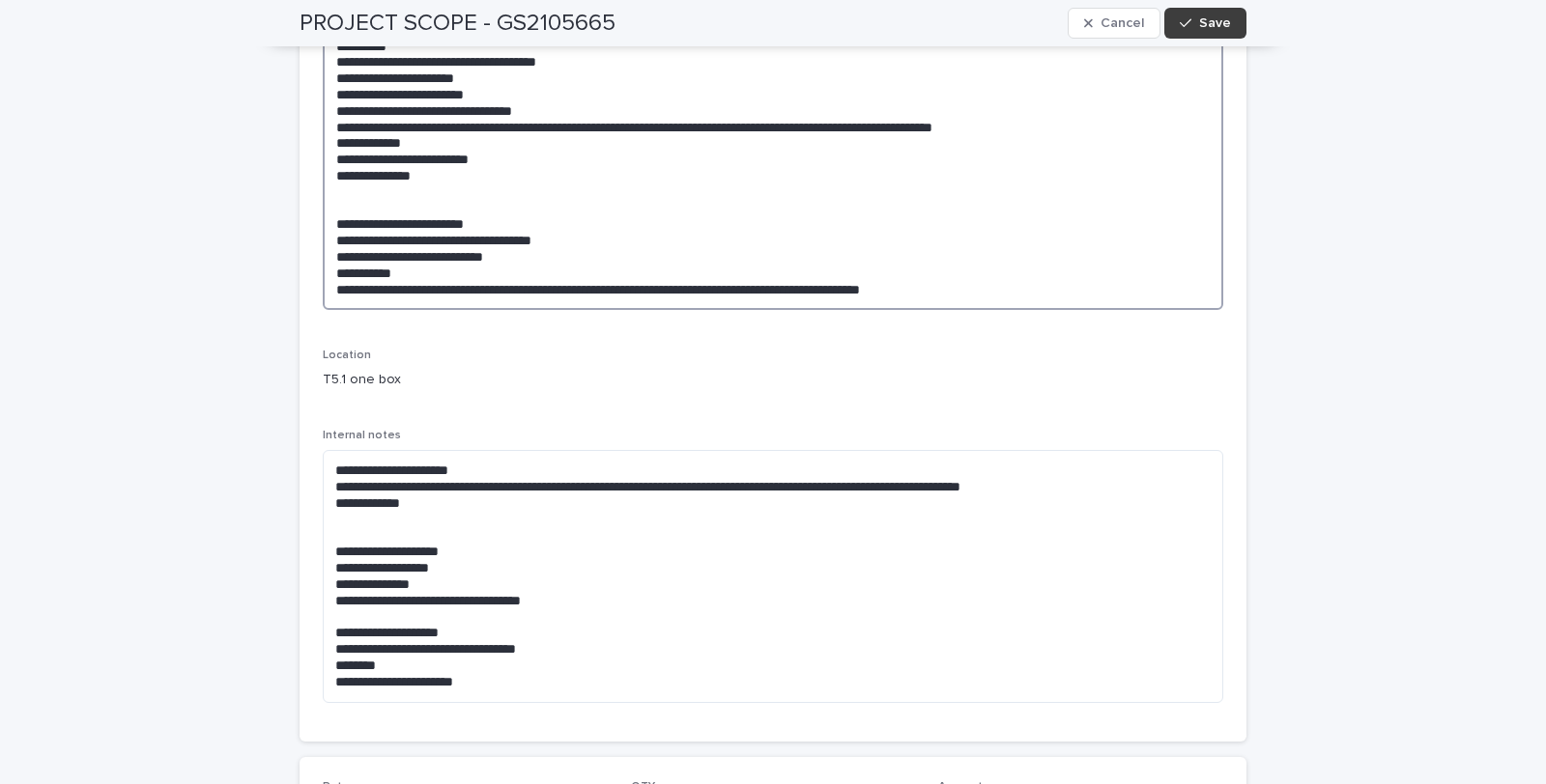
type textarea "**********"
click at [1216, 25] on span "Save" at bounding box center [1215, 24] width 31 height 14
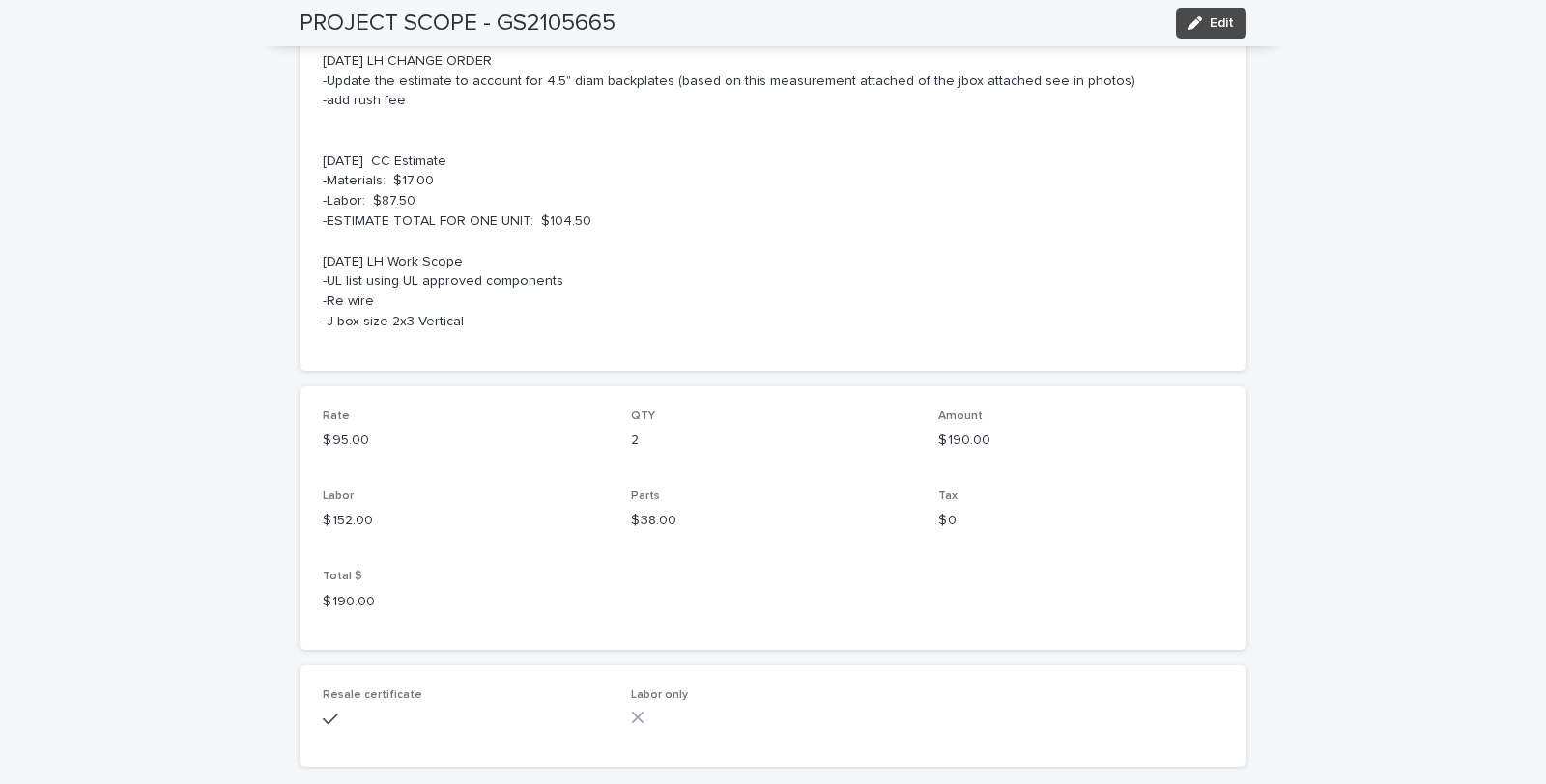
scroll to position [844, 0]
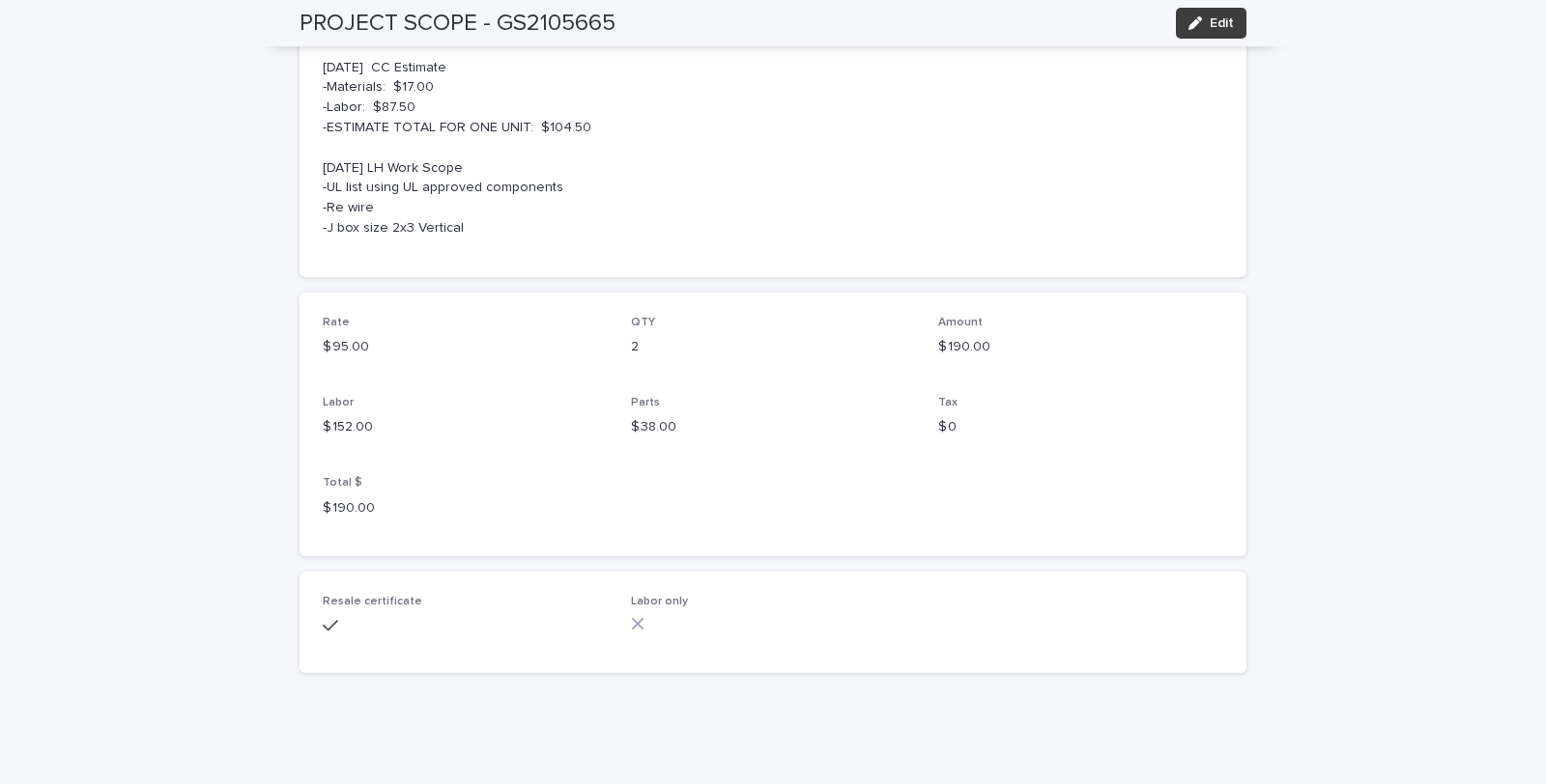
click at [1213, 25] on span "Edit" at bounding box center [1222, 24] width 25 height 14
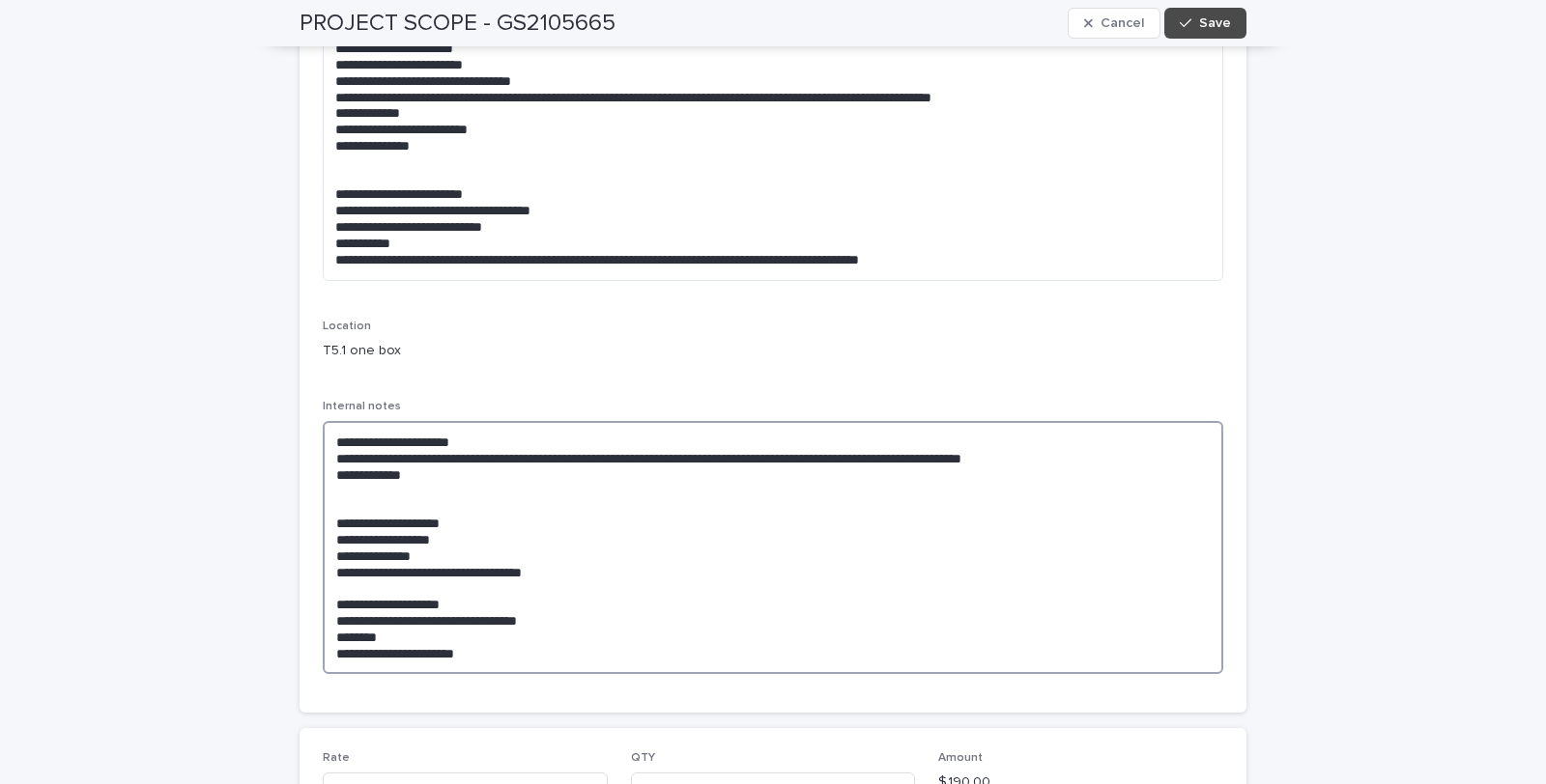
click at [723, 583] on textarea "**********" at bounding box center [773, 547] width 900 height 252
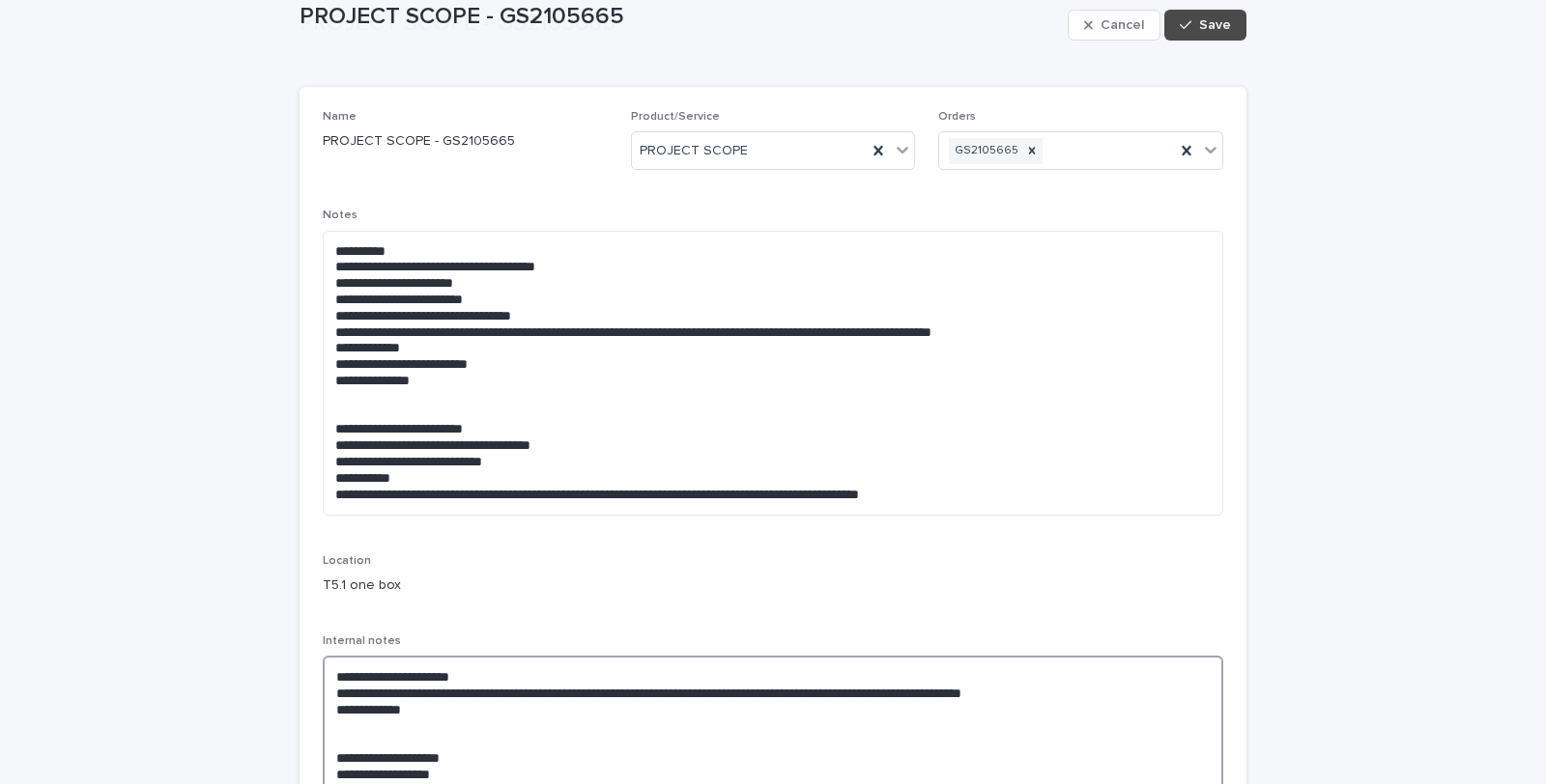
scroll to position [644, 0]
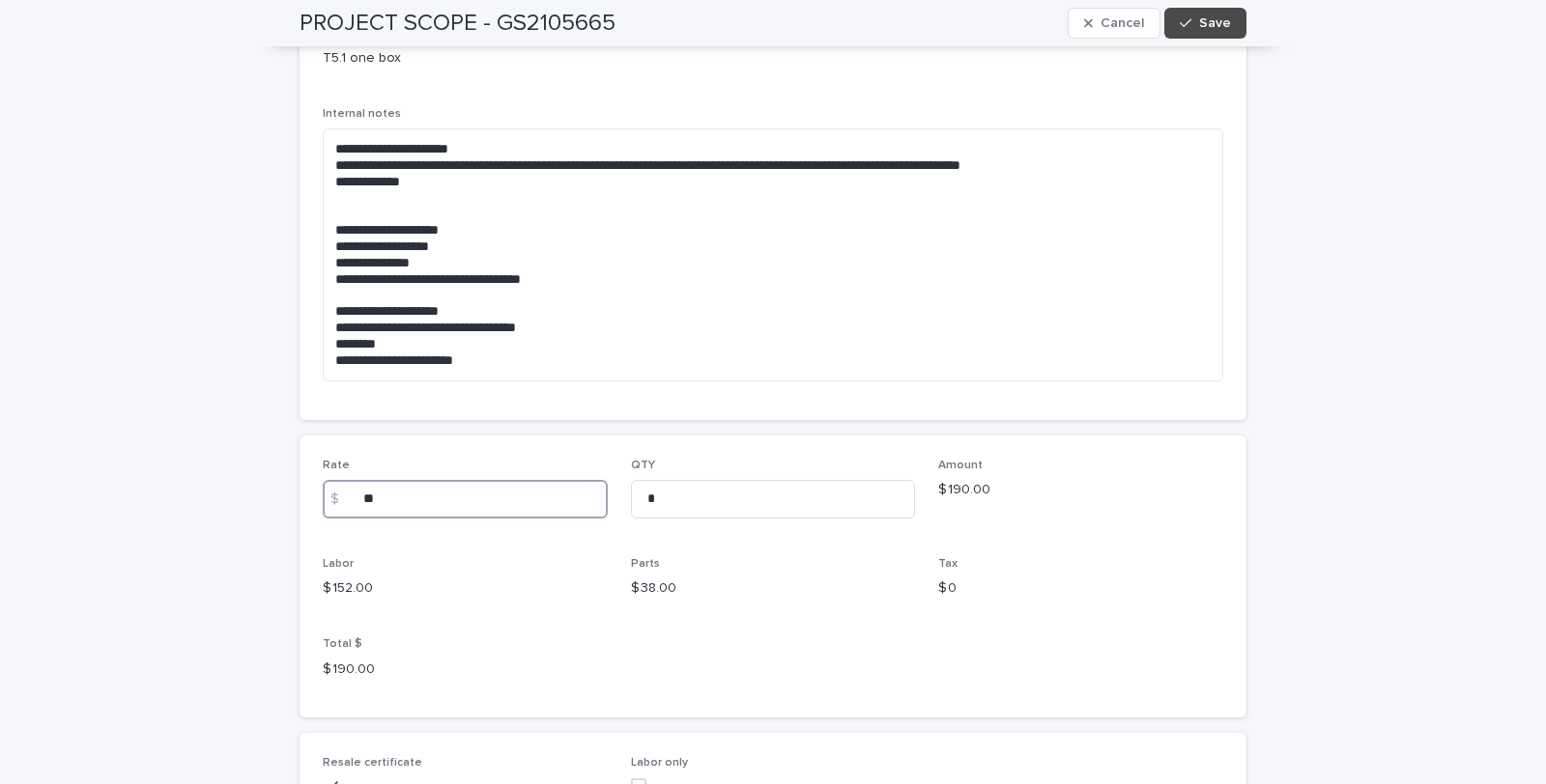
click at [401, 498] on input "**" at bounding box center [465, 499] width 285 height 38
type input "*"
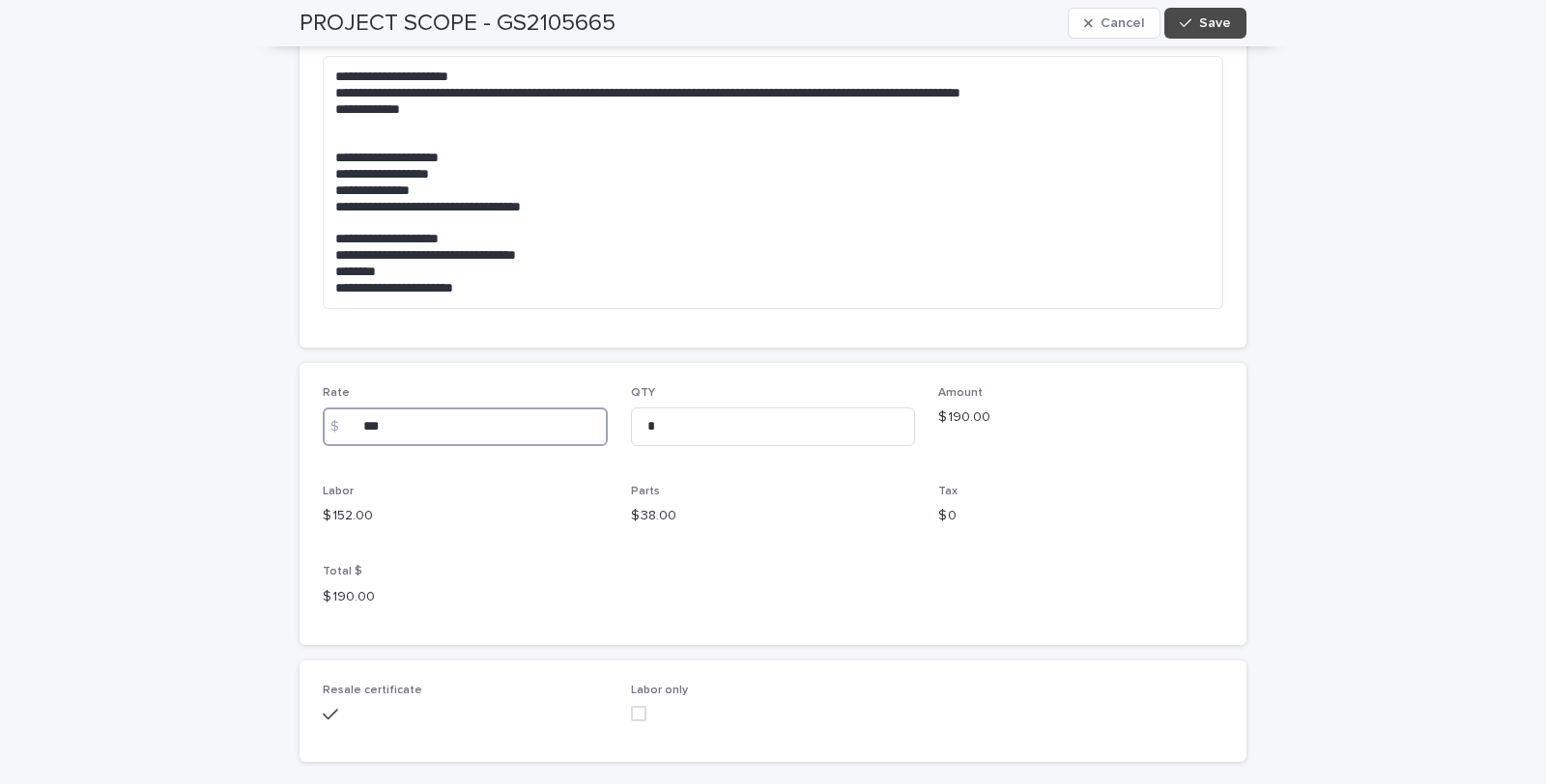
scroll to position [751, 0]
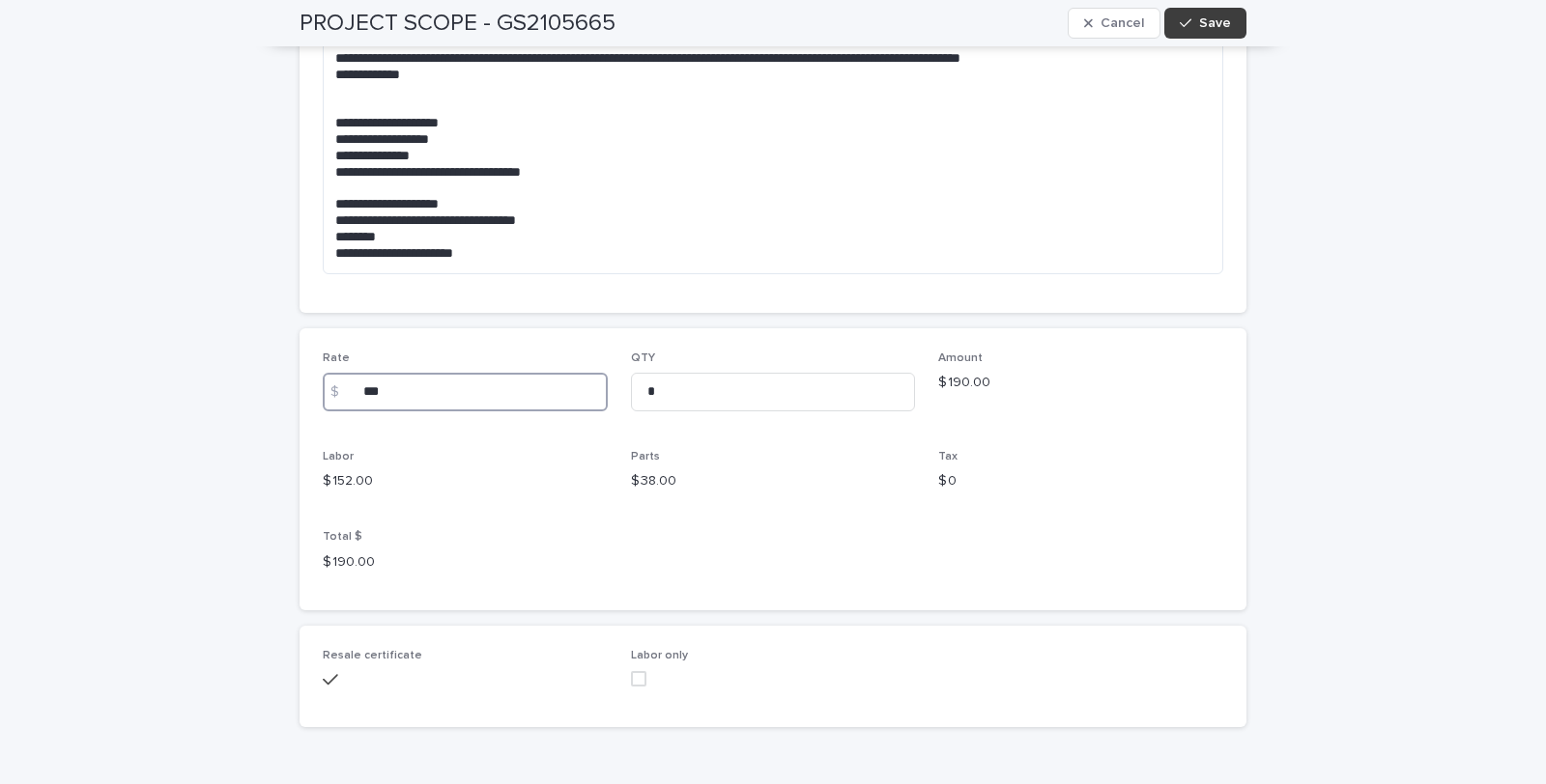
type input "***"
click at [1199, 22] on span "Save" at bounding box center [1215, 24] width 31 height 14
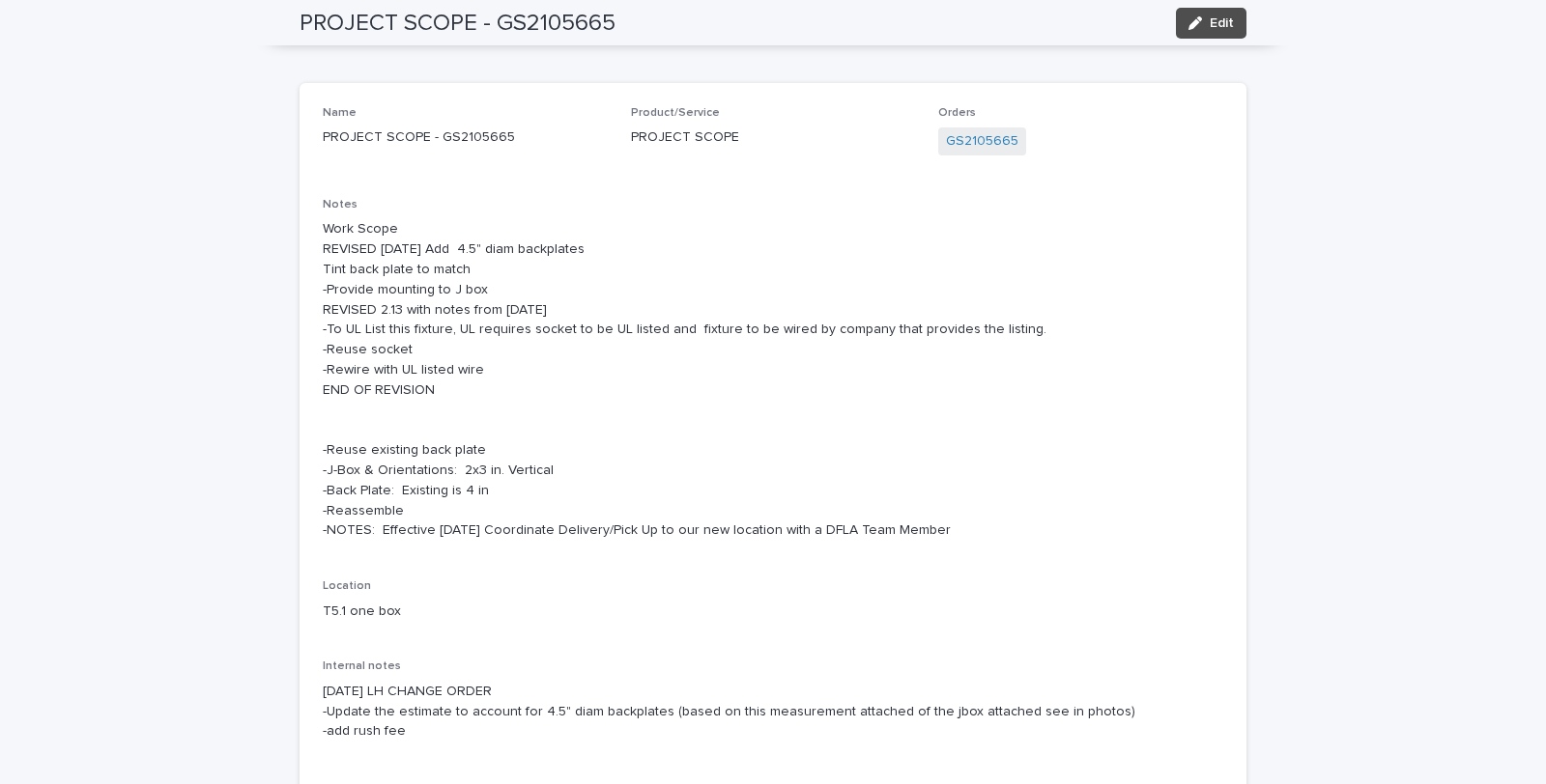
scroll to position [0, 0]
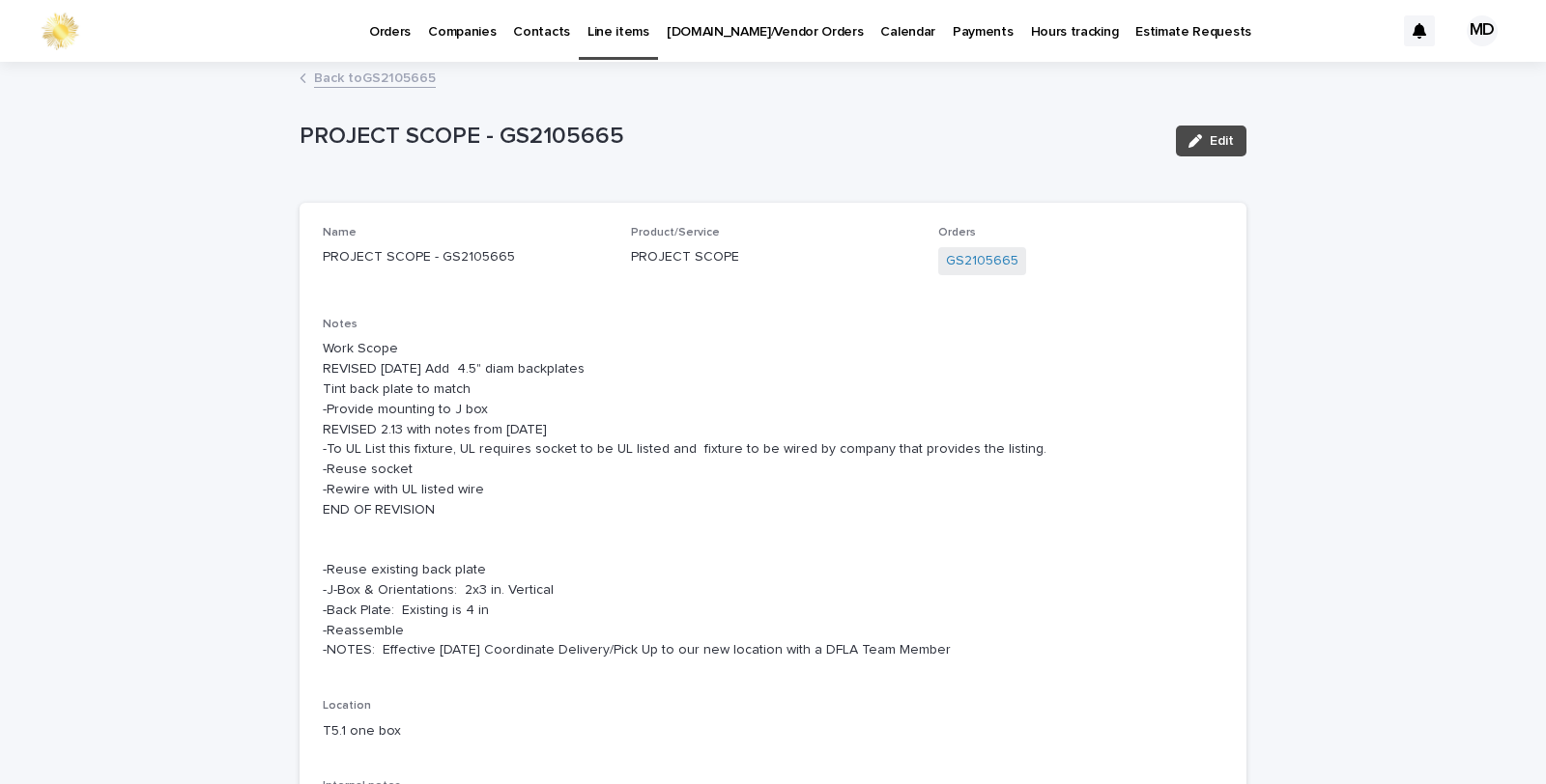
click at [368, 76] on link "Back to GS2105665" at bounding box center [375, 77] width 122 height 23
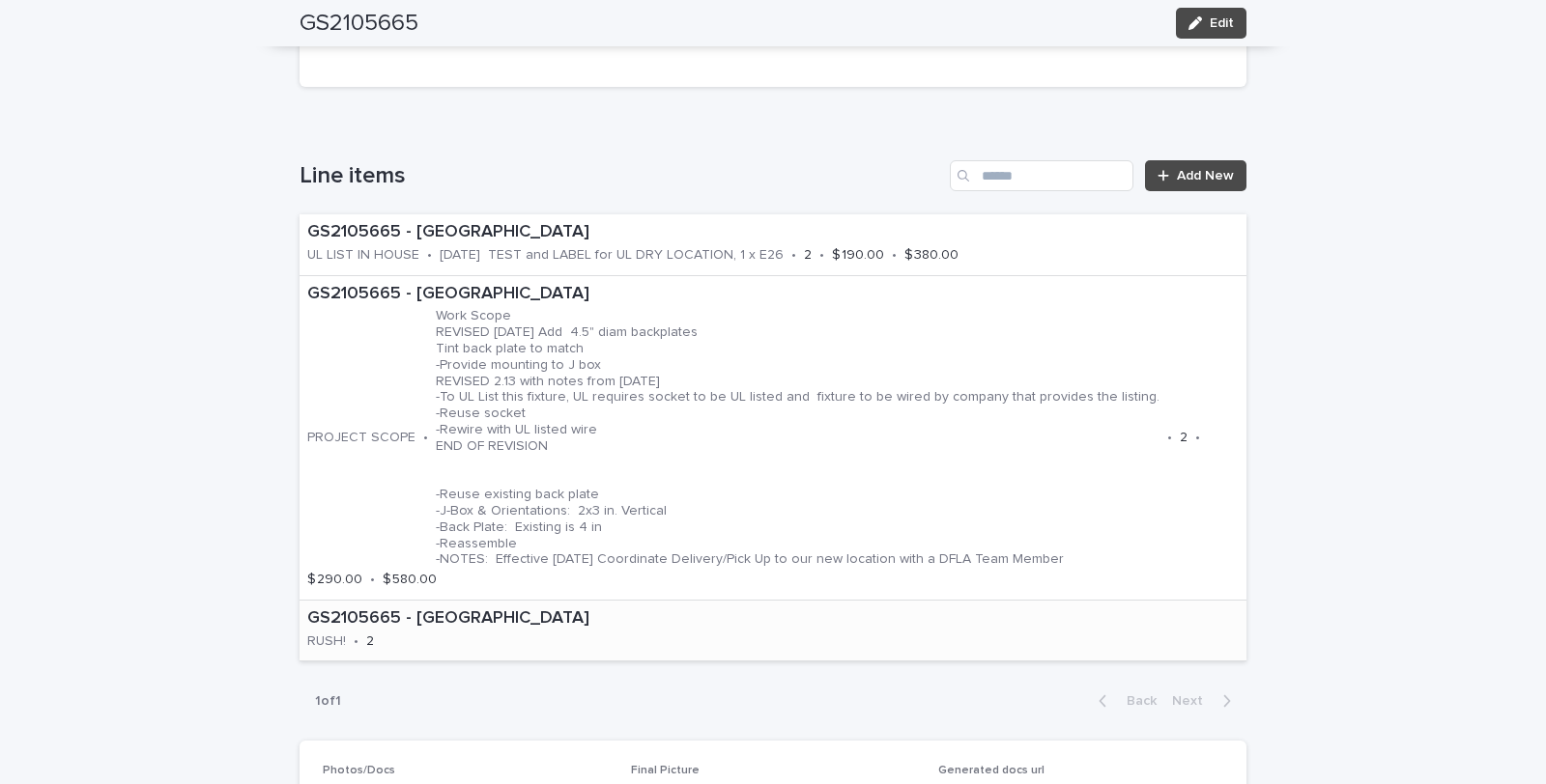
scroll to position [1288, 0]
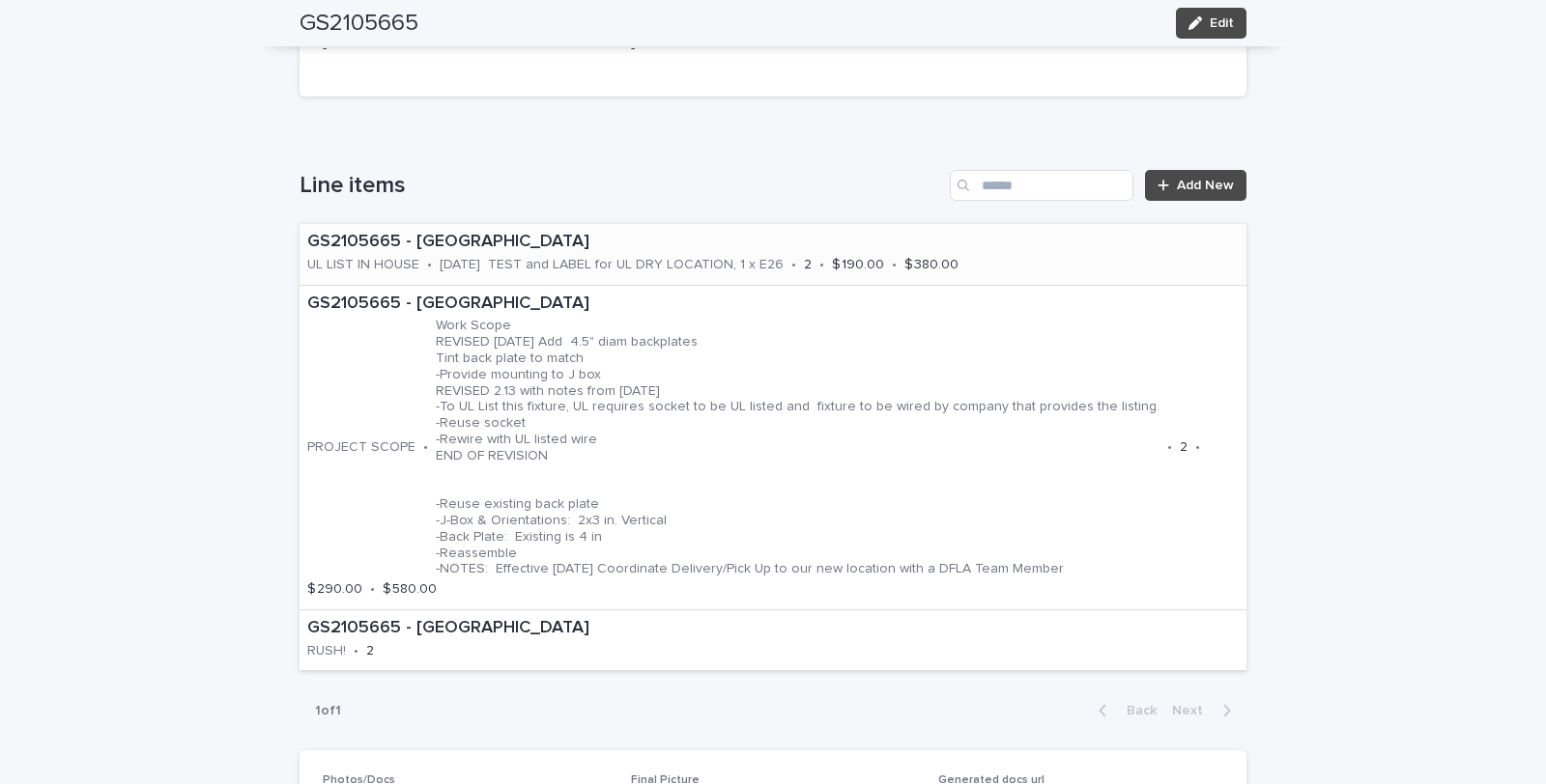
click at [611, 257] on p "02.12.25 TEST and LABEL for UL DRY LOCATION, 1 x E26" at bounding box center [611, 265] width 344 height 17
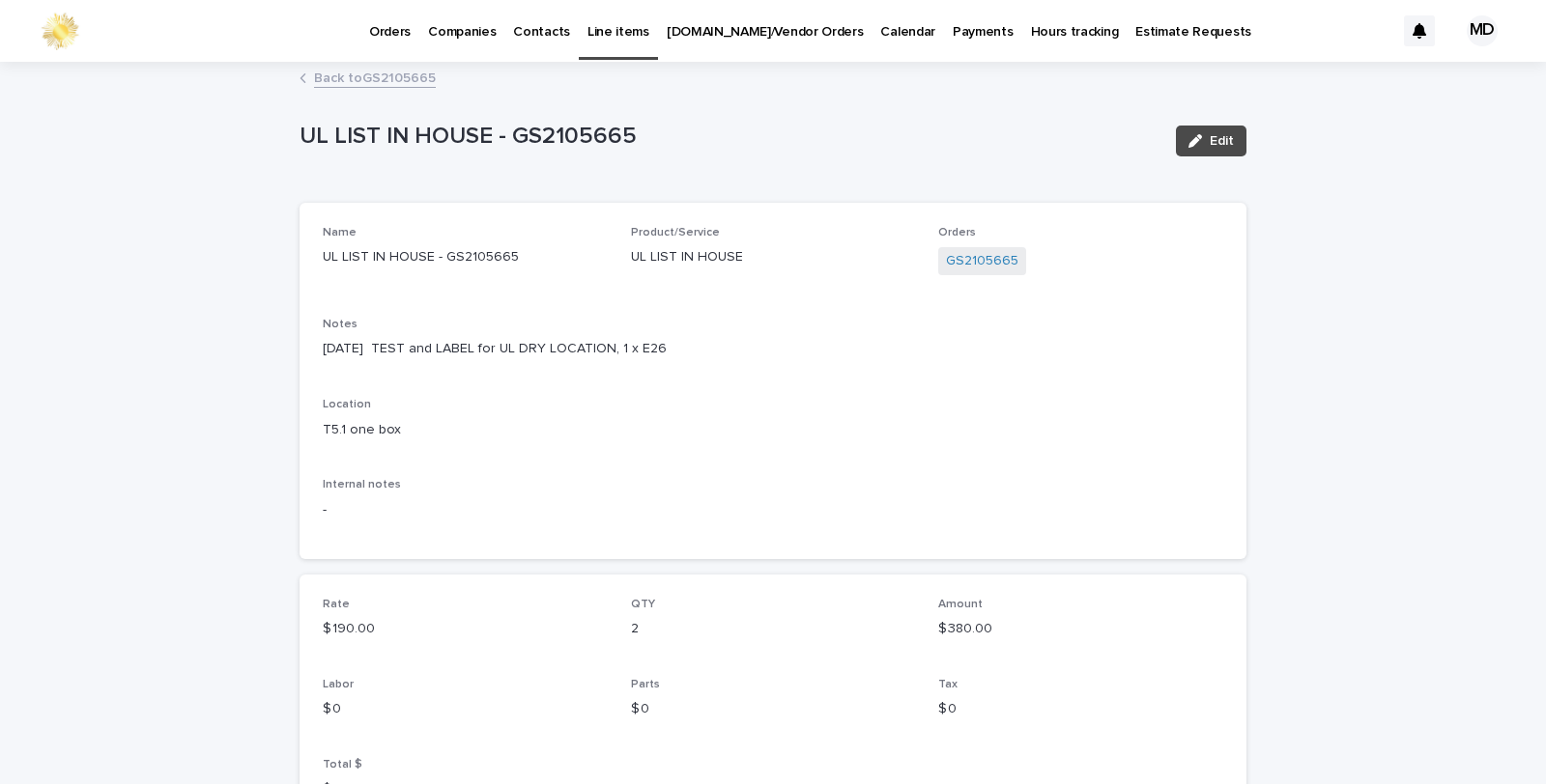
click at [366, 349] on p "02.12.25 TEST and LABEL for UL DRY LOCATION, 1 x E26" at bounding box center [773, 349] width 900 height 21
click at [1218, 139] on span "Edit" at bounding box center [1222, 141] width 25 height 14
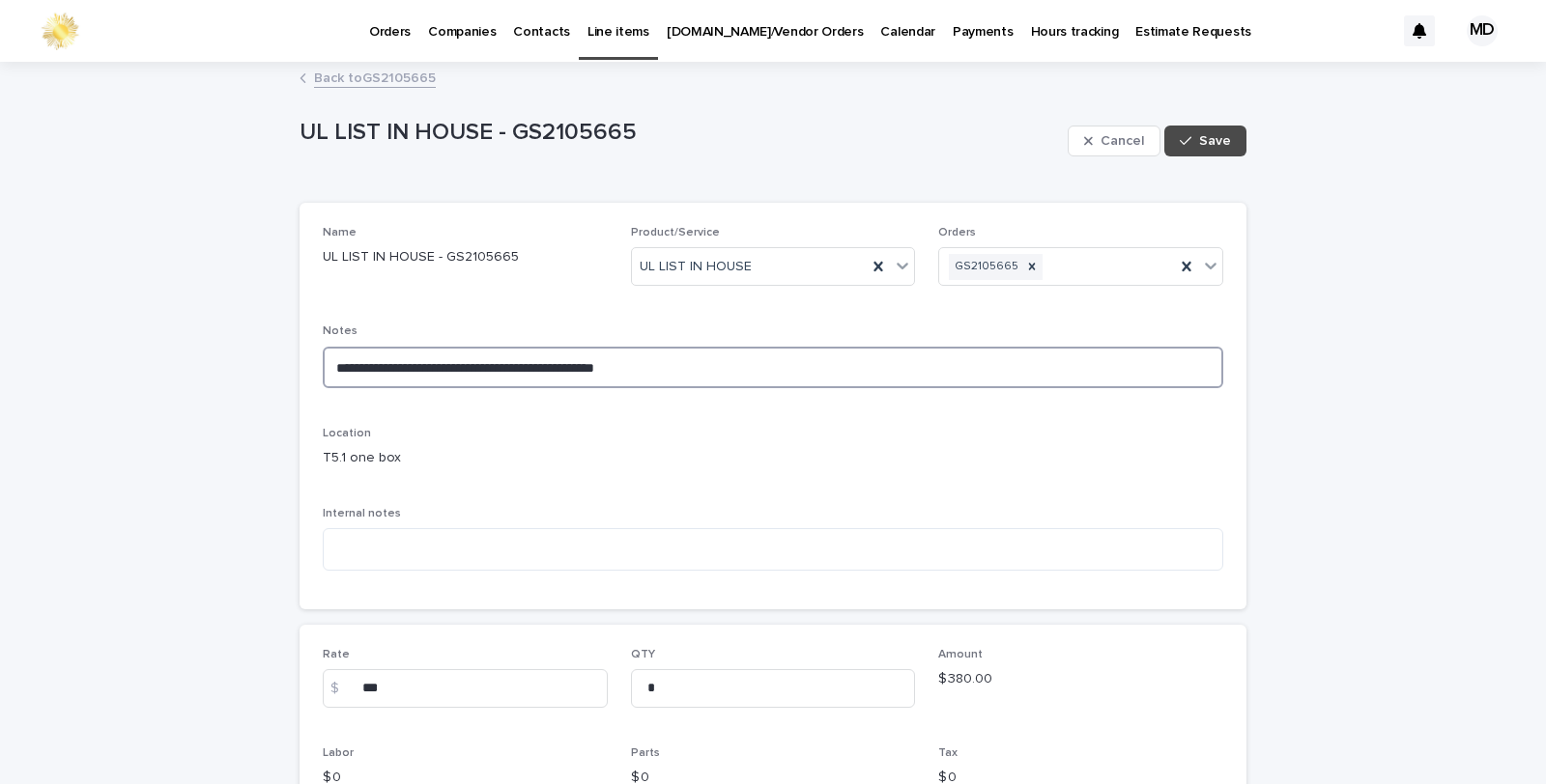
click at [378, 365] on textarea "**********" at bounding box center [773, 367] width 900 height 41
drag, startPoint x: 363, startPoint y: 364, endPoint x: 383, endPoint y: 364, distance: 20.0
click at [368, 364] on textarea "**********" at bounding box center [773, 367] width 900 height 41
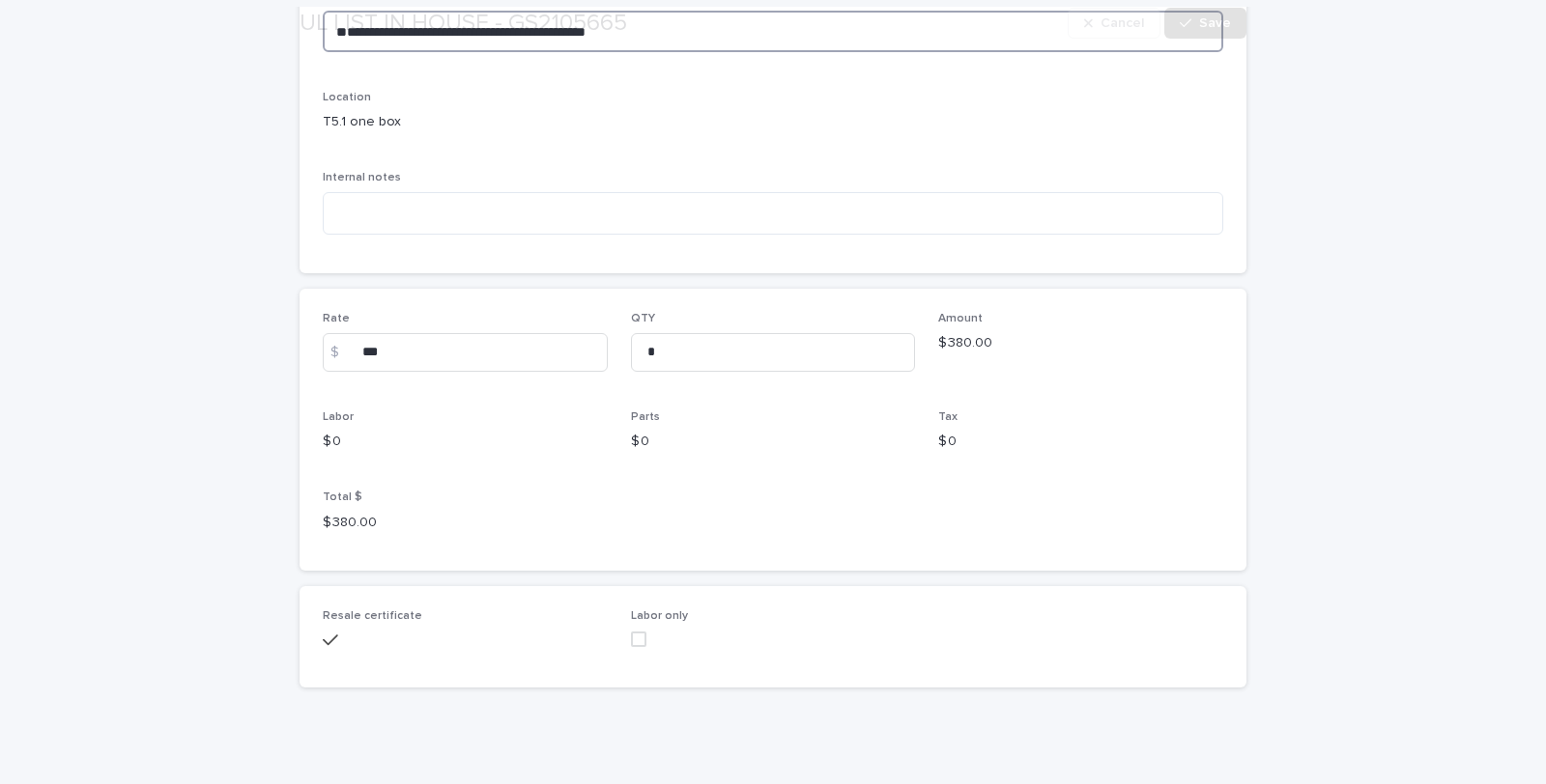
scroll to position [351, 0]
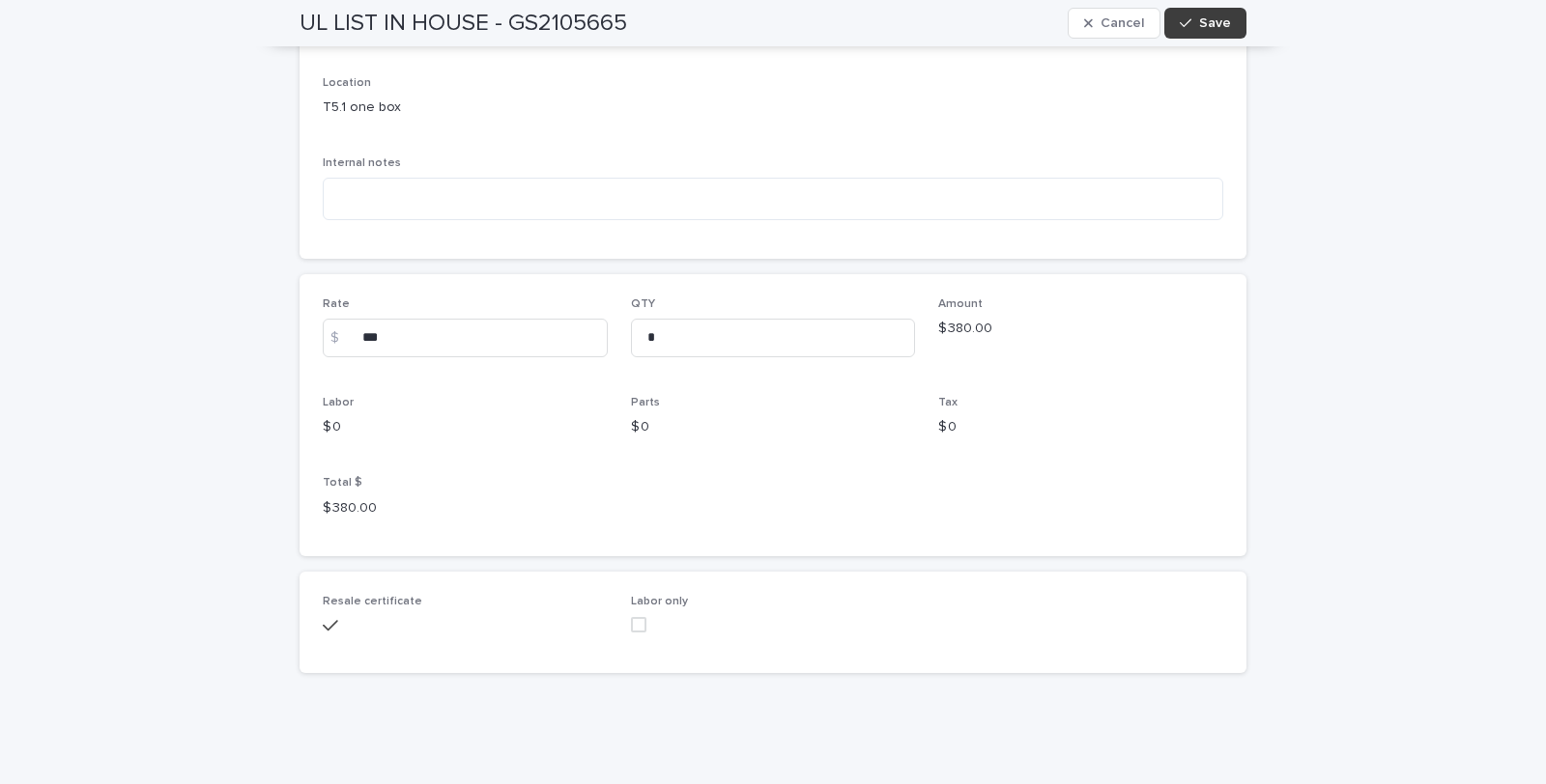
type textarea "**********"
click at [1200, 17] on span "Save" at bounding box center [1215, 24] width 31 height 14
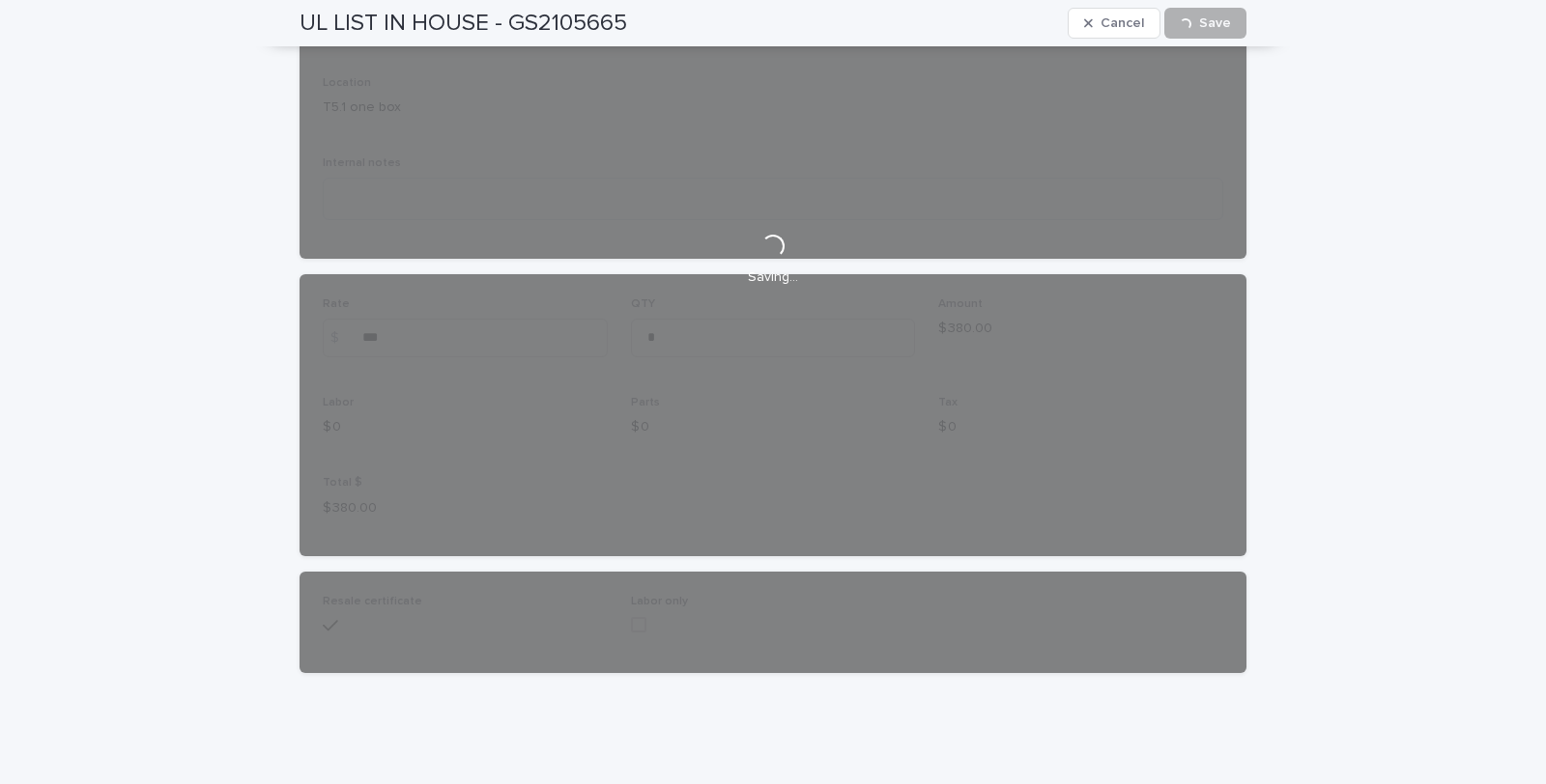
scroll to position [0, 0]
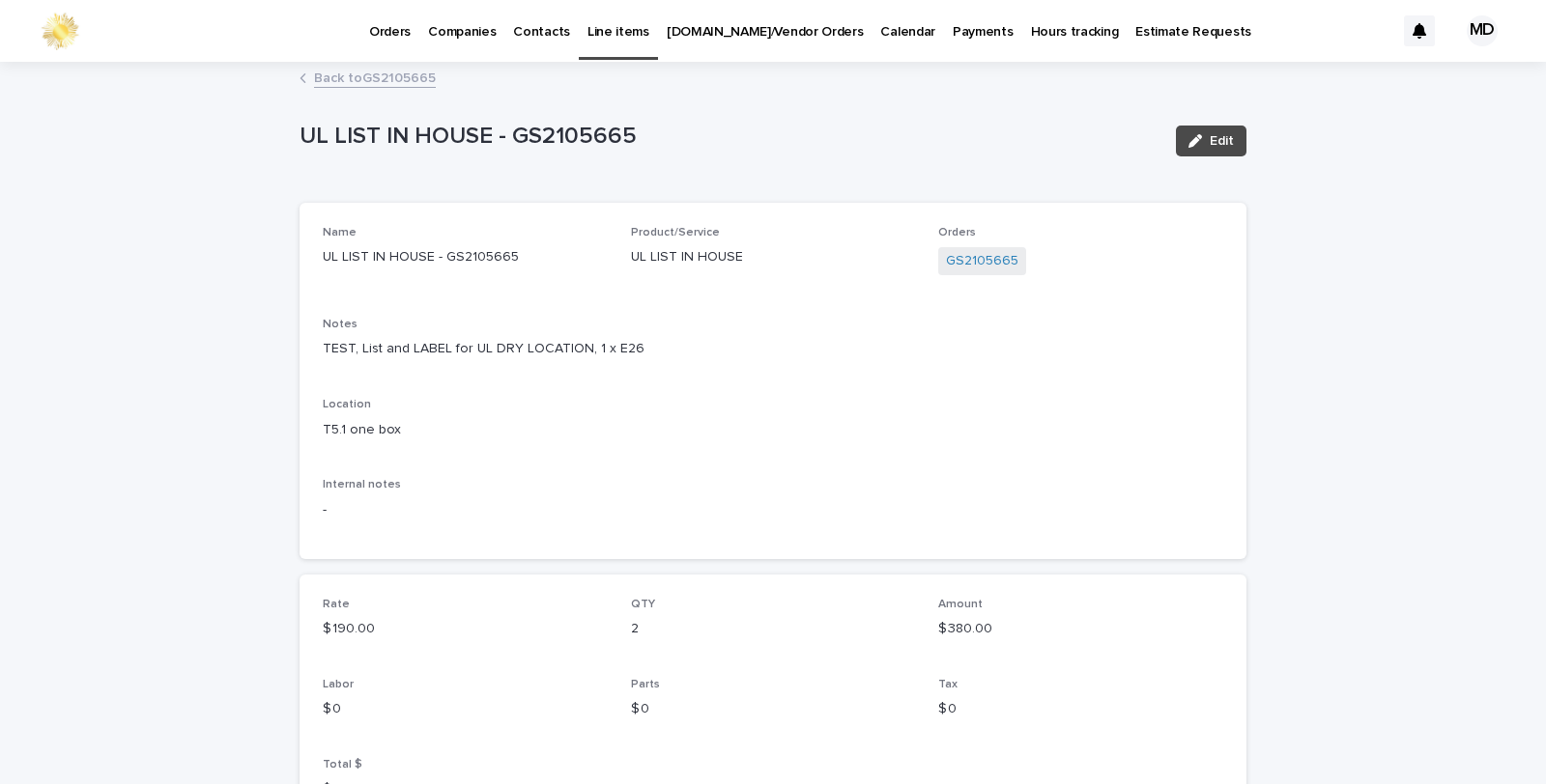
click at [376, 82] on link "Back to GS2105665" at bounding box center [375, 77] width 122 height 23
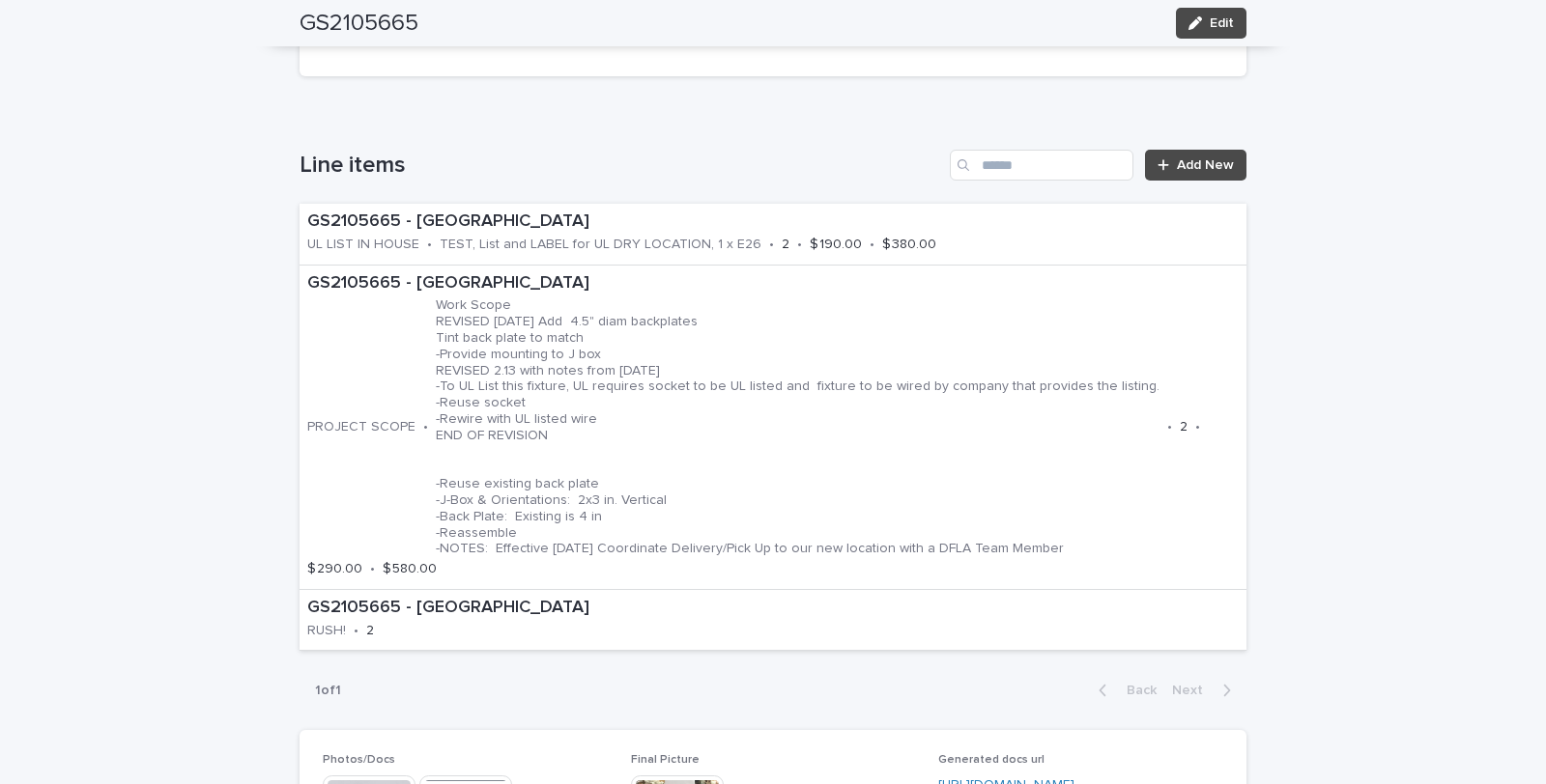
scroll to position [1672, 0]
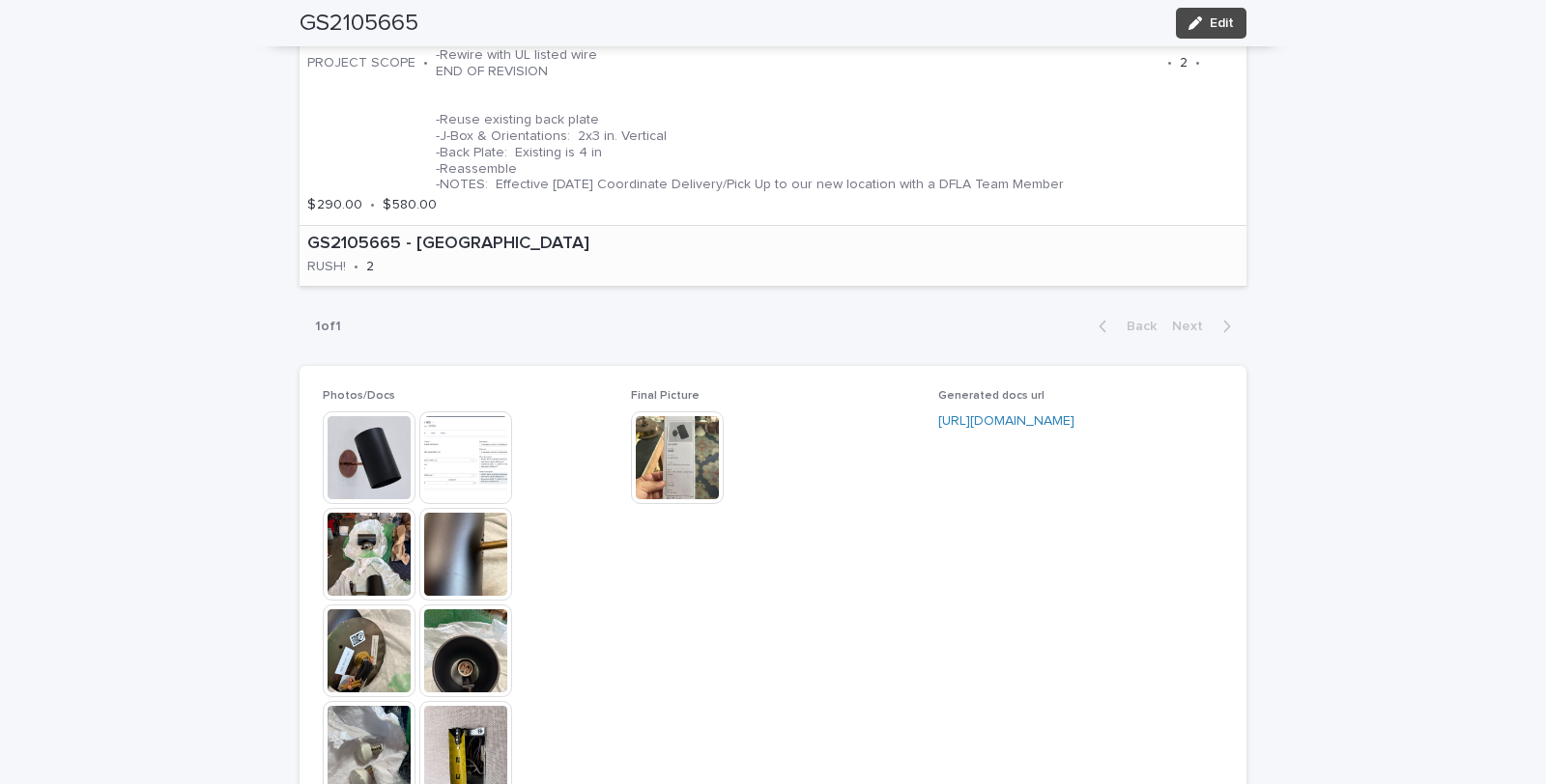
click at [572, 262] on div "GS2105665 - Gachot Studios RUSH! • 2" at bounding box center [482, 255] width 365 height 60
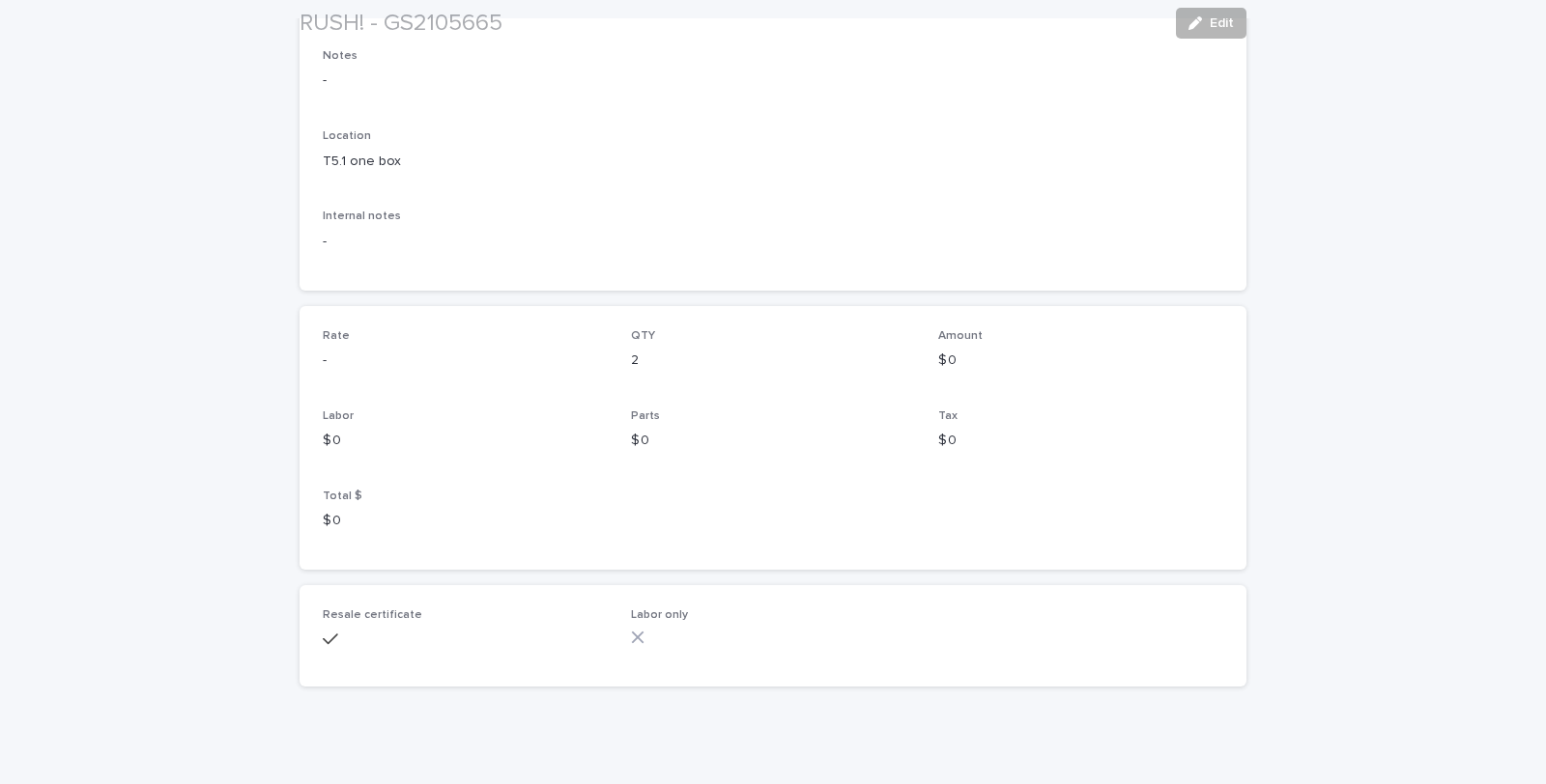
scroll to position [282, 0]
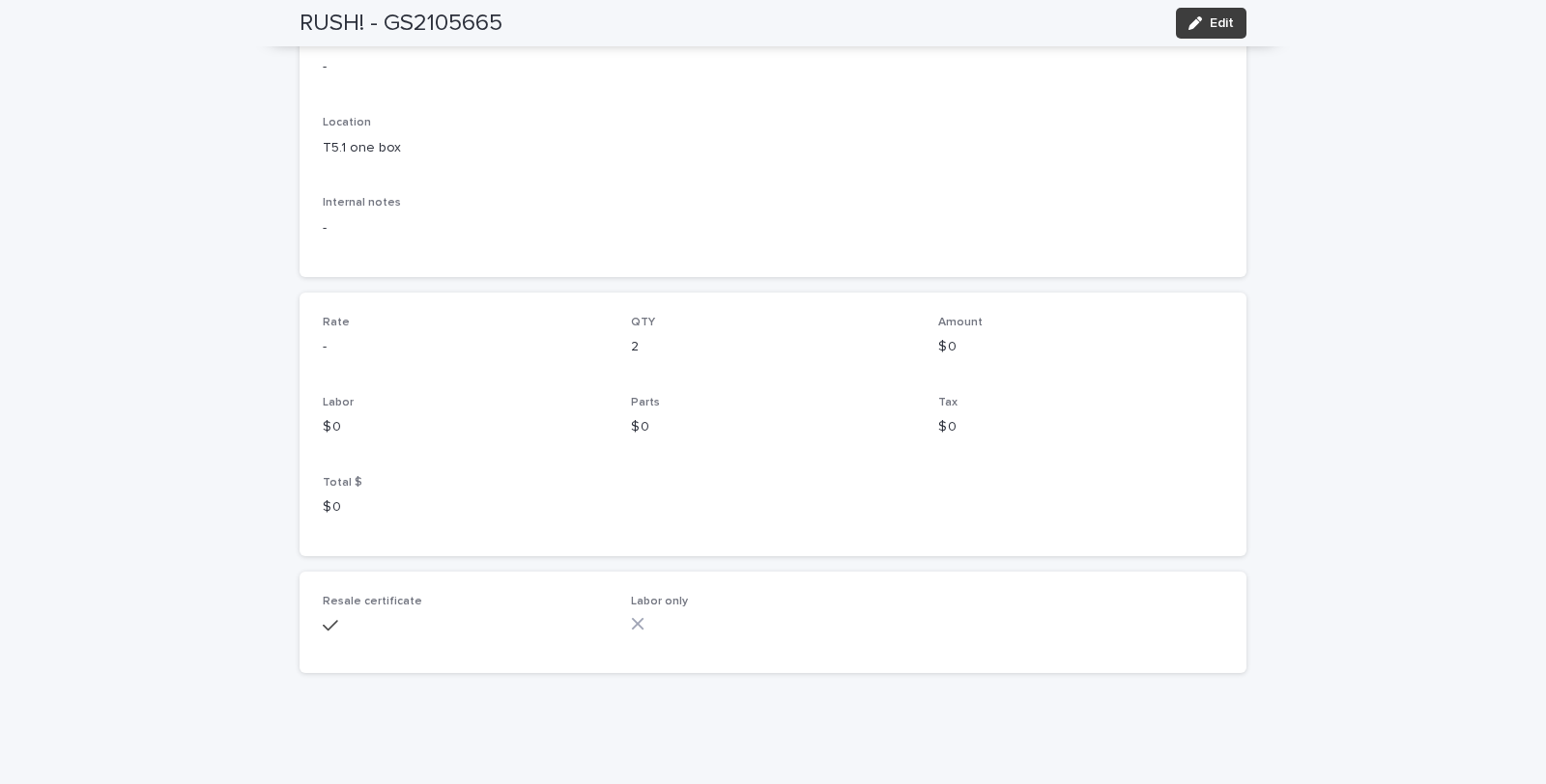
click at [1210, 22] on span "Edit" at bounding box center [1222, 24] width 25 height 14
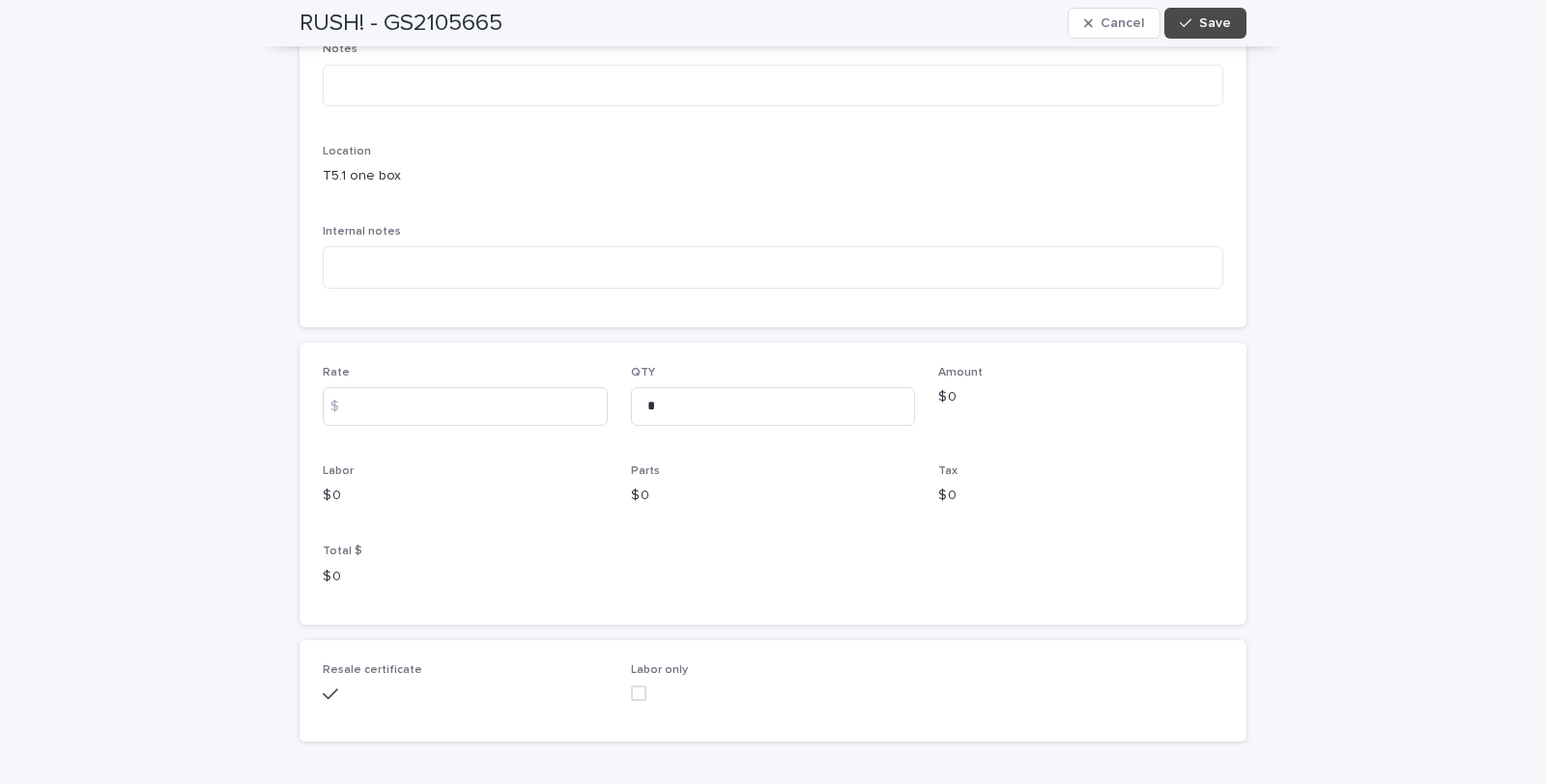
scroll to position [316, 0]
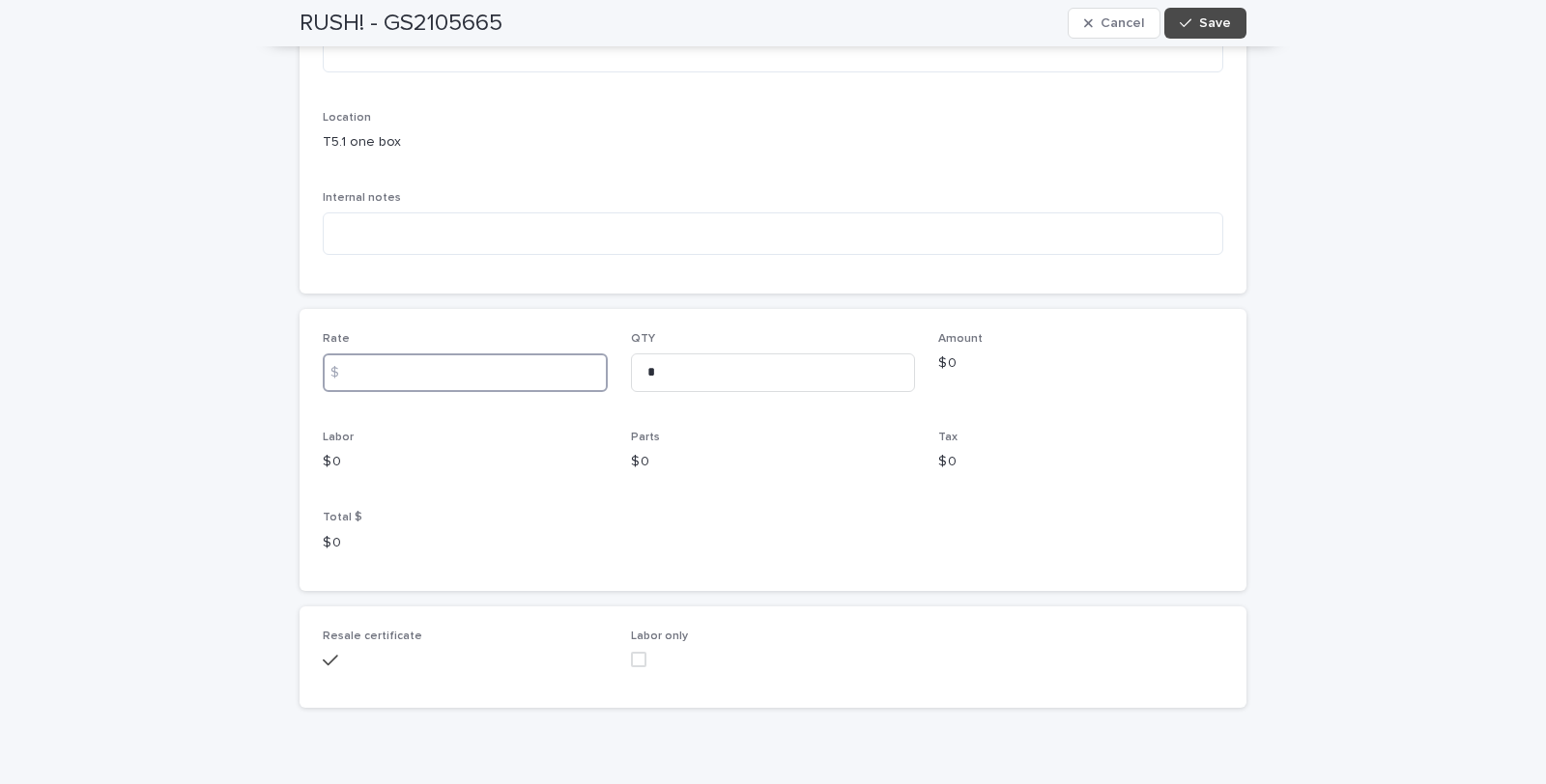
click at [376, 360] on input at bounding box center [465, 372] width 285 height 38
click at [362, 368] on input "****" at bounding box center [465, 372] width 285 height 38
type input "***"
click at [677, 371] on input "*" at bounding box center [773, 372] width 285 height 38
type input "*"
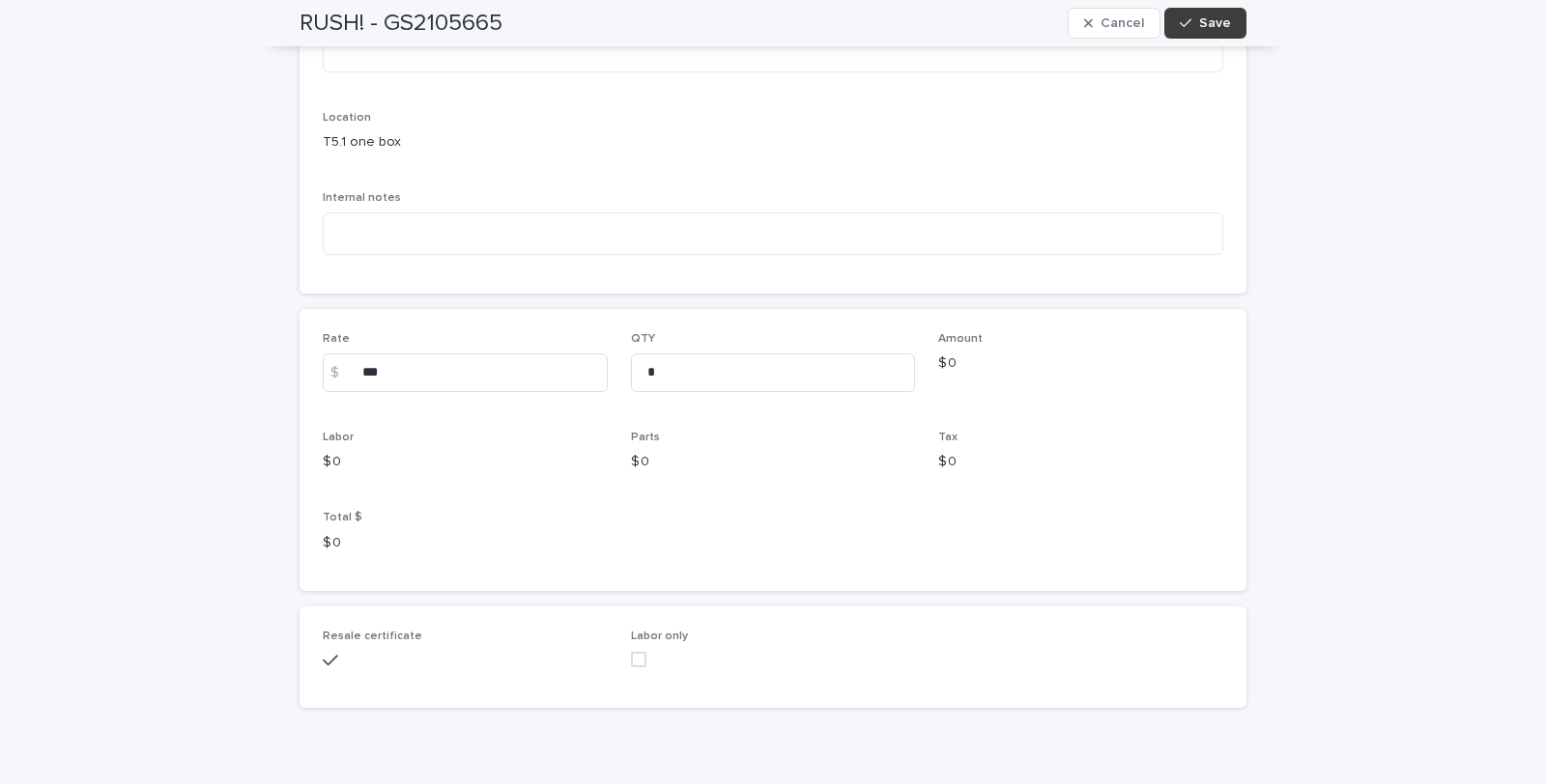
click at [1209, 23] on span "Save" at bounding box center [1215, 24] width 31 height 14
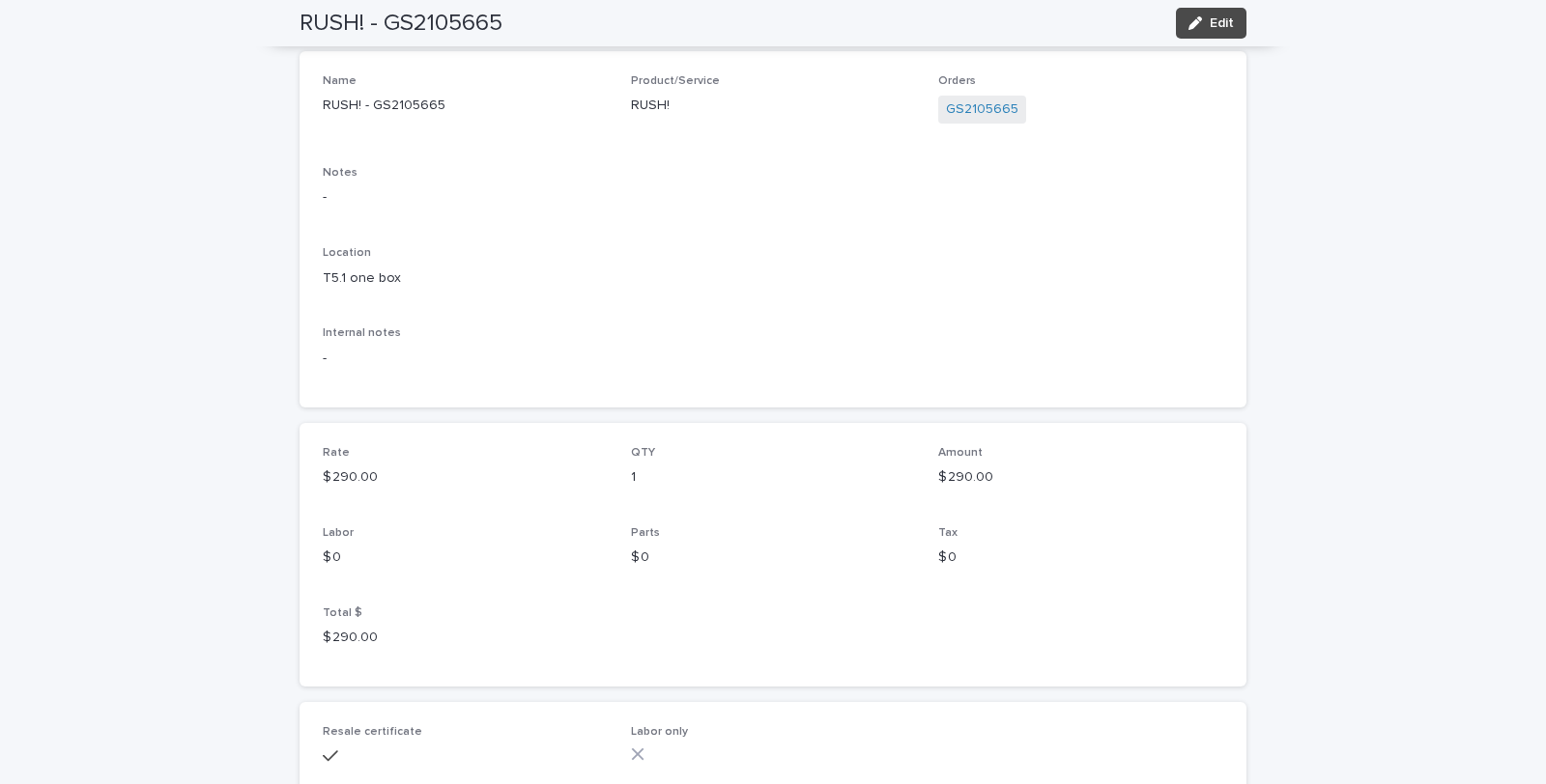
scroll to position [0, 0]
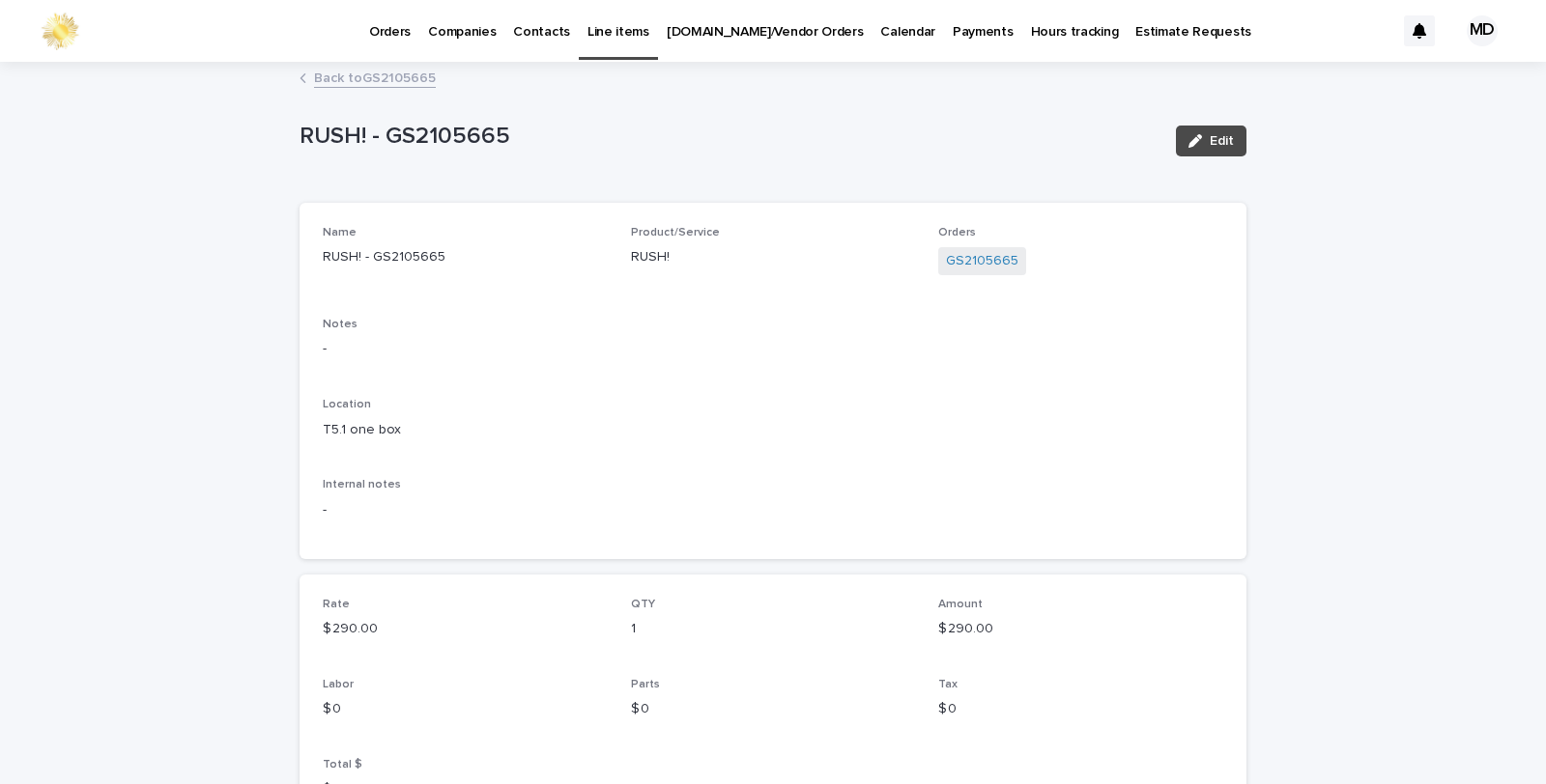
click at [364, 78] on link "Back to GS2105665" at bounding box center [375, 77] width 122 height 23
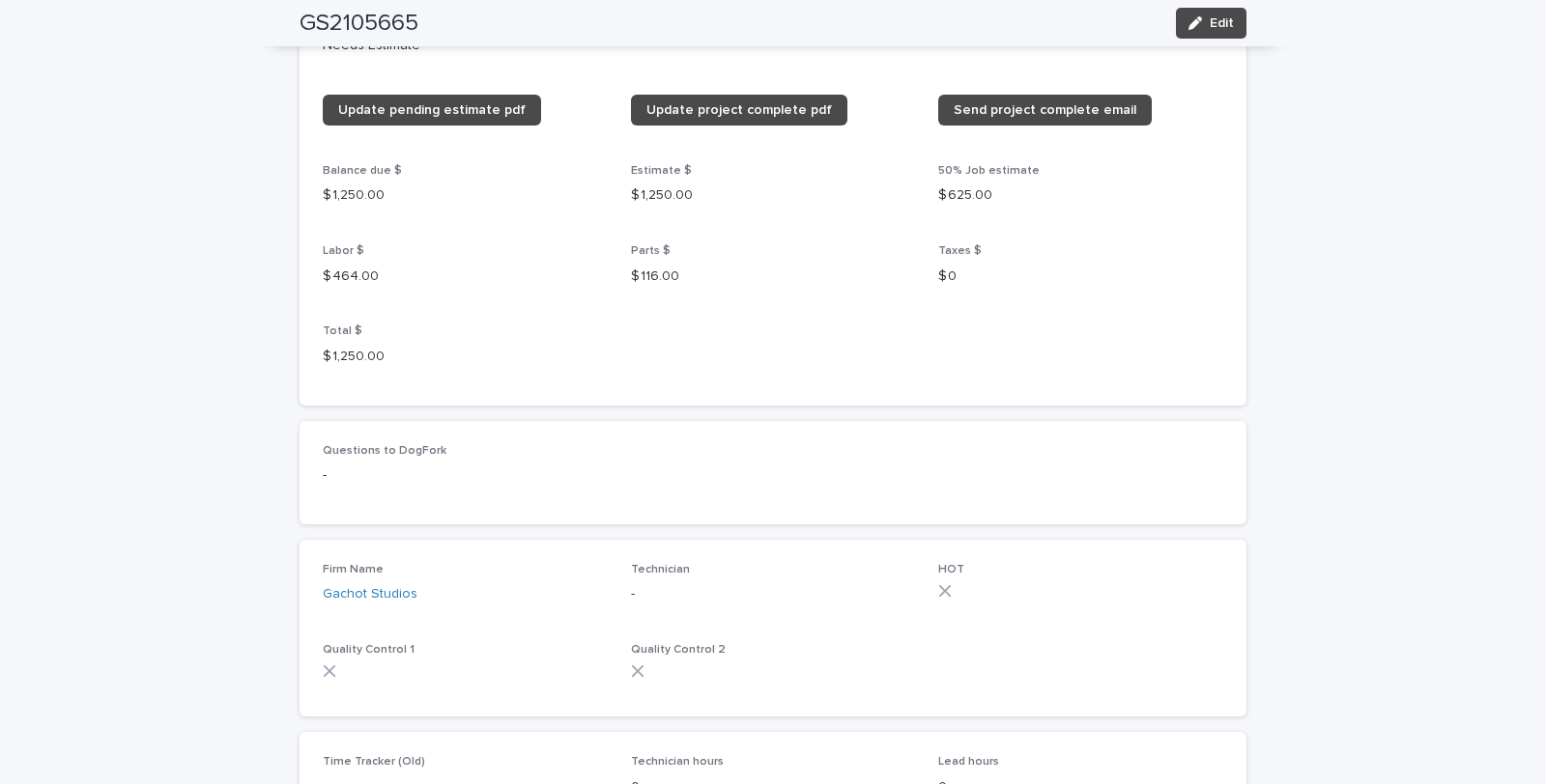
scroll to position [2531, 0]
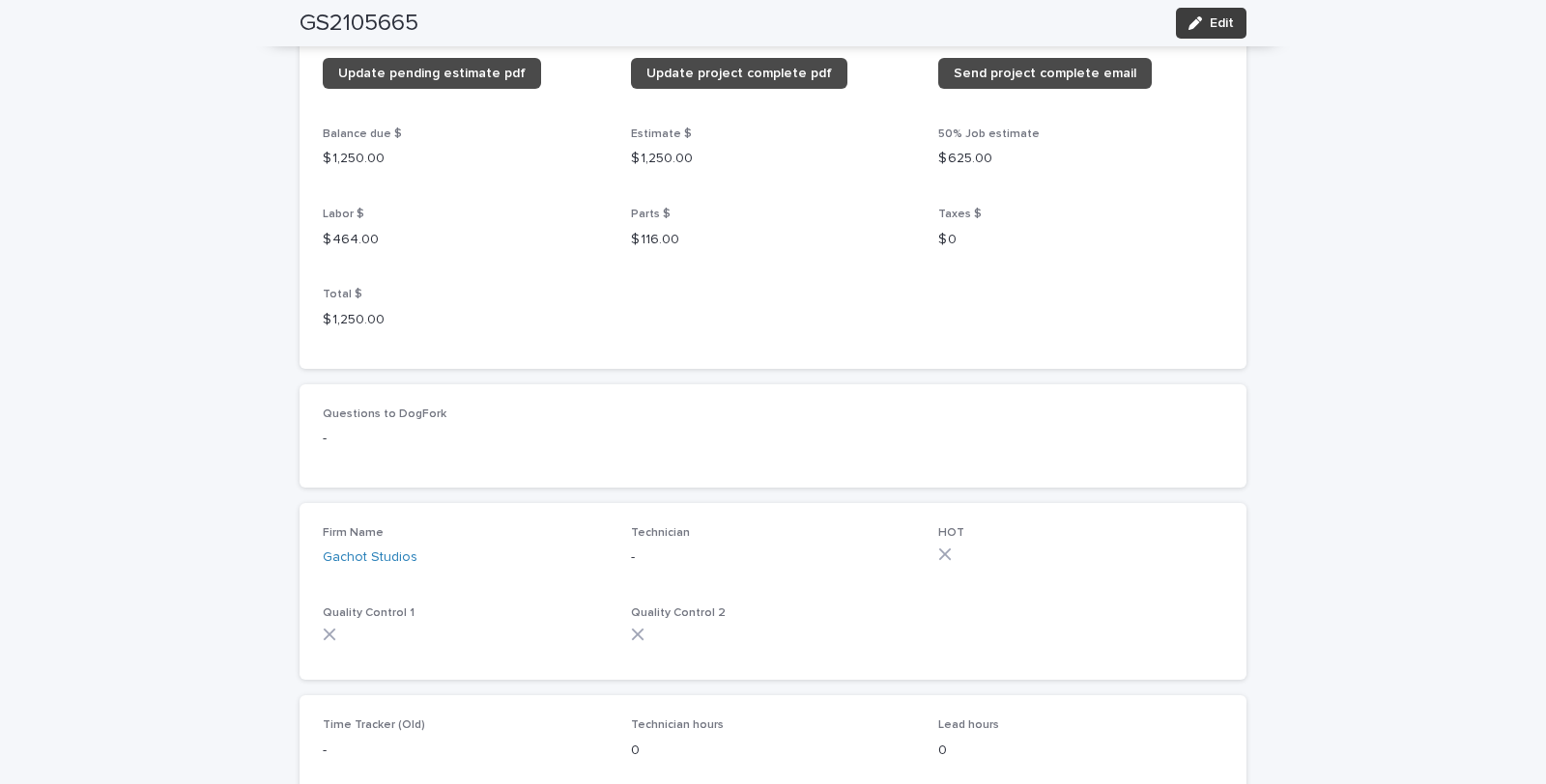
click at [1211, 24] on span "Edit" at bounding box center [1222, 24] width 25 height 14
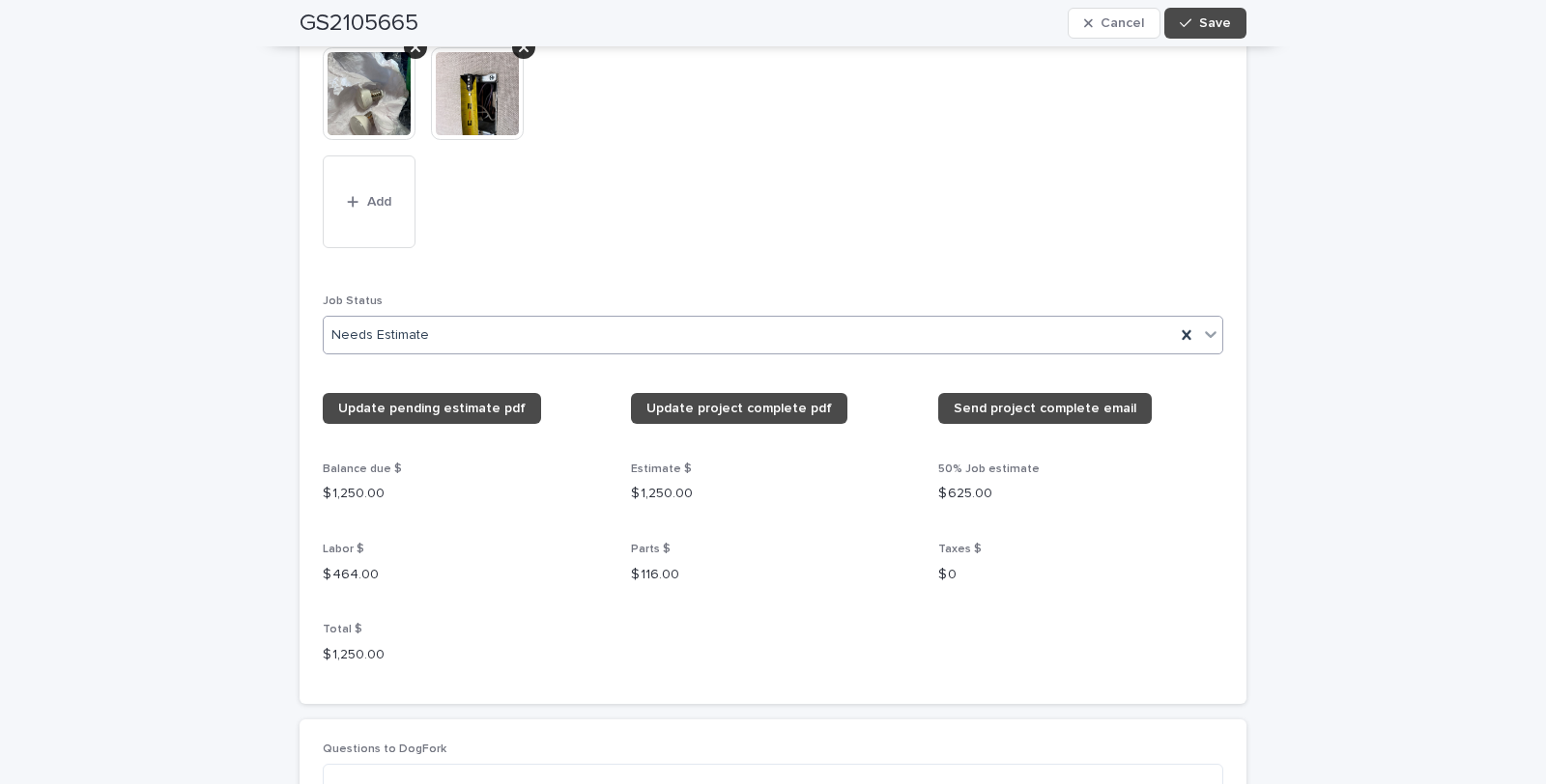
drag, startPoint x: 1199, startPoint y: 326, endPoint x: 1150, endPoint y: 313, distance: 50.7
click at [1201, 324] on icon at bounding box center [1211, 334] width 20 height 20
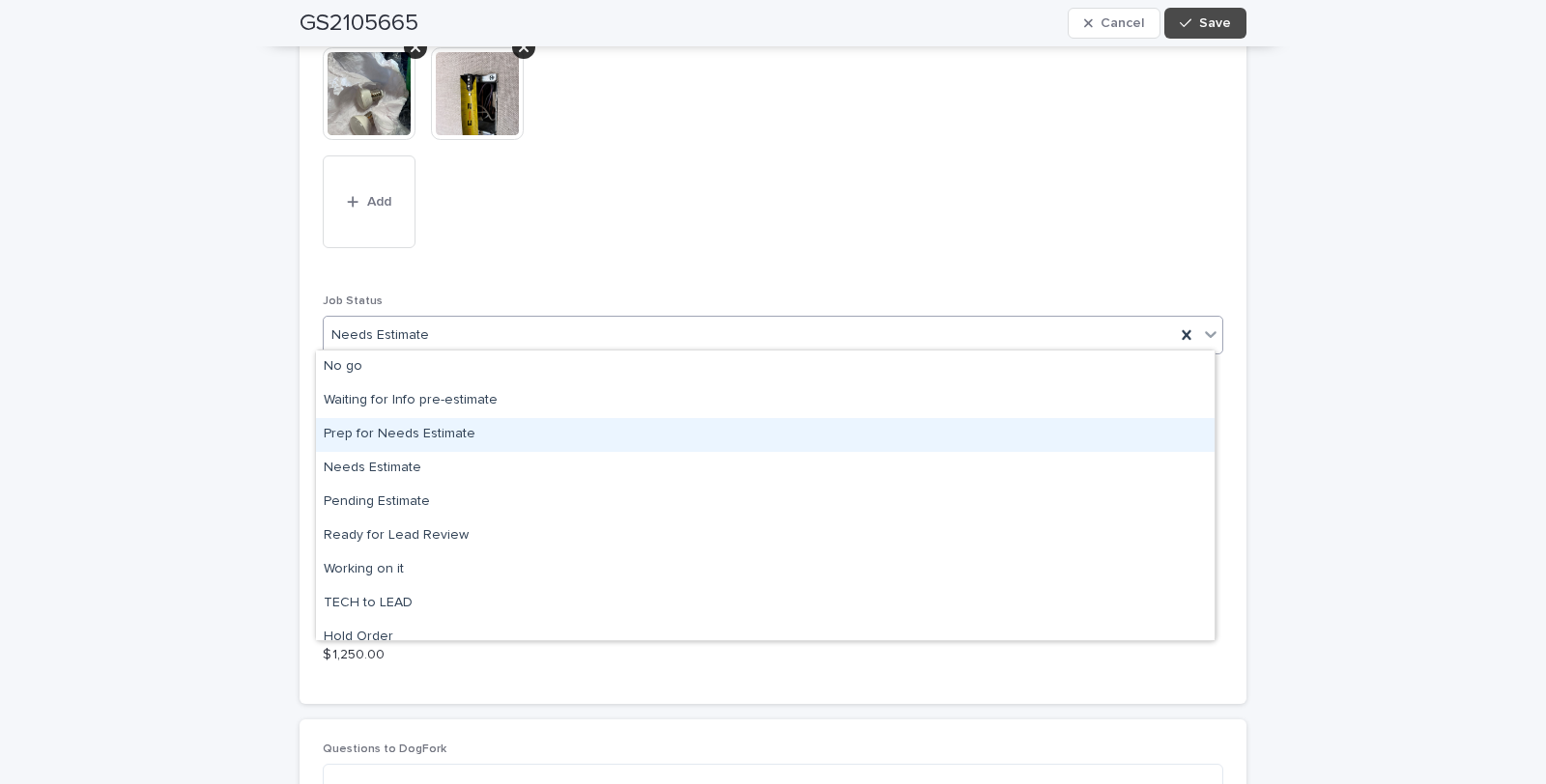
click at [404, 431] on div "Prep for Needs Estimate" at bounding box center [766, 435] width 898 height 33
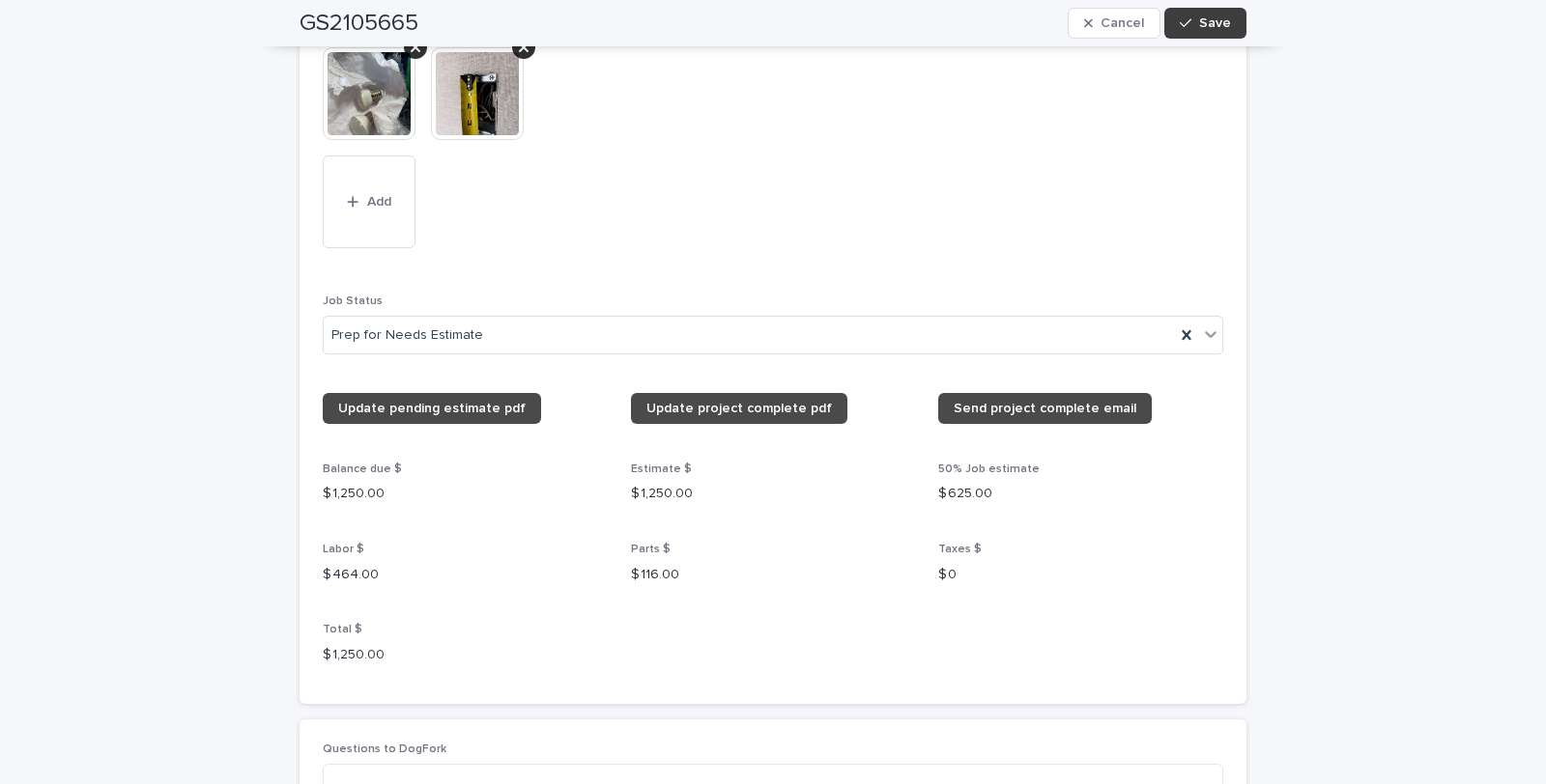
click at [1205, 17] on span "Save" at bounding box center [1215, 24] width 31 height 14
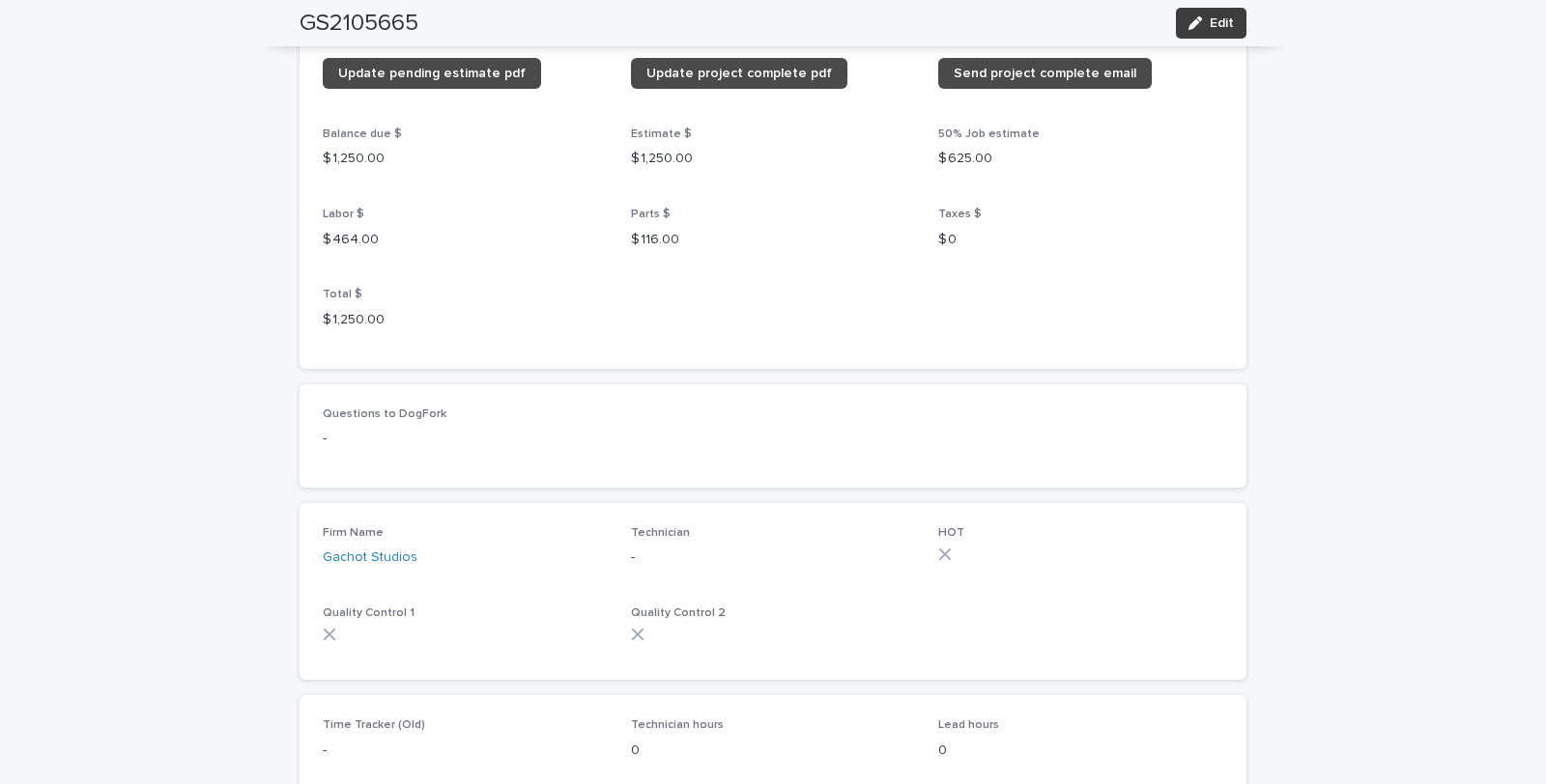
click at [1214, 17] on span "Edit" at bounding box center [1222, 24] width 25 height 14
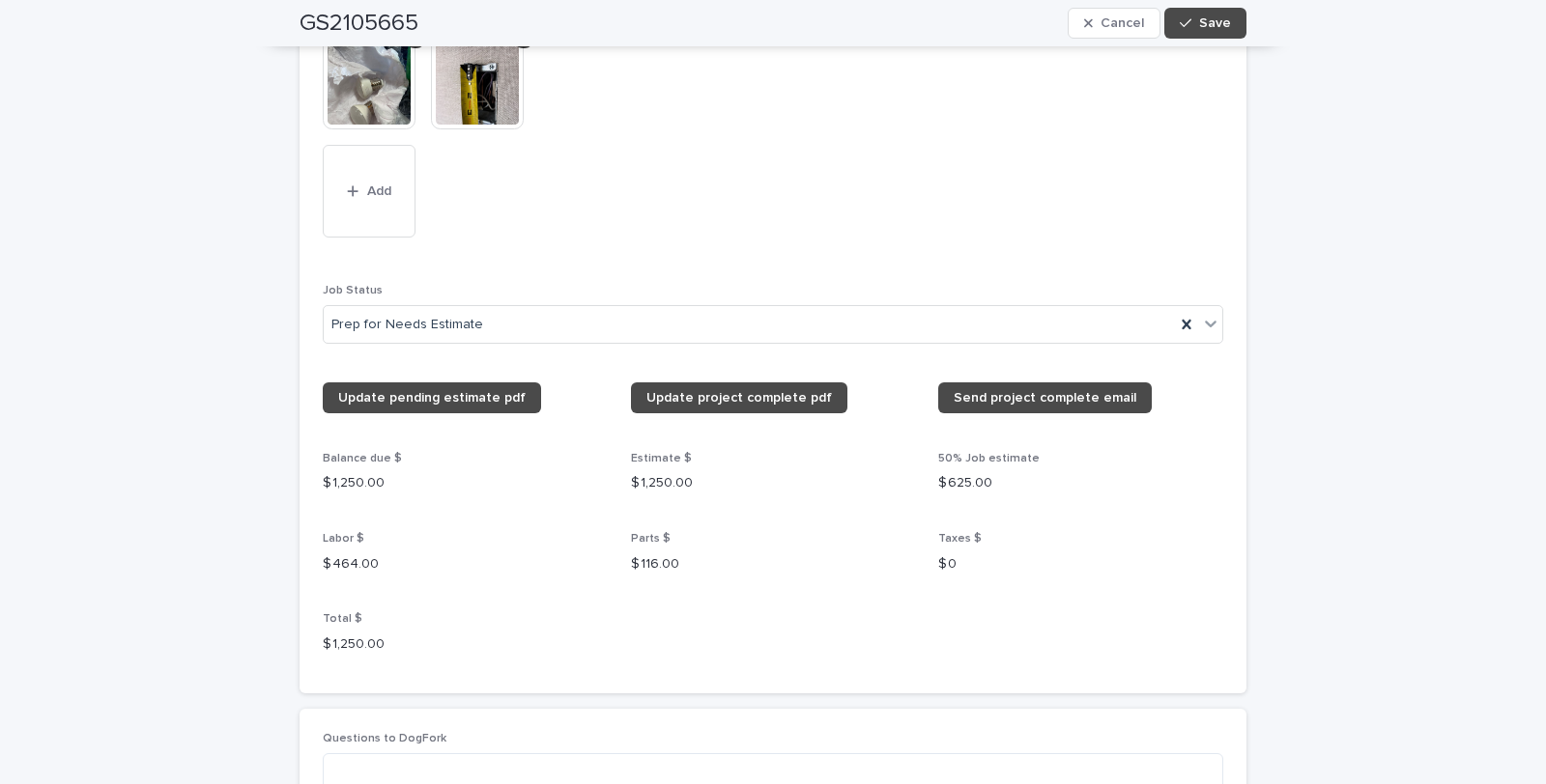
scroll to position [2423, 0]
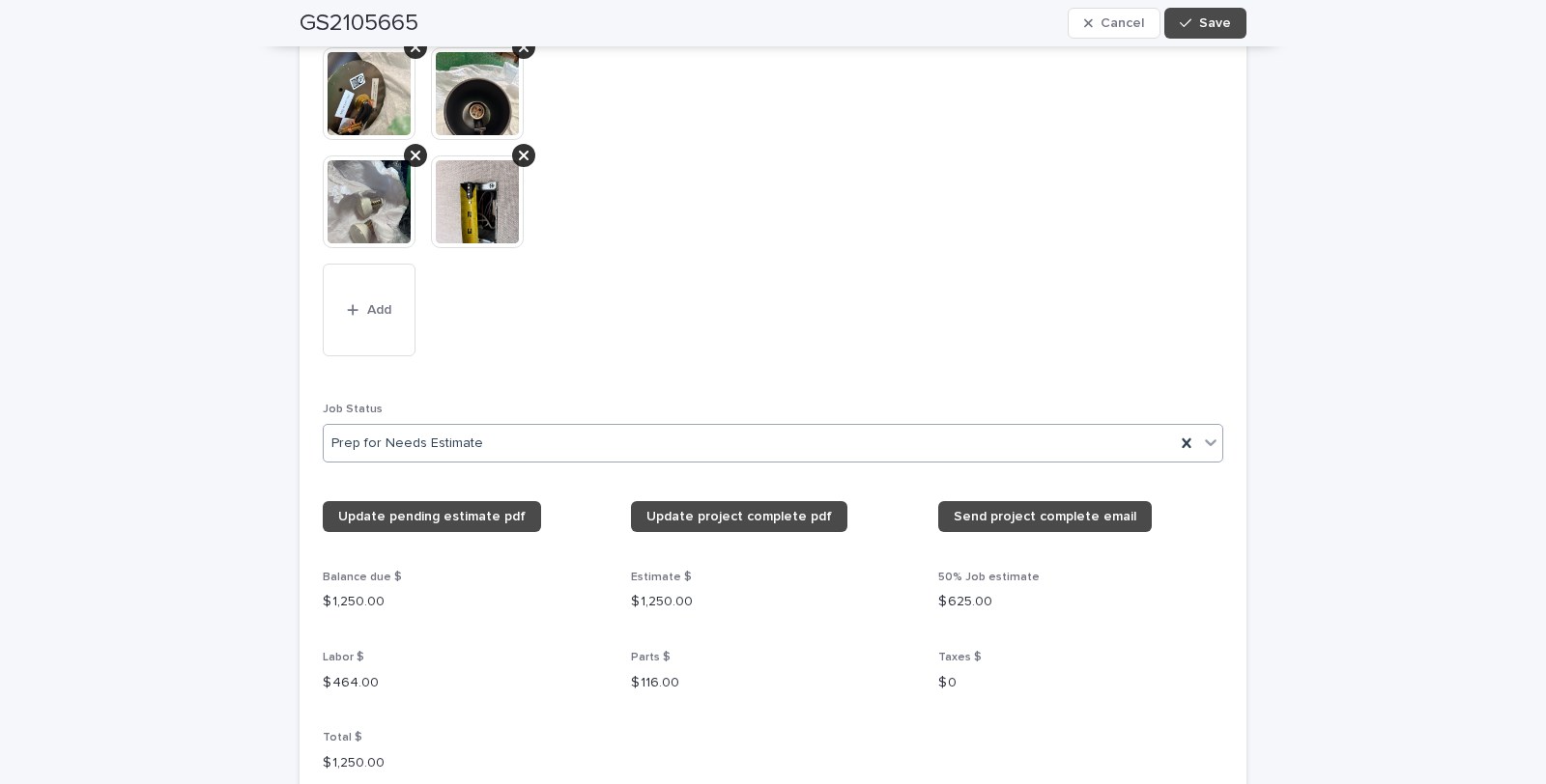
click at [1205, 439] on icon at bounding box center [1211, 442] width 12 height 7
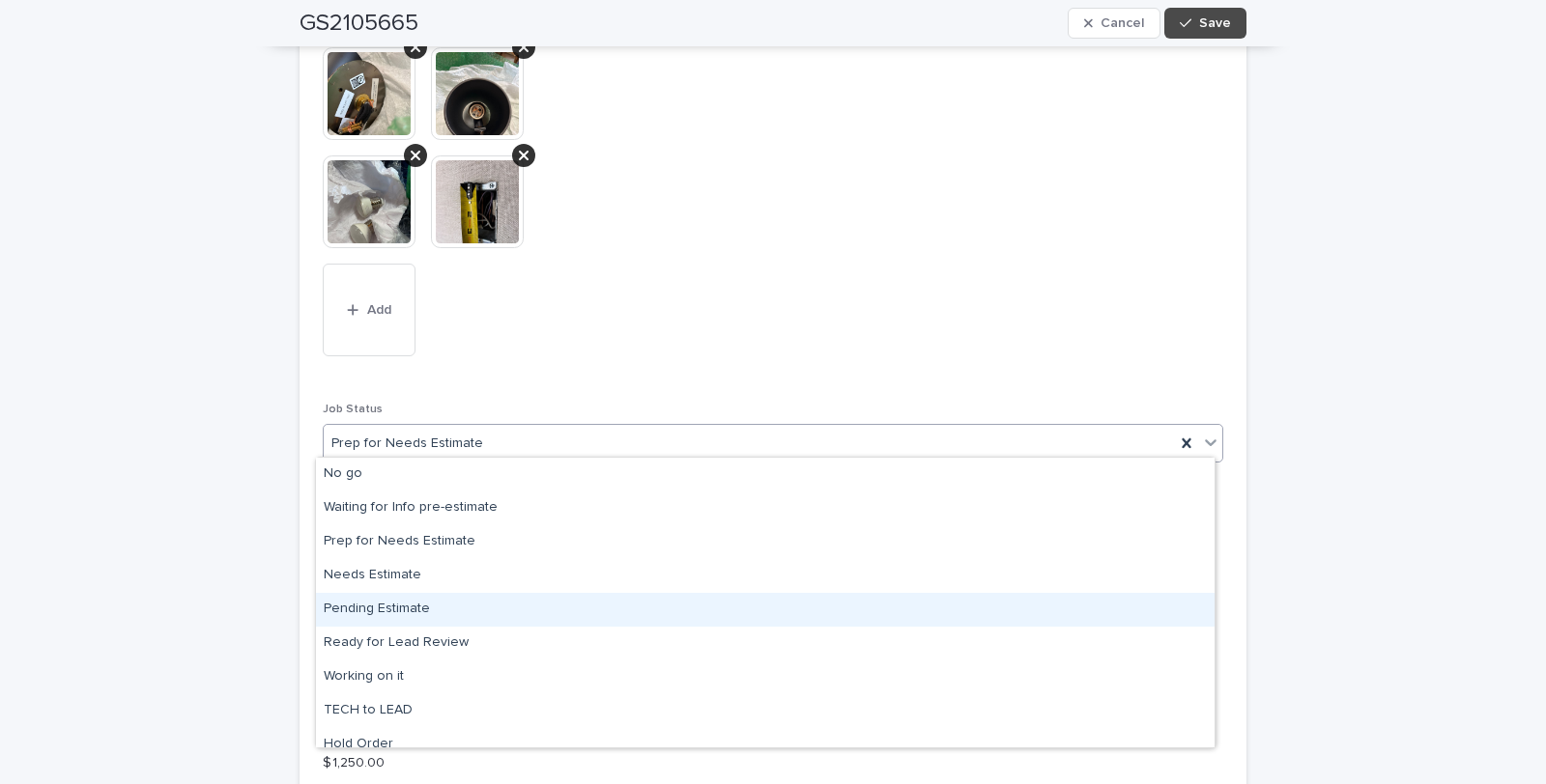
drag, startPoint x: 398, startPoint y: 608, endPoint x: 548, endPoint y: 498, distance: 186.0
click at [399, 607] on div "Pending Estimate" at bounding box center [766, 610] width 898 height 33
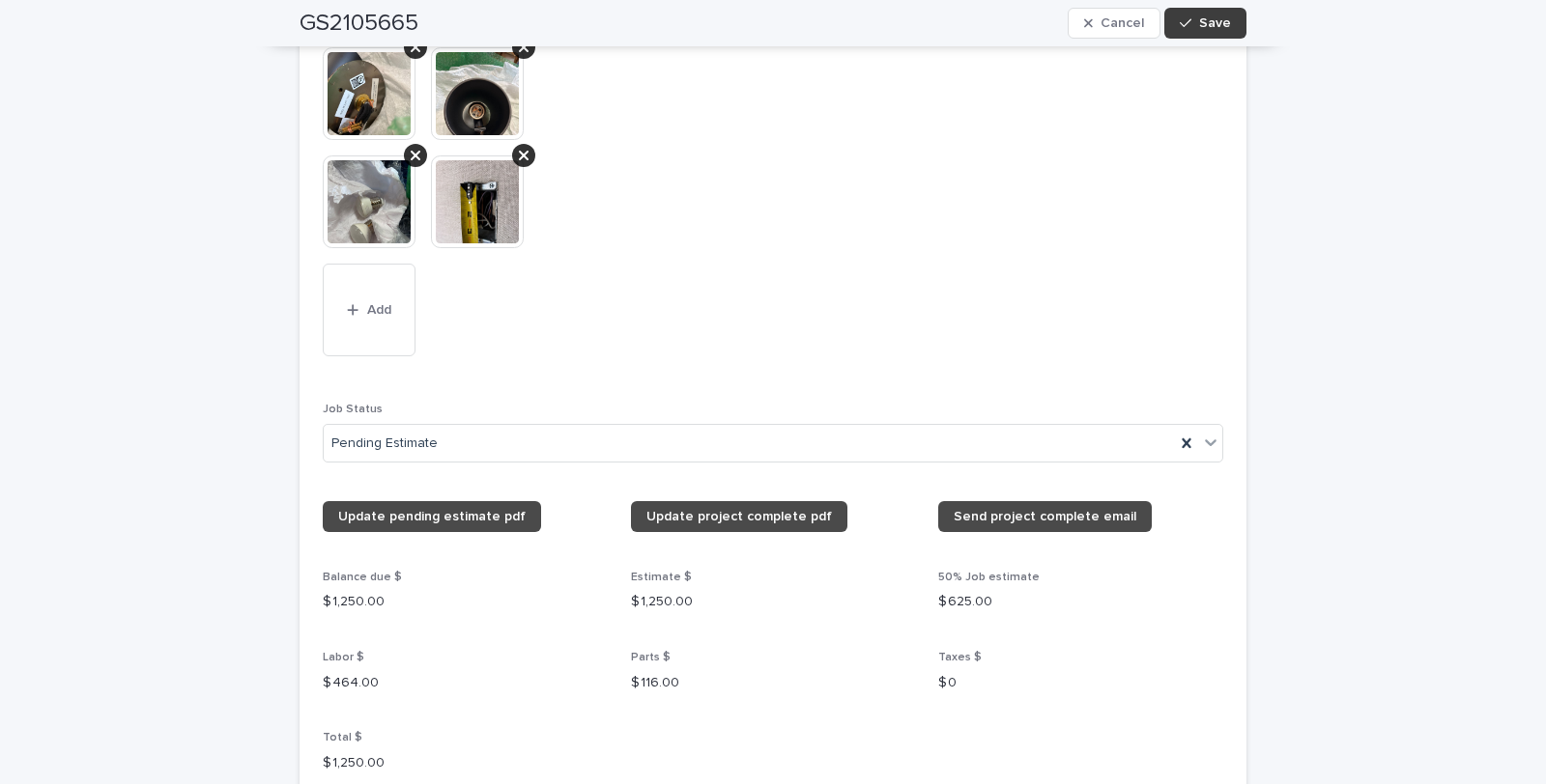
click at [1213, 21] on span "Save" at bounding box center [1215, 24] width 31 height 14
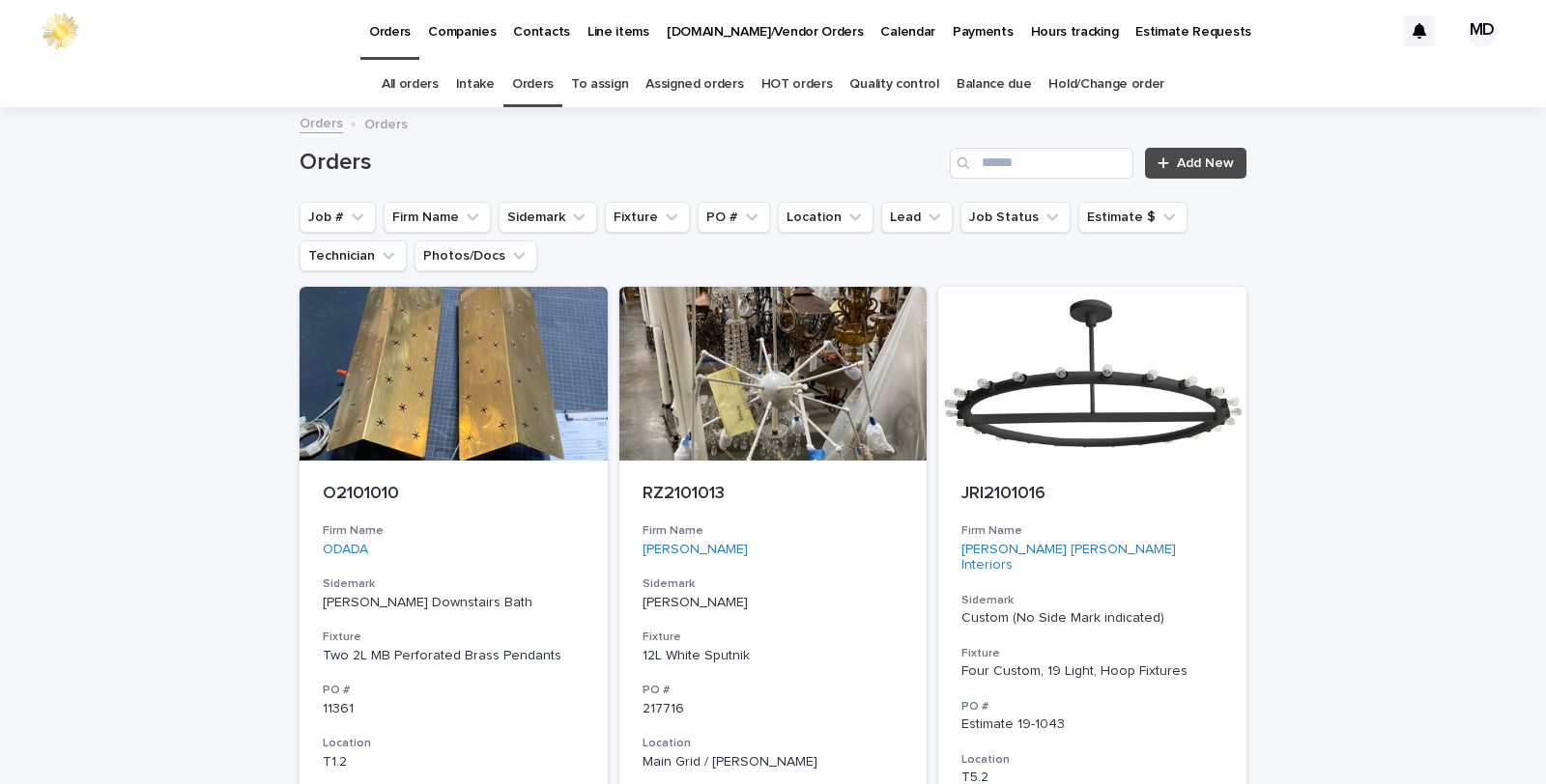
drag, startPoint x: 744, startPoint y: 224, endPoint x: 673, endPoint y: 140, distance: 110.0
click at [673, 140] on div "Orders Add New" at bounding box center [773, 155] width 947 height 92
click at [987, 210] on button "Job Status" at bounding box center [1015, 217] width 110 height 30
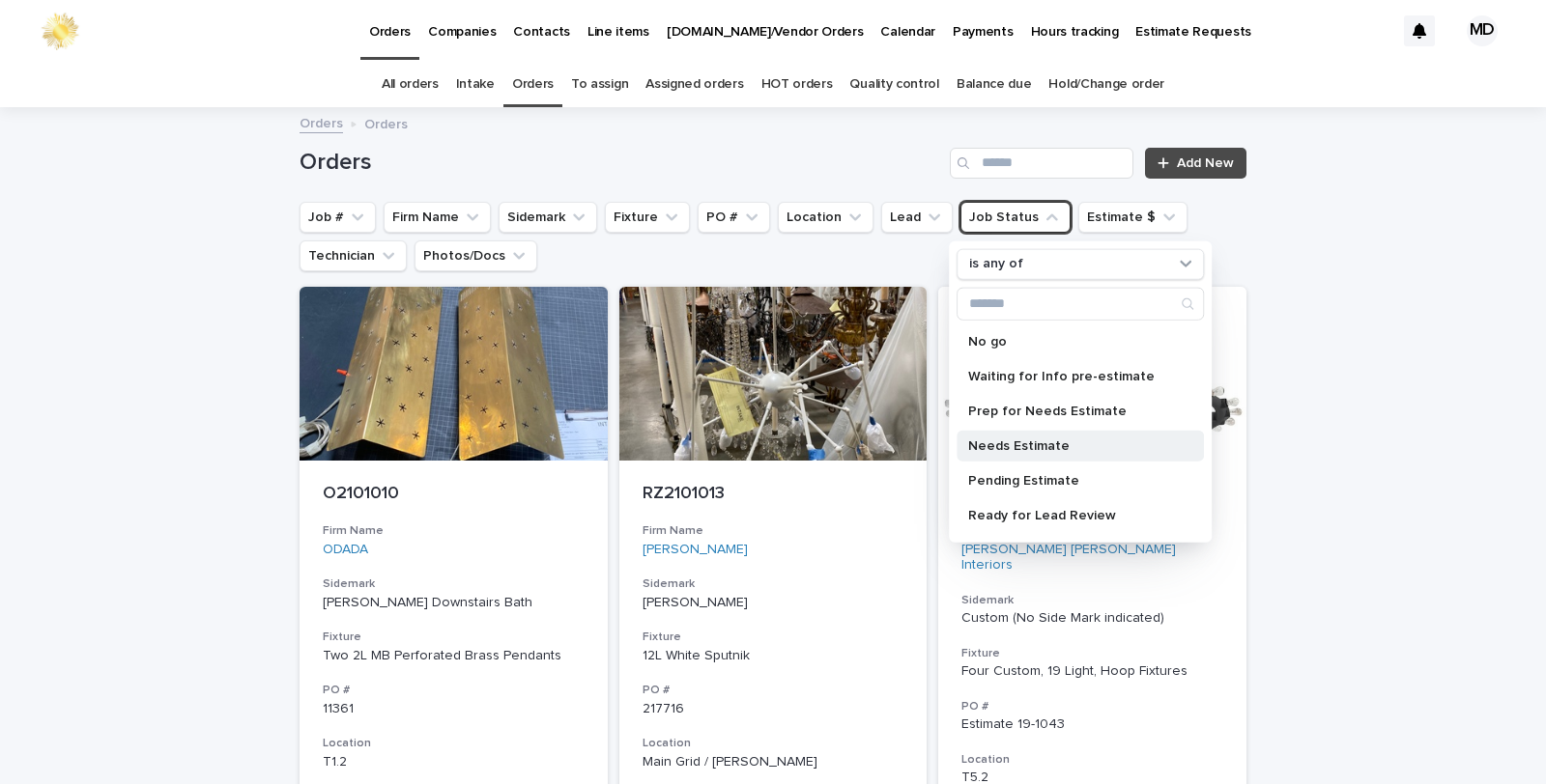
drag, startPoint x: 990, startPoint y: 437, endPoint x: 998, endPoint y: 448, distance: 13.6
click at [991, 436] on div "Needs Estimate" at bounding box center [1080, 445] width 248 height 30
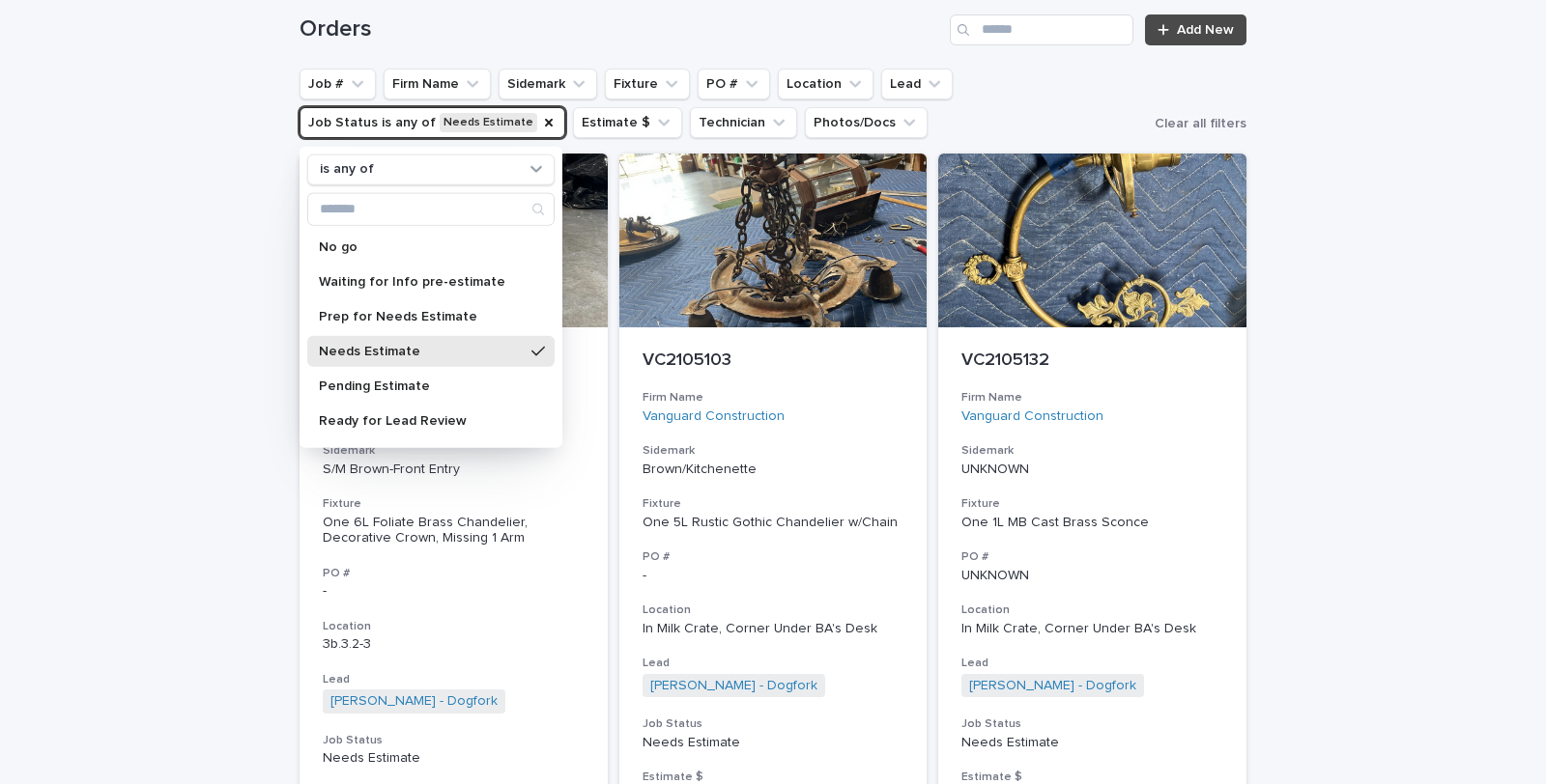
scroll to position [107, 0]
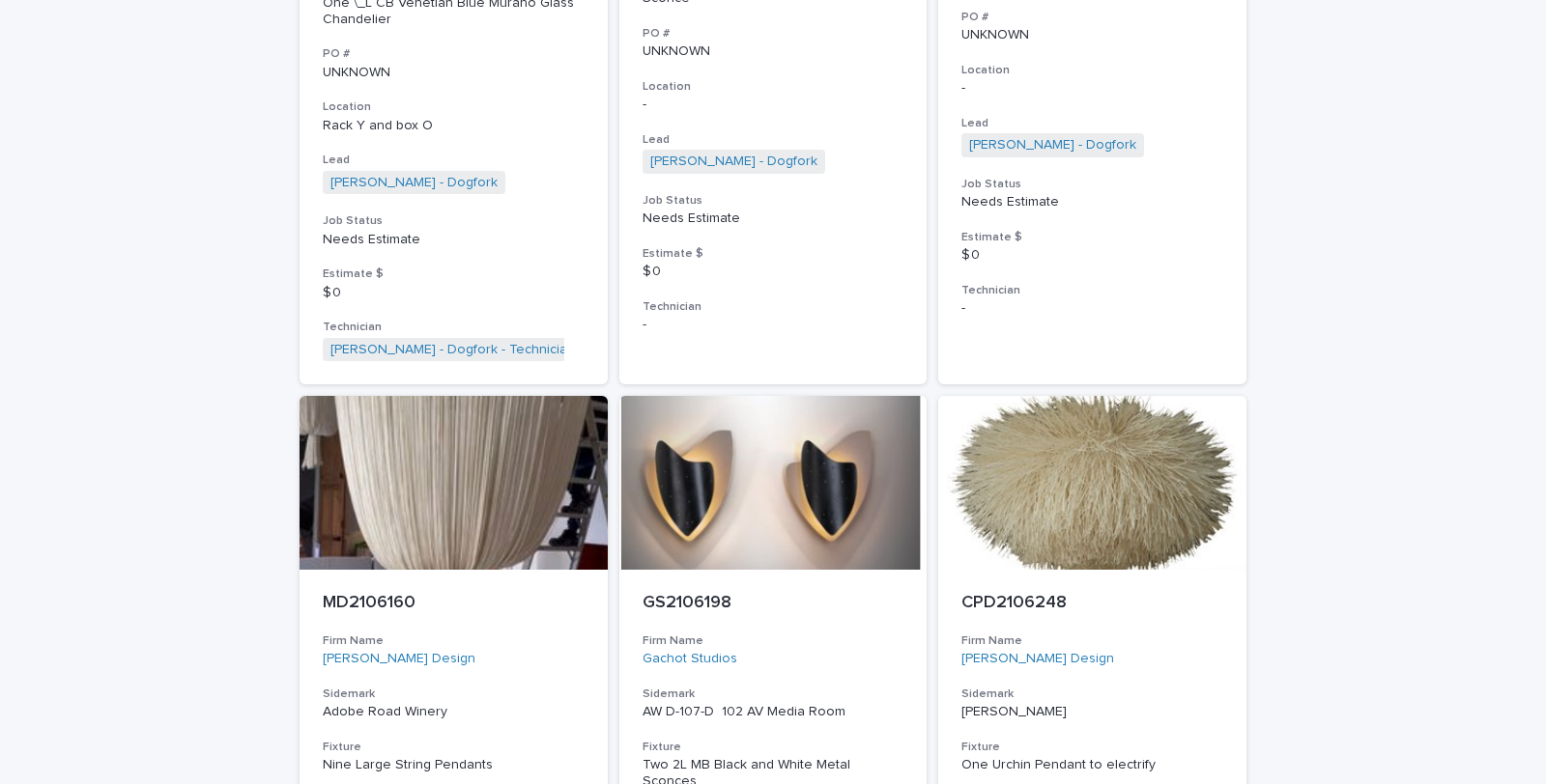
scroll to position [3005, 0]
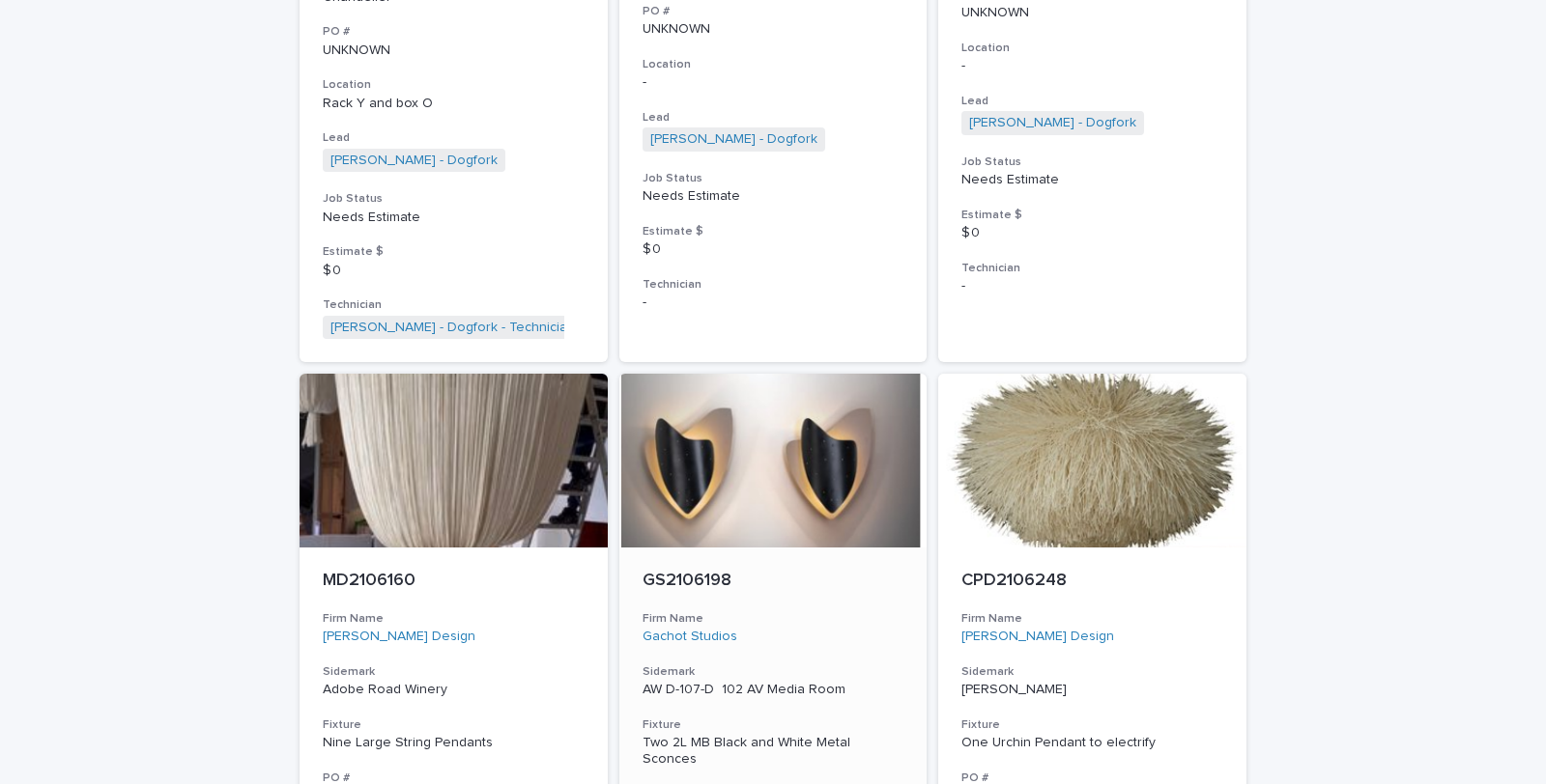
click at [777, 748] on div "Two 2L MB Black and White Metal Sconces" at bounding box center [773, 751] width 261 height 32
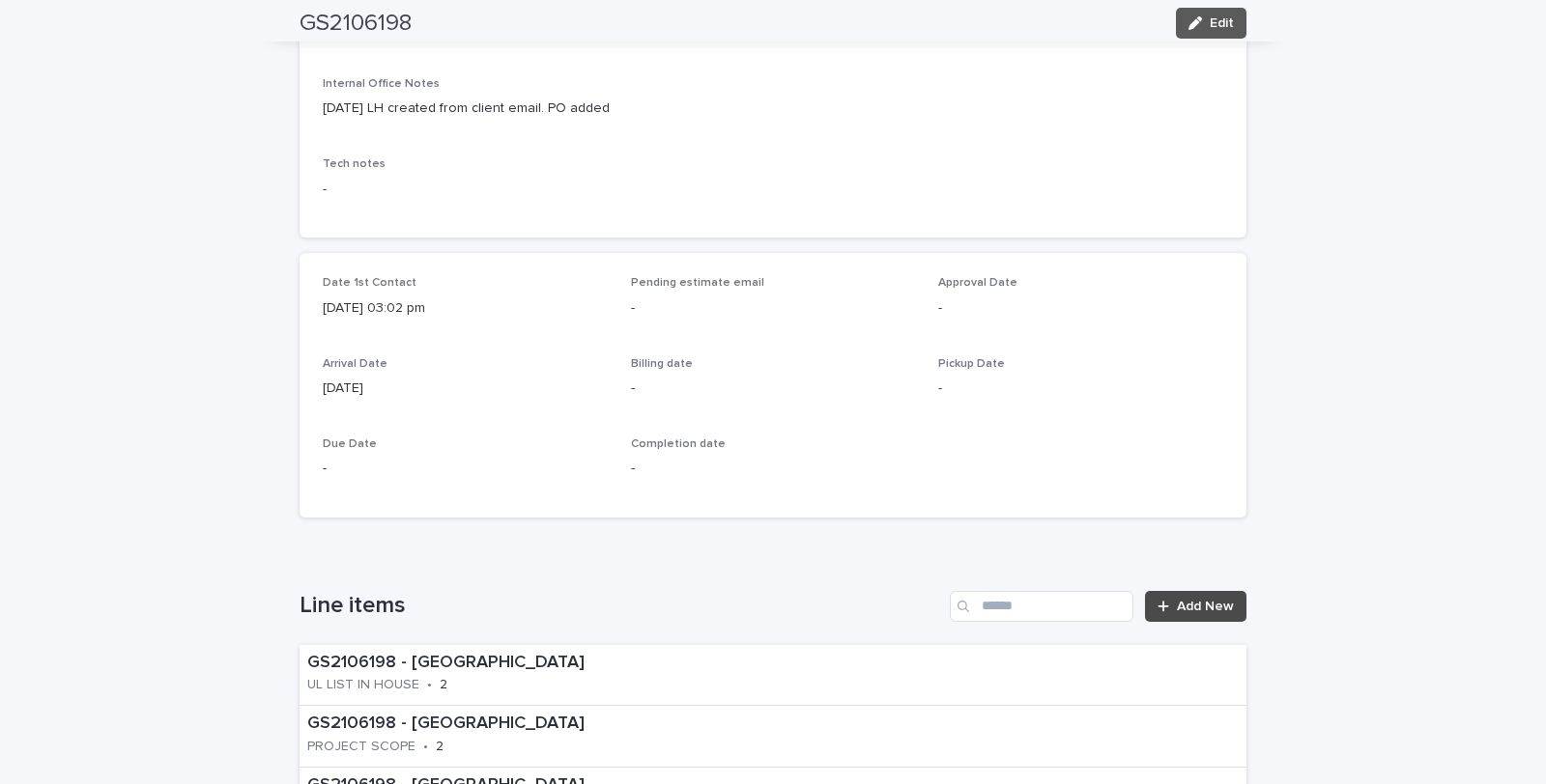
scroll to position [751, 0]
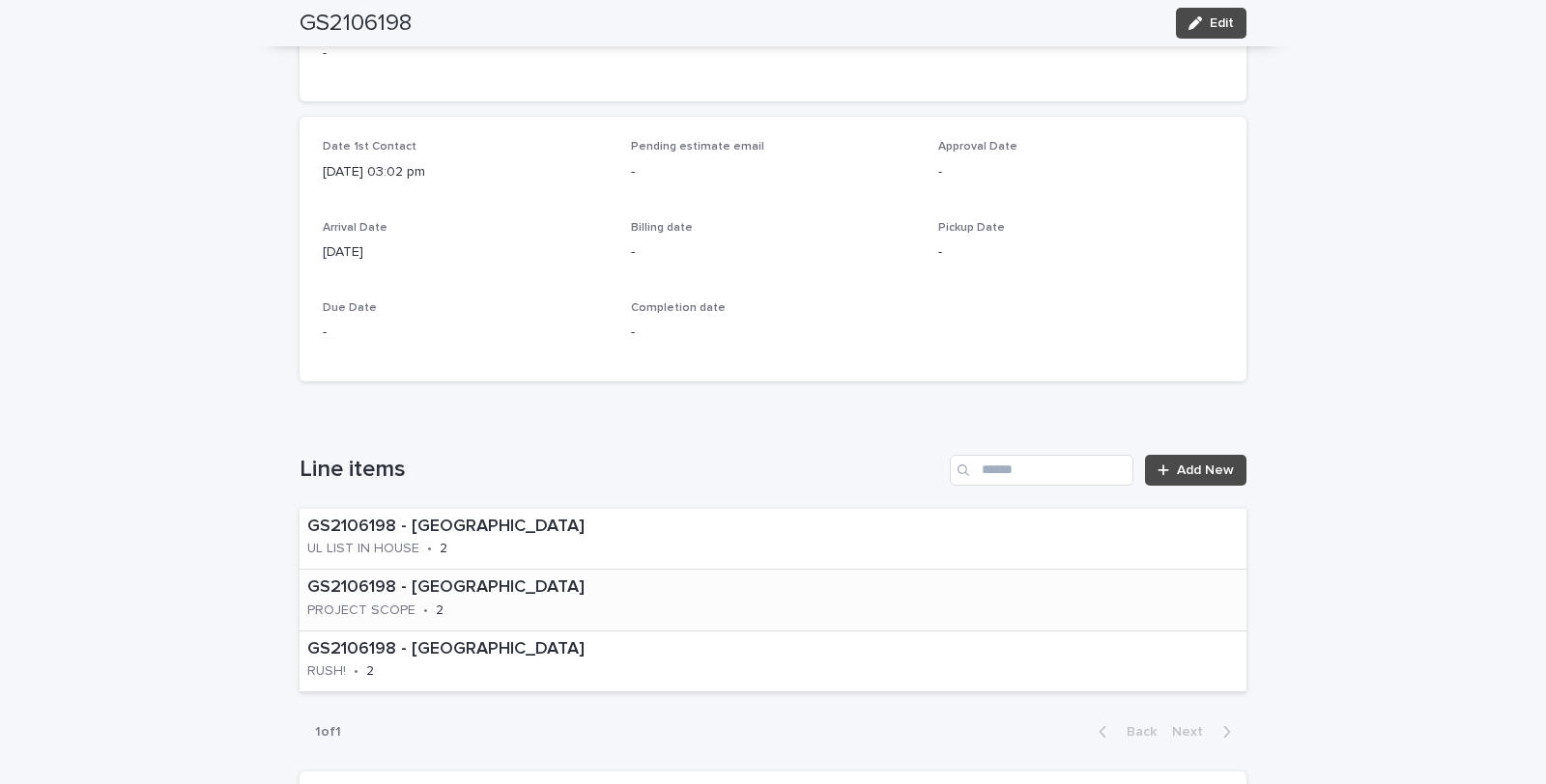
click at [407, 605] on div "GS2106198 - Gachot Studios PROJECT SCOPE • 2" at bounding box center [514, 599] width 429 height 60
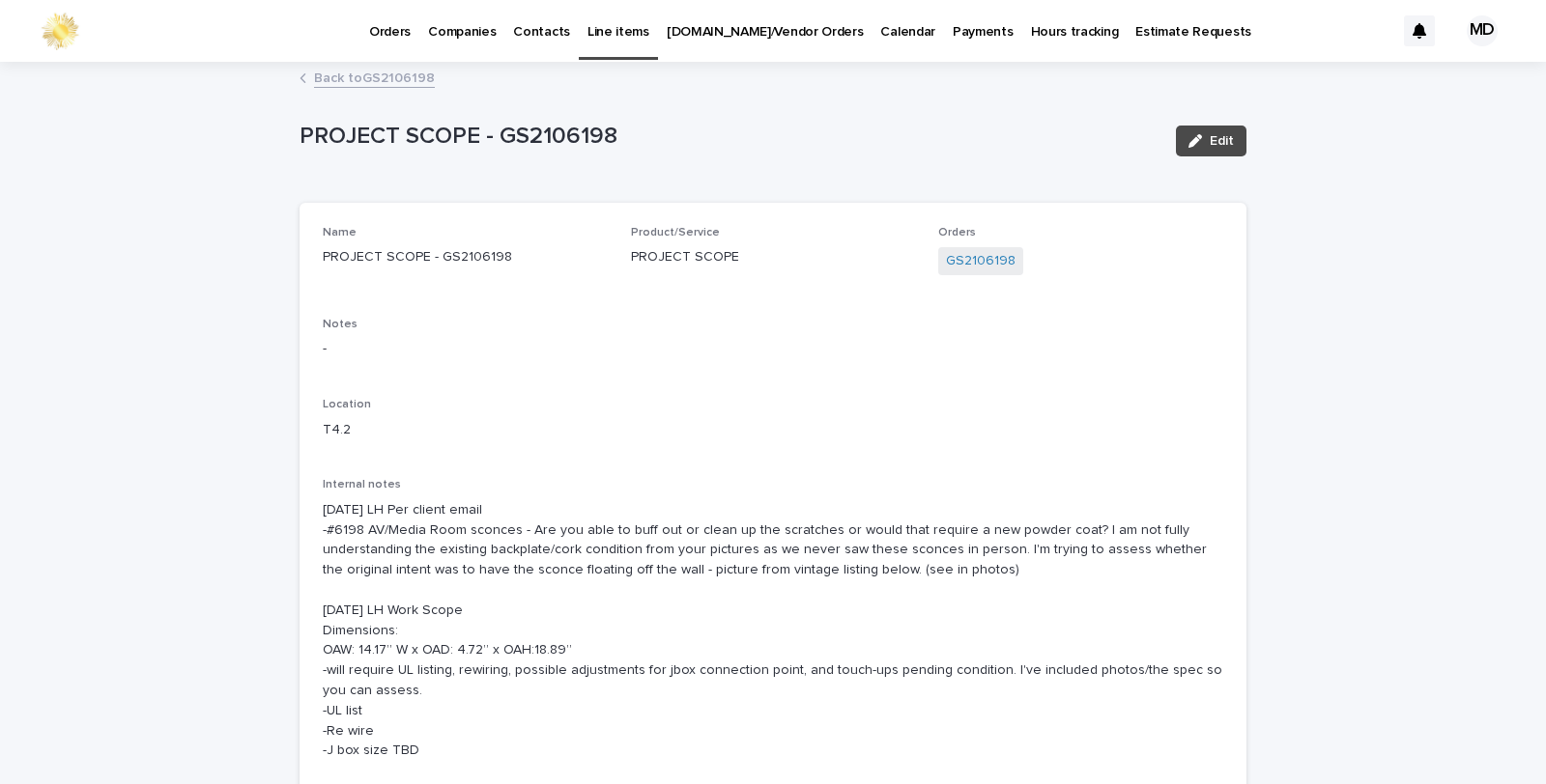
click at [339, 348] on p "-" at bounding box center [773, 349] width 900 height 21
drag, startPoint x: 1201, startPoint y: 137, endPoint x: 158, endPoint y: 438, distance: 1085.6
click at [1189, 140] on div "button" at bounding box center [1199, 141] width 22 height 14
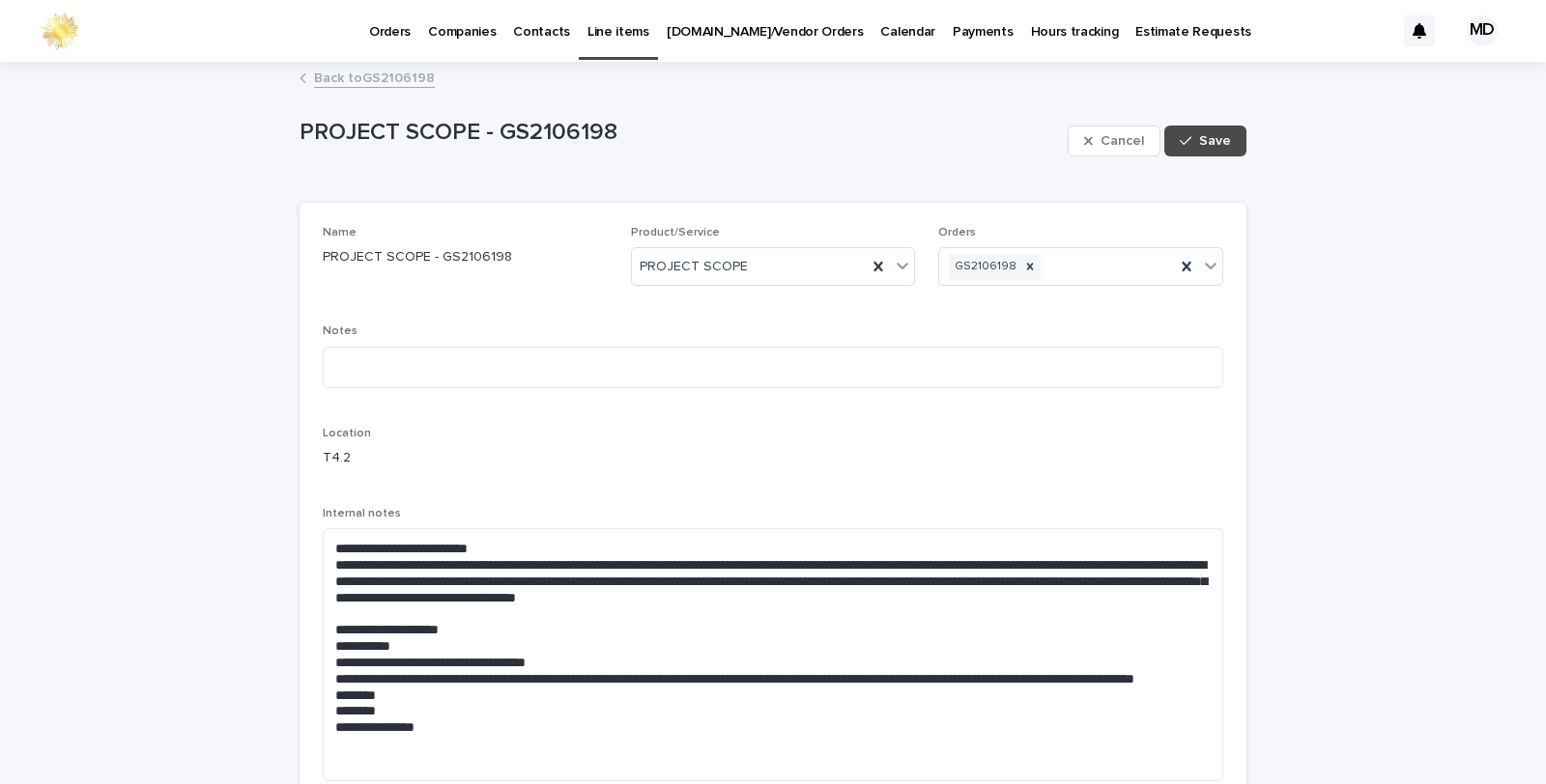
click at [1165, 423] on div "**********" at bounding box center [773, 511] width 900 height 571
click at [351, 84] on link "Back to GS2106198" at bounding box center [374, 77] width 121 height 23
